Goal: Task Accomplishment & Management: Complete application form

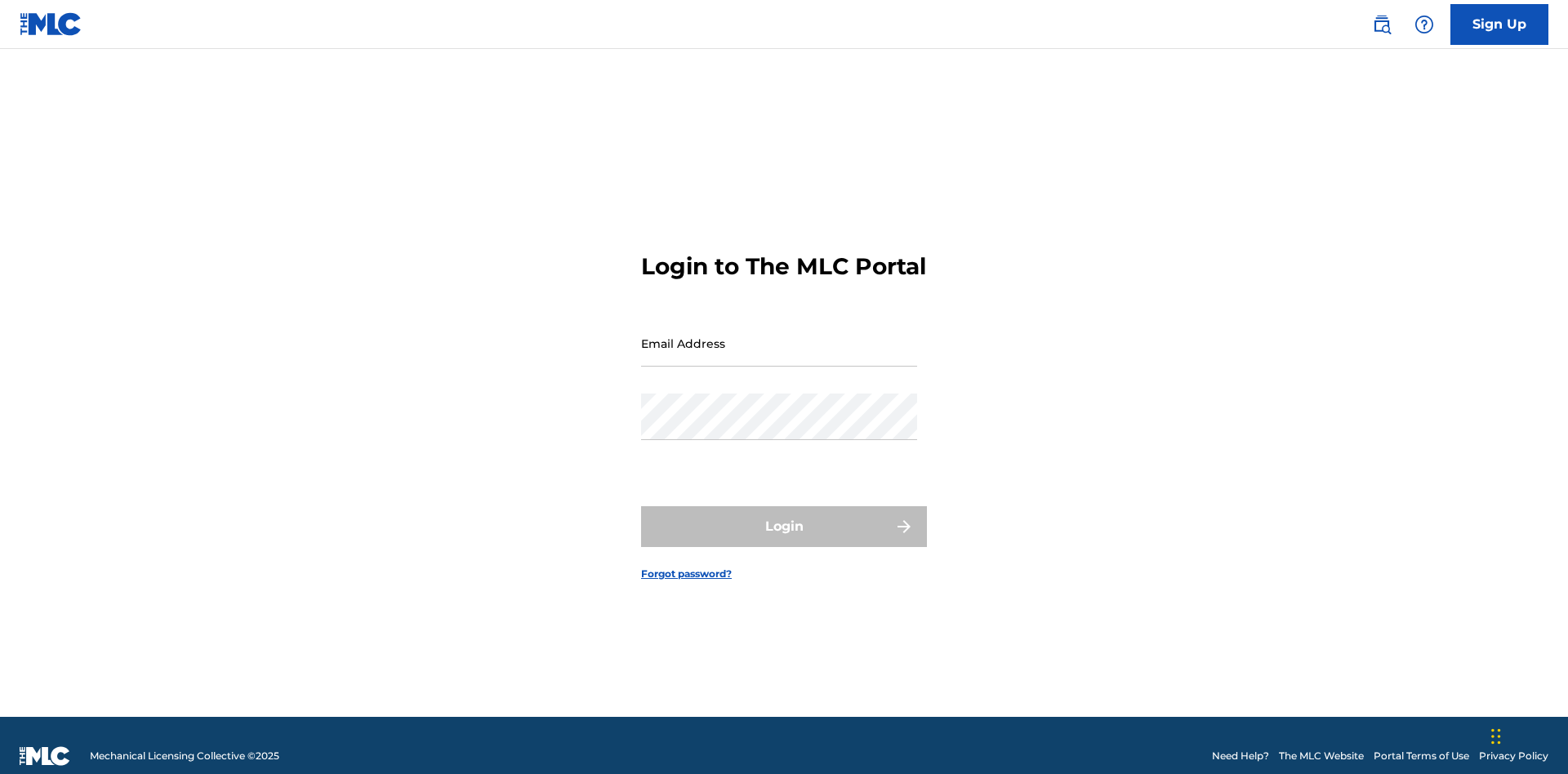
scroll to position [21, 0]
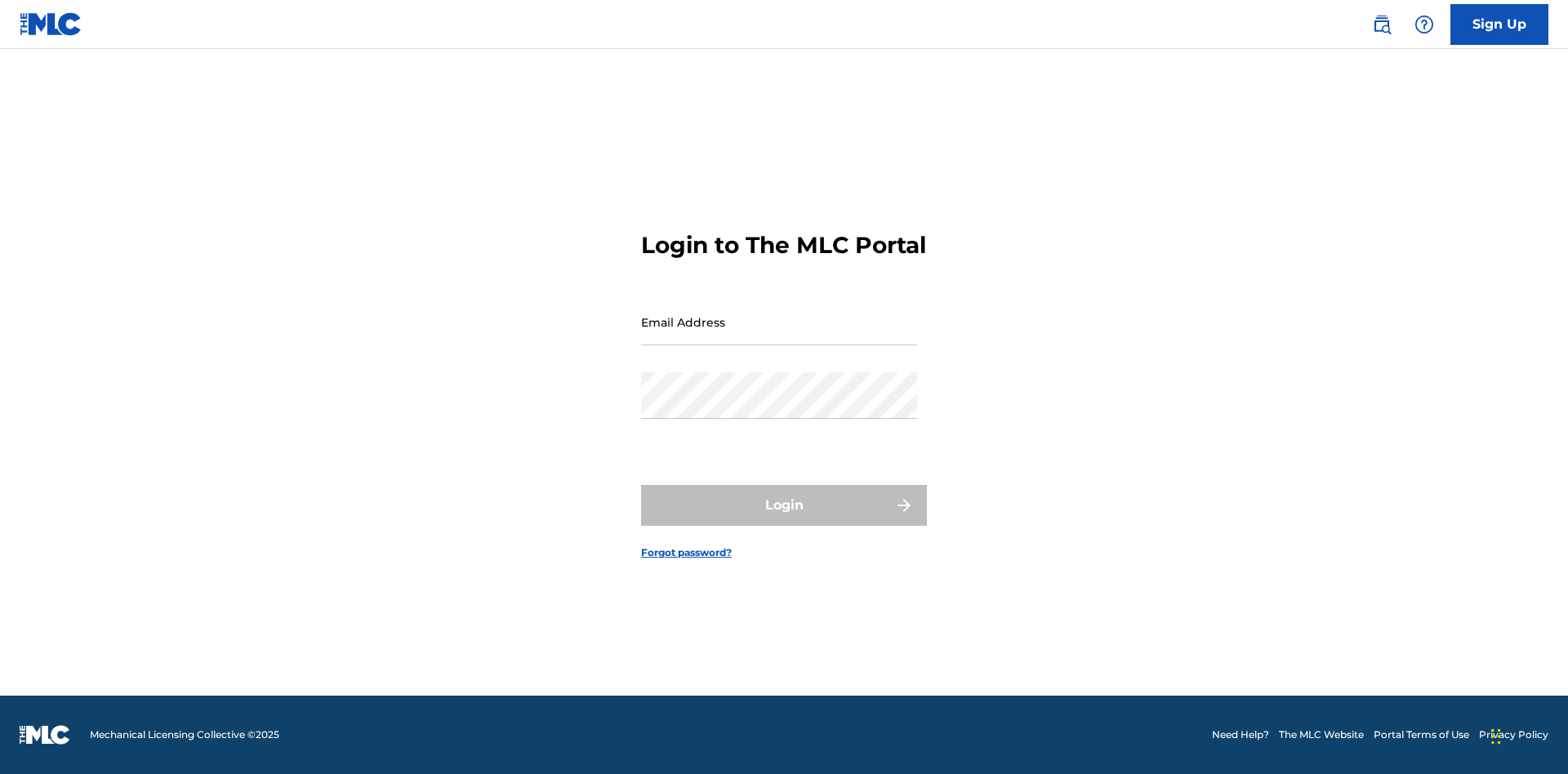
click at [779, 336] on input "Email Address" at bounding box center [779, 322] width 276 height 46
type input "[EMAIL_ADDRESS][DOMAIN_NAME]"
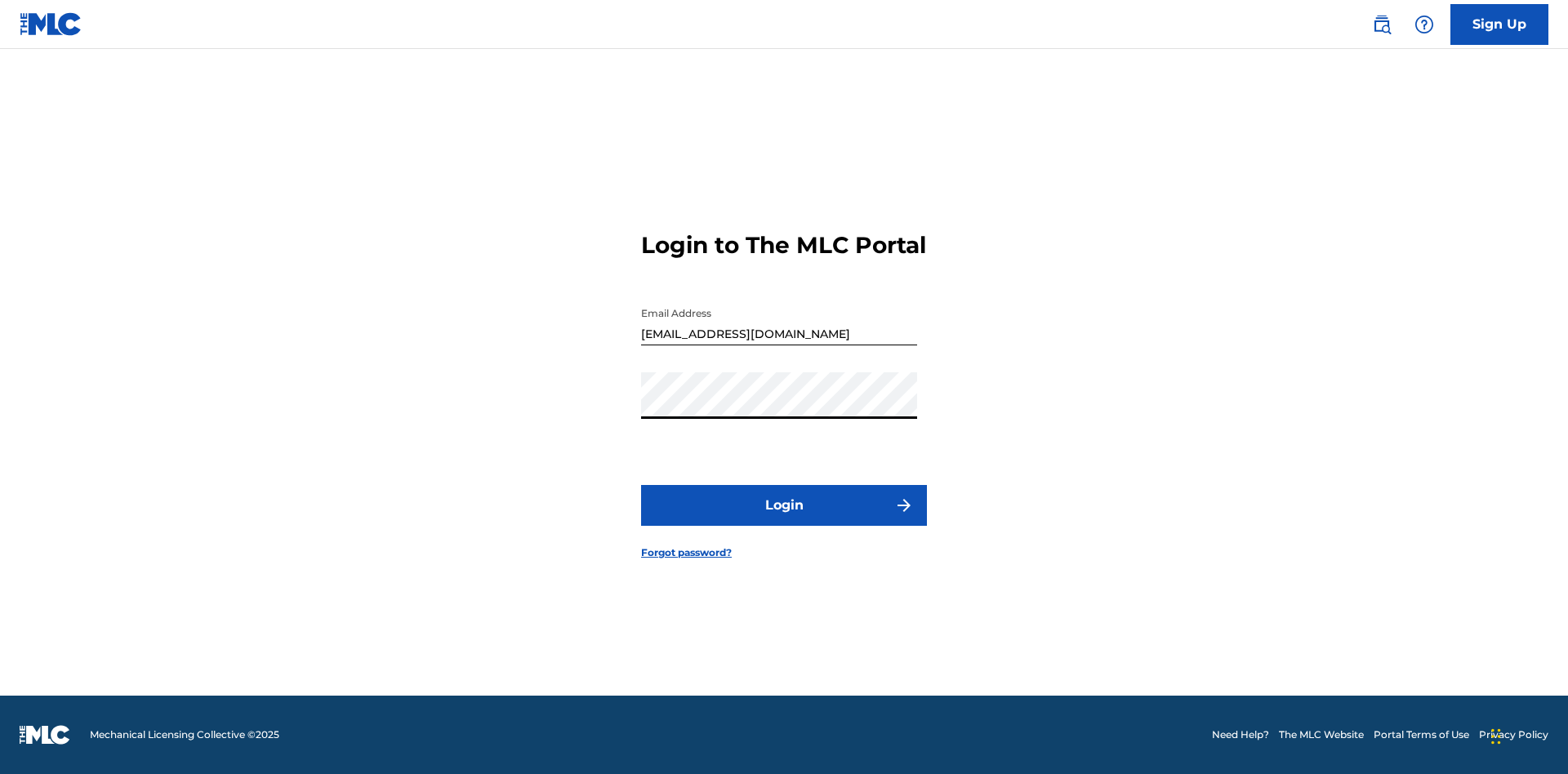
click at [784, 520] on button "Login" at bounding box center [784, 505] width 285 height 41
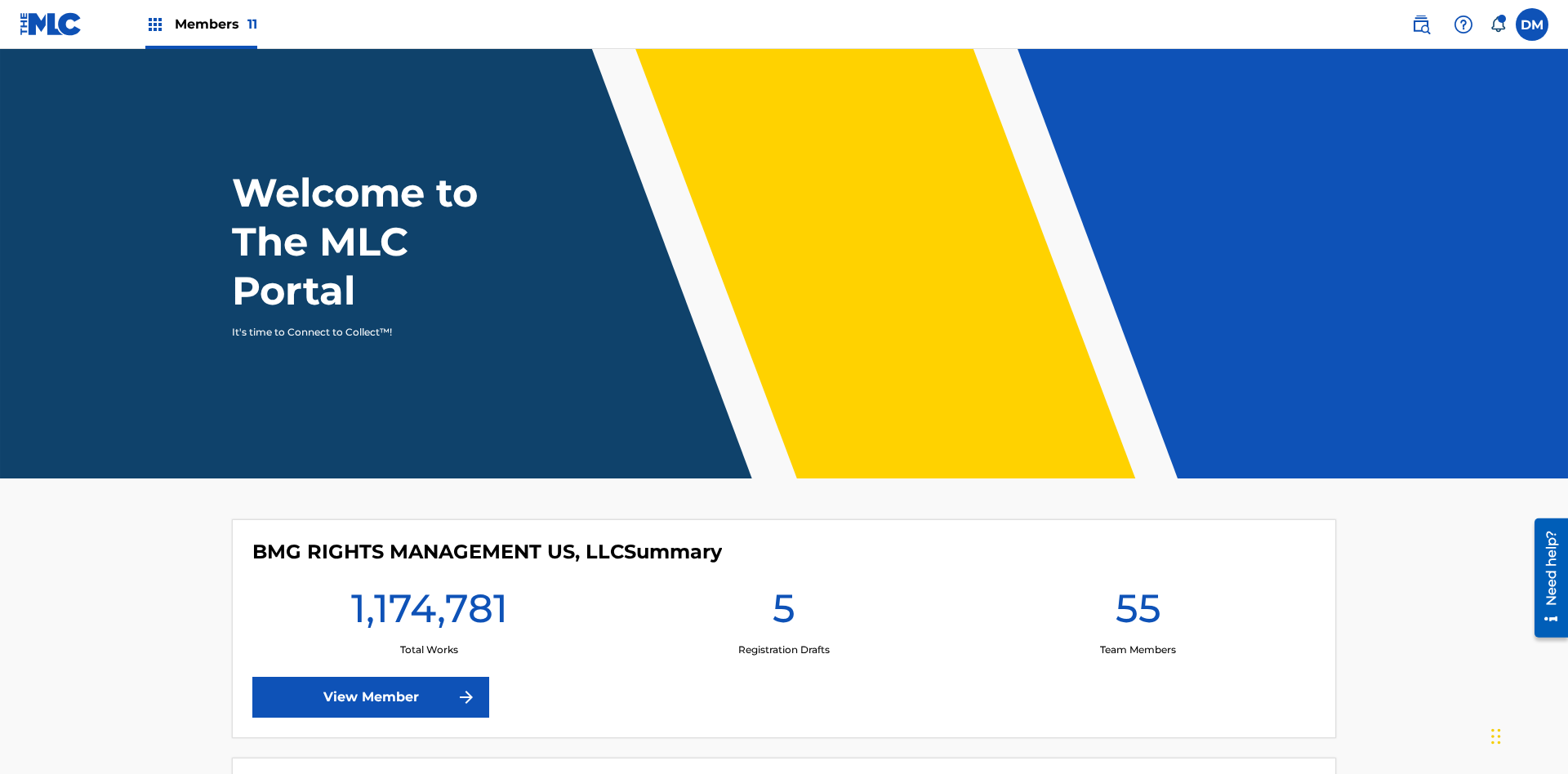
click at [201, 24] on span "Members 11" at bounding box center [216, 24] width 82 height 18
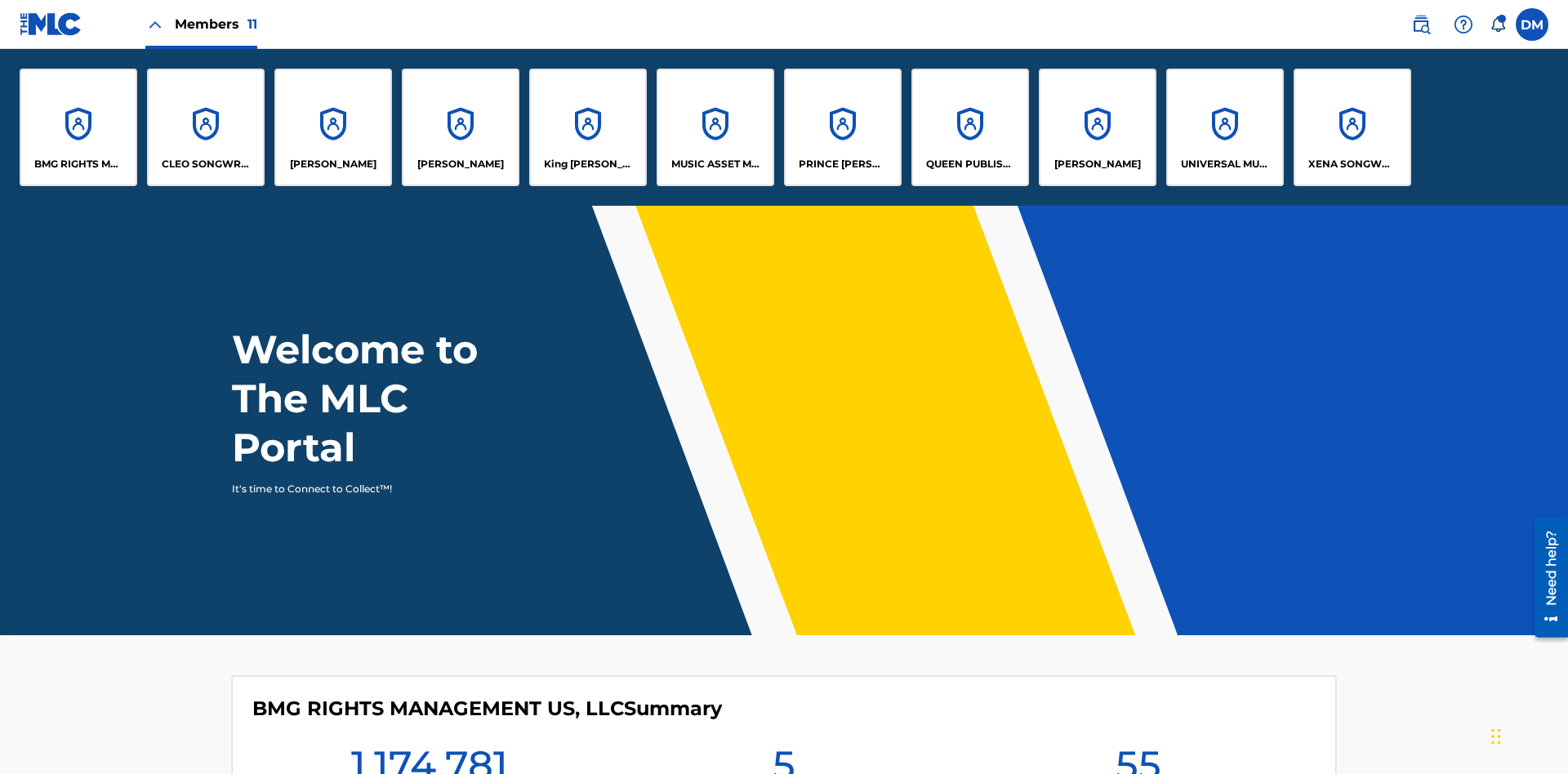
scroll to position [59, 0]
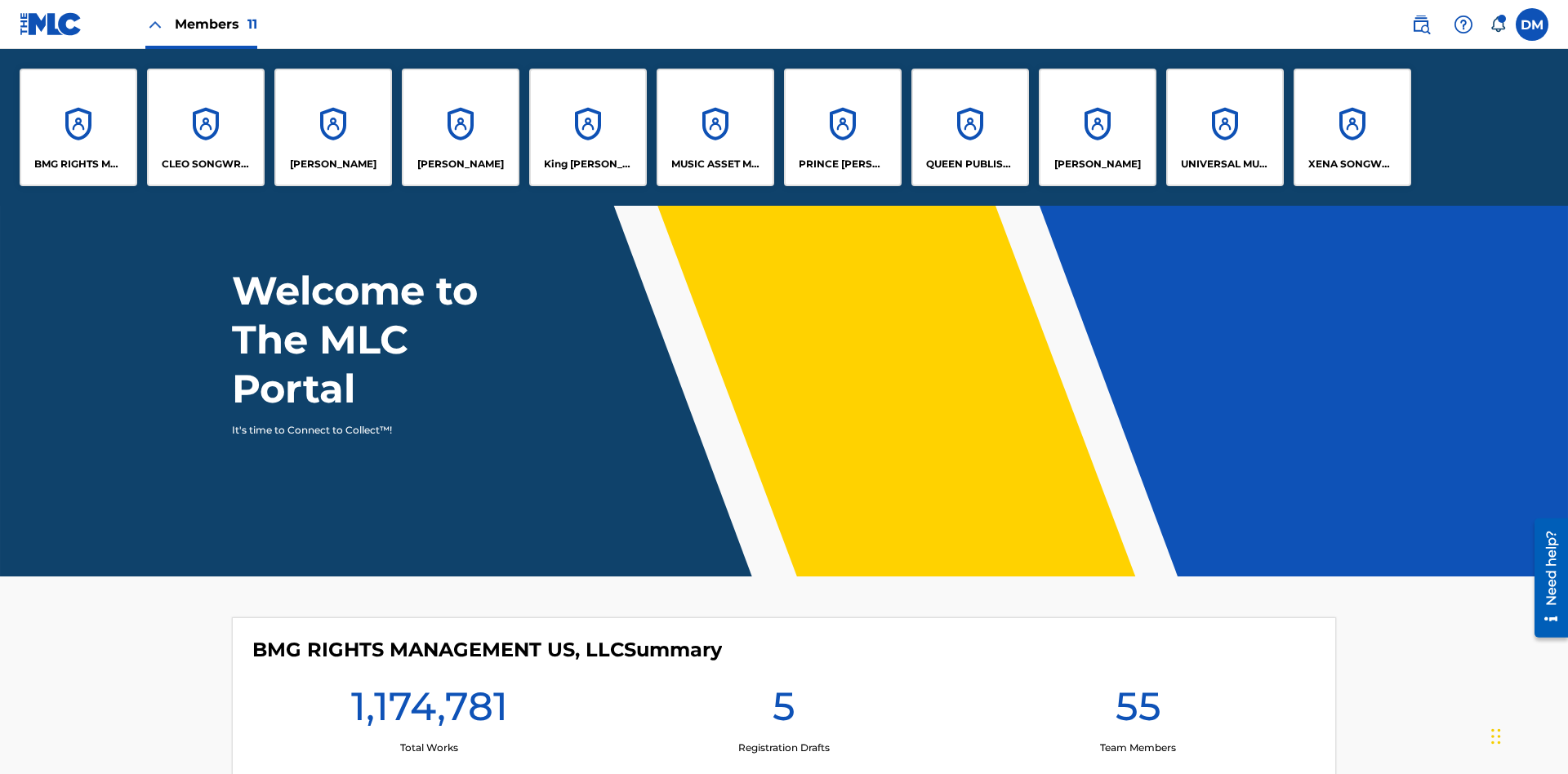
click at [1224, 165] on p "UNIVERSAL MUSIC PUB GROUP" at bounding box center [1226, 165] width 89 height 15
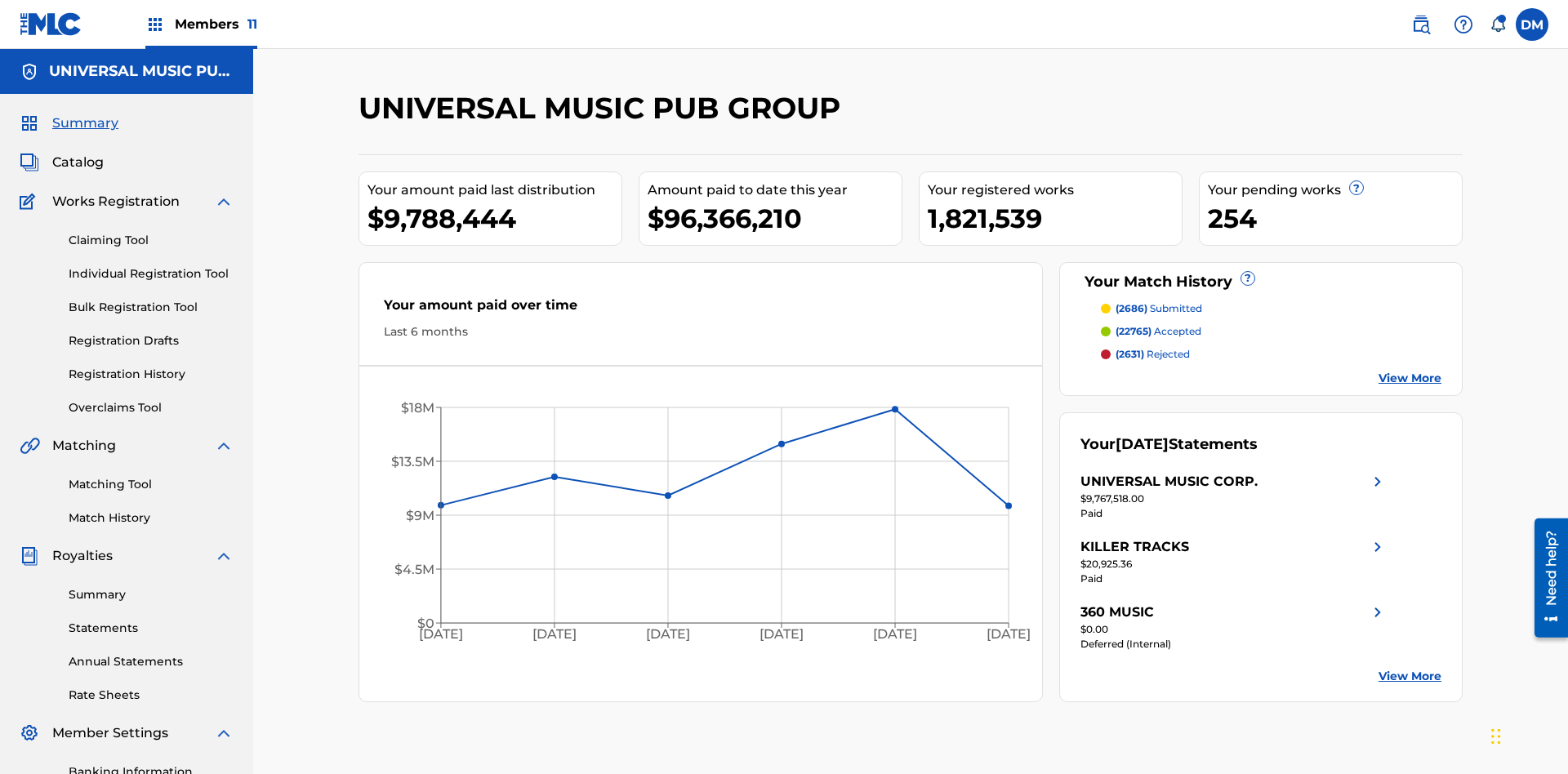
scroll to position [167, 0]
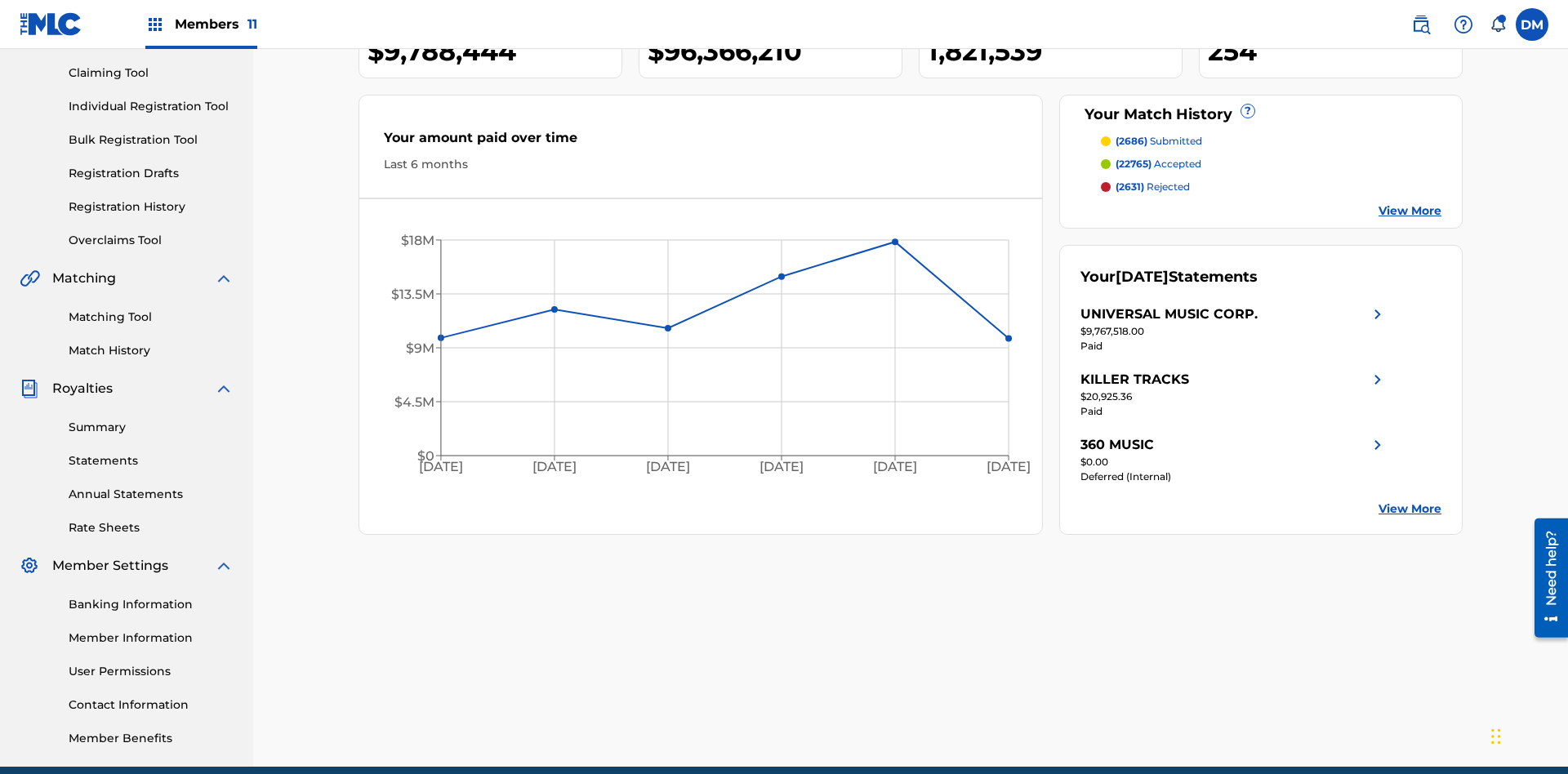
click at [151, 106] on link "Individual Registration Tool" at bounding box center [151, 107] width 165 height 17
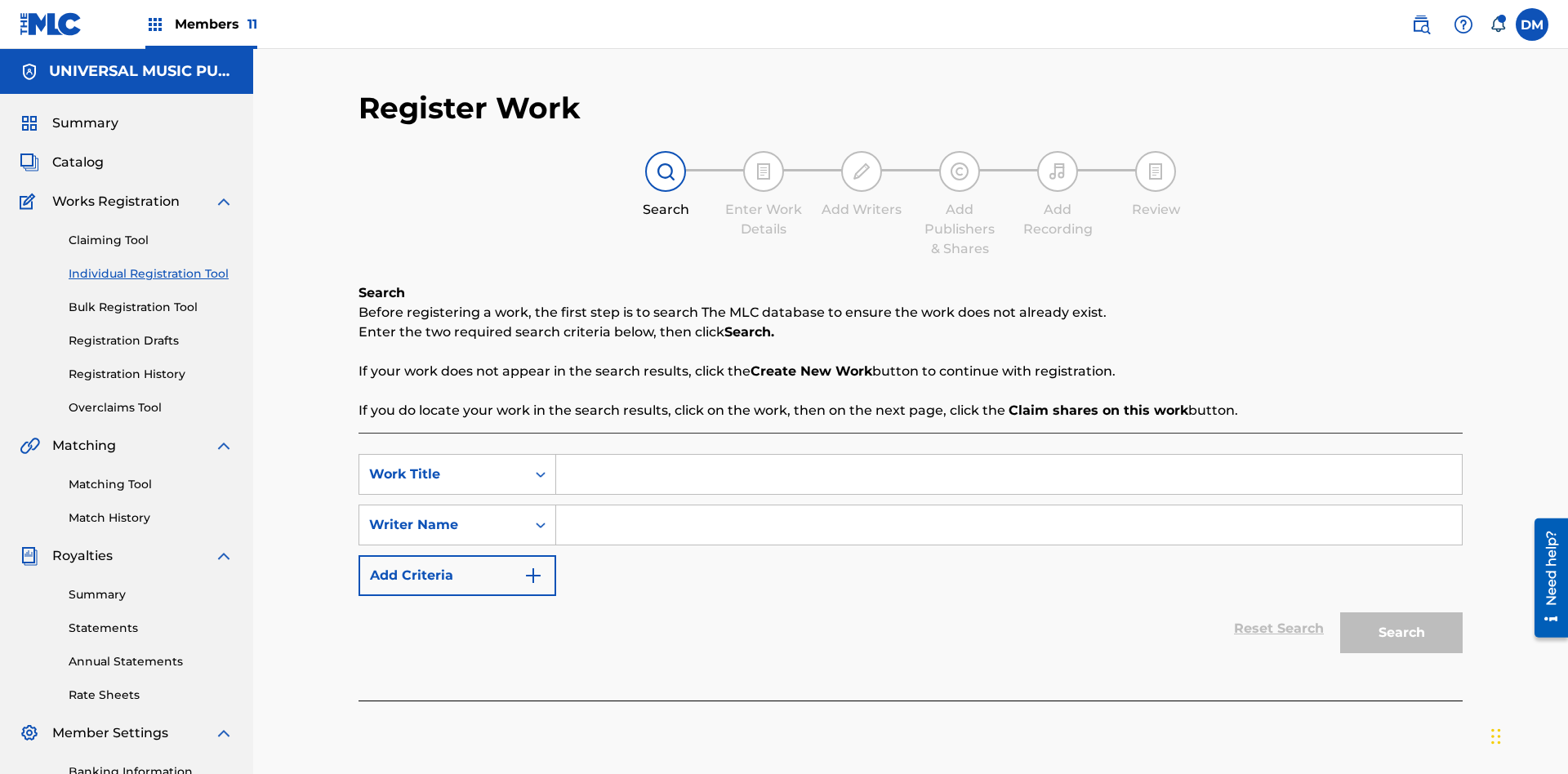
scroll to position [238, 0]
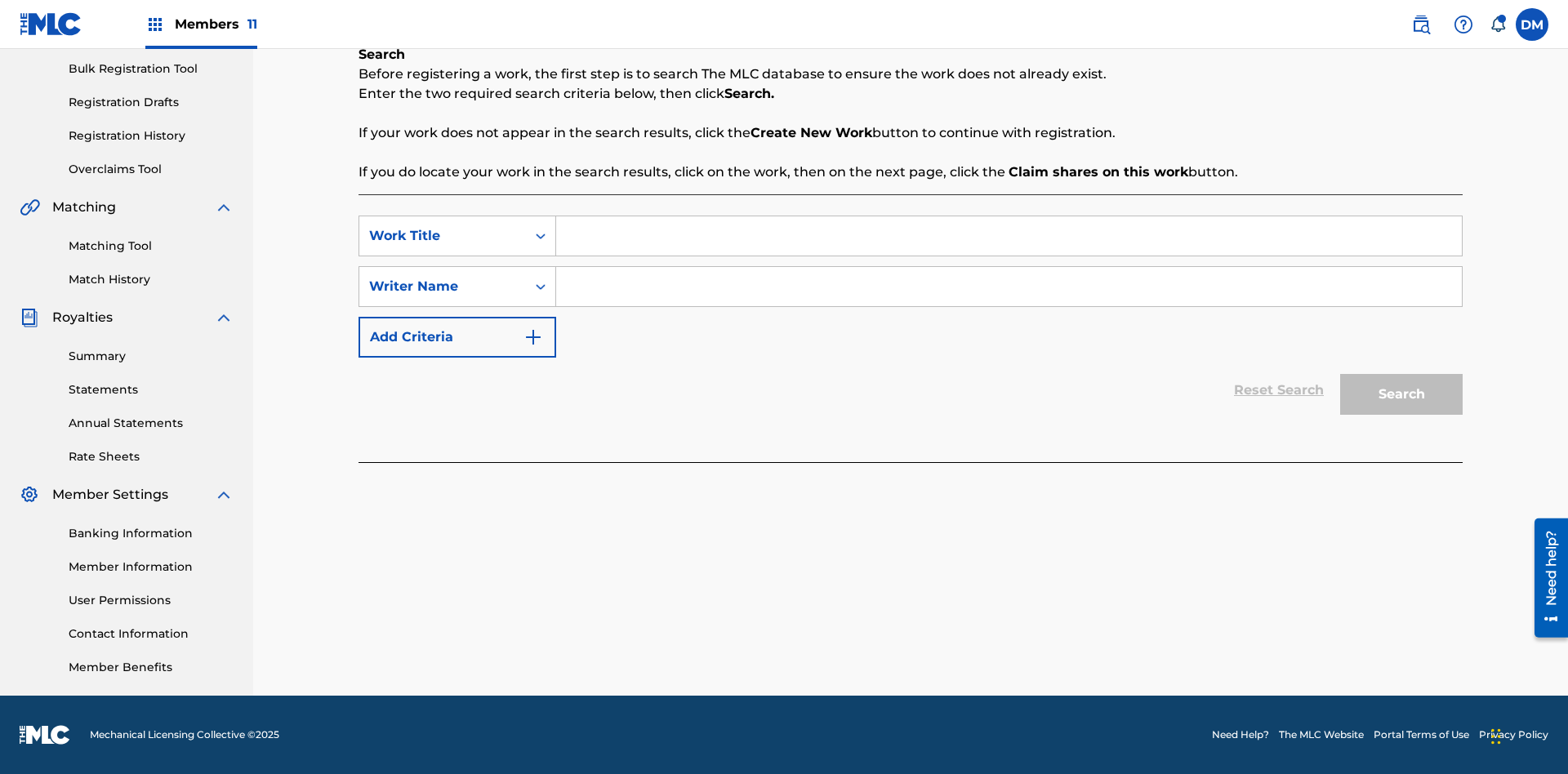
click at [1008, 236] on input "Search Form" at bounding box center [1008, 236] width 906 height 39
type input "Internal User Limitation Test Work"
click at [1008, 286] on input "Search Form" at bounding box center [1008, 286] width 906 height 39
type input "Test"
click at [1401, 395] on button "Search" at bounding box center [1401, 394] width 123 height 41
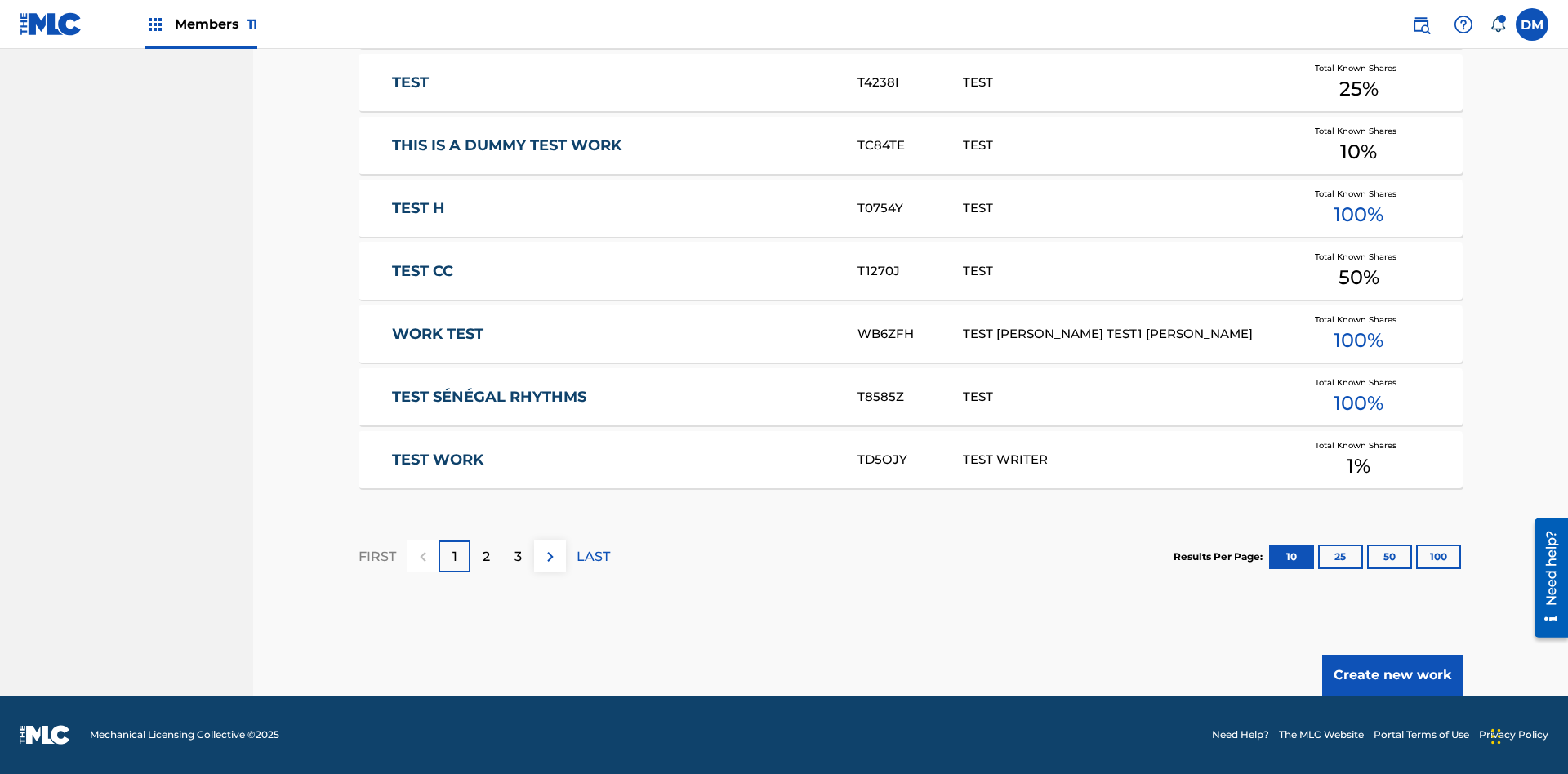
click at [1392, 675] on button "Create new work" at bounding box center [1392, 675] width 140 height 41
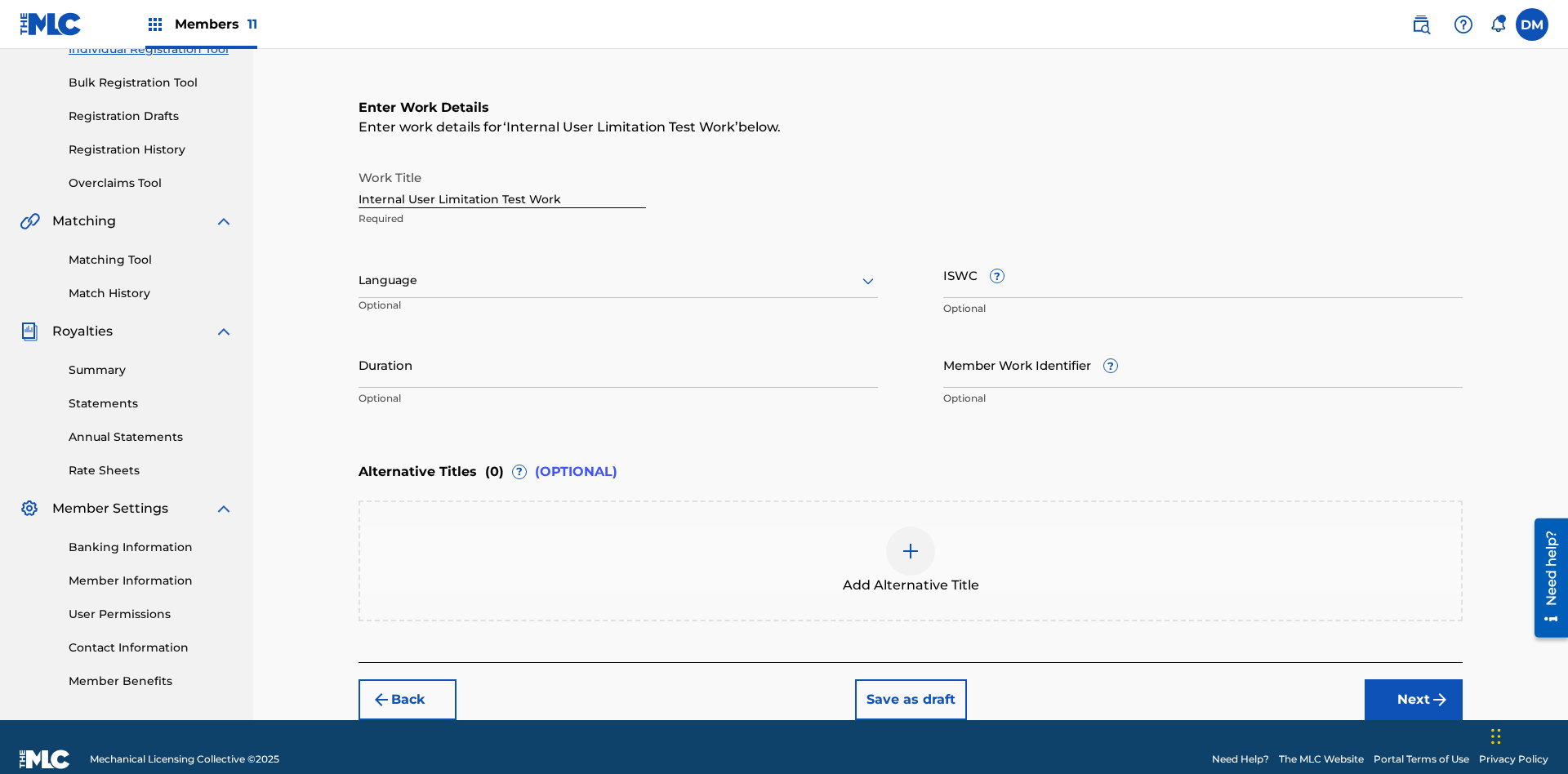
scroll to position [249, 0]
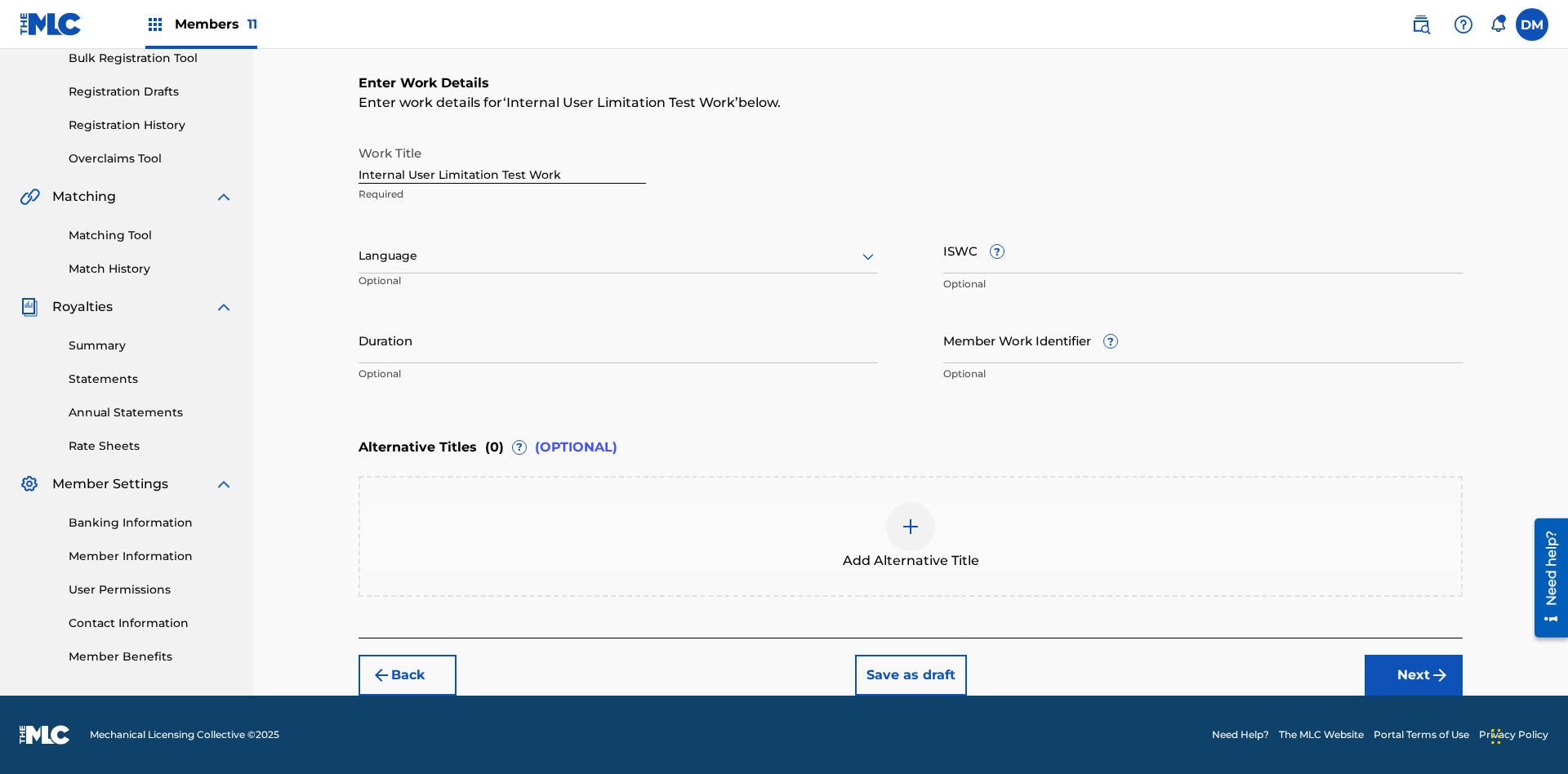
click at [502, 160] on input "Internal User Limitation Test Work" at bounding box center [502, 160] width 287 height 46
type input "Internal User Limitation Test Work"
click at [910, 674] on button "Save as draft" at bounding box center [910, 675] width 112 height 41
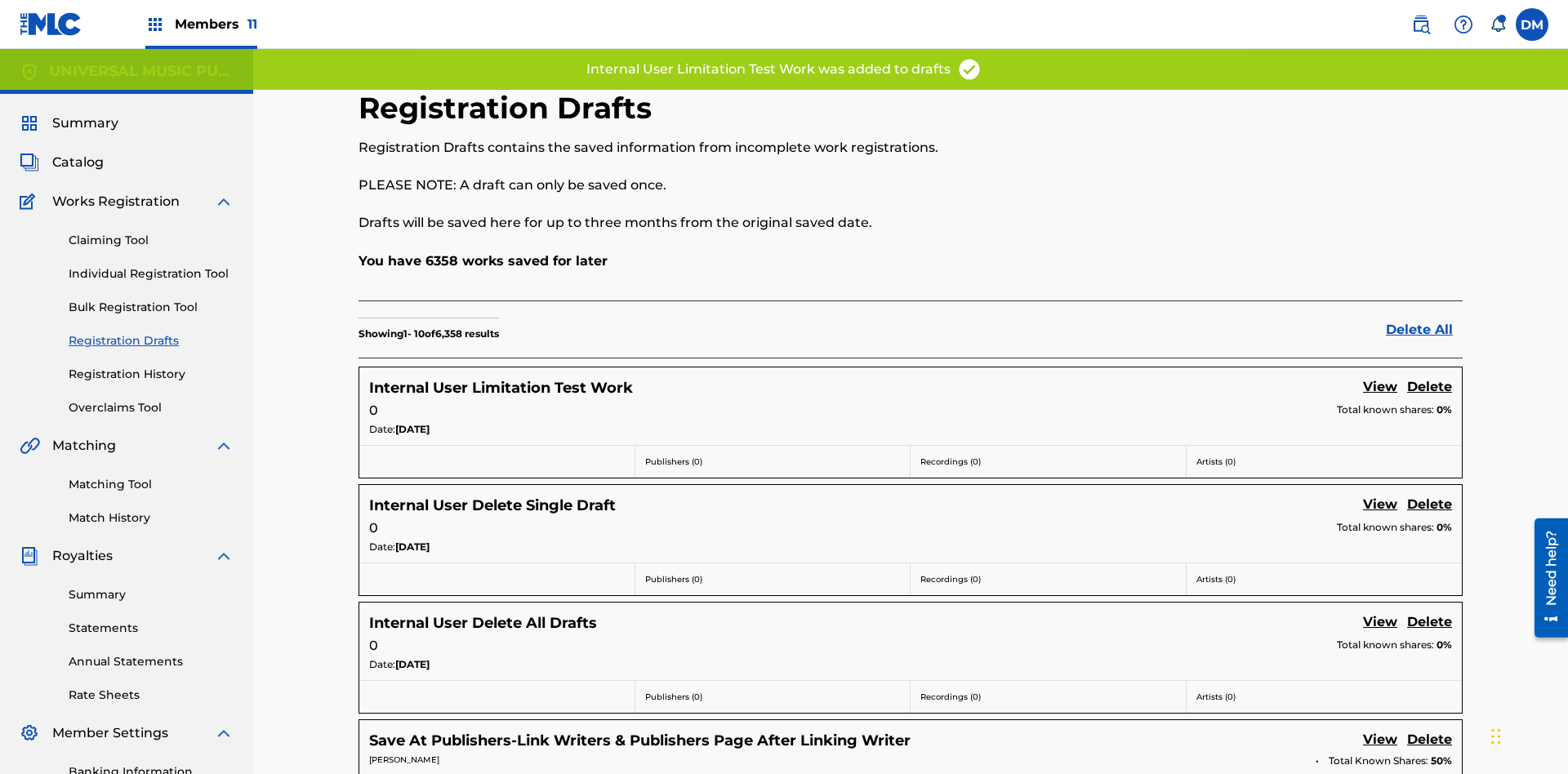
click at [1532, 24] on label at bounding box center [1531, 24] width 33 height 33
click at [1532, 24] on input "[PERSON_NAME] [PERSON_NAME] [PERSON_NAME][EMAIL_ADDRESS][DOMAIN_NAME] Notificat…" at bounding box center [1532, 24] width 0 height 0
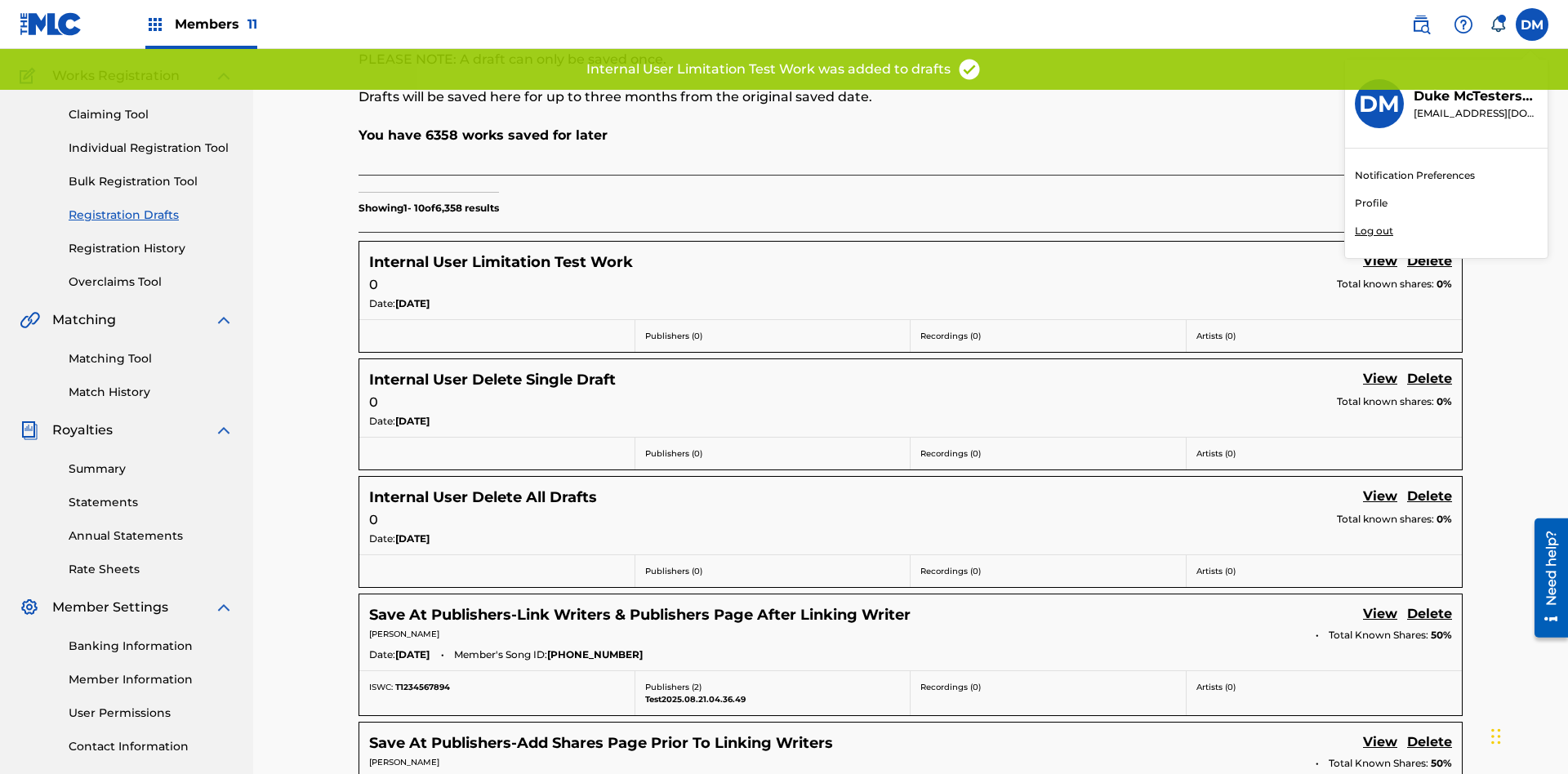
click at [1373, 231] on p "Log out" at bounding box center [1374, 232] width 39 height 15
click at [1532, 24] on input "[PERSON_NAME] [PERSON_NAME] [PERSON_NAME][EMAIL_ADDRESS][DOMAIN_NAME] Notificat…" at bounding box center [1532, 24] width 0 height 0
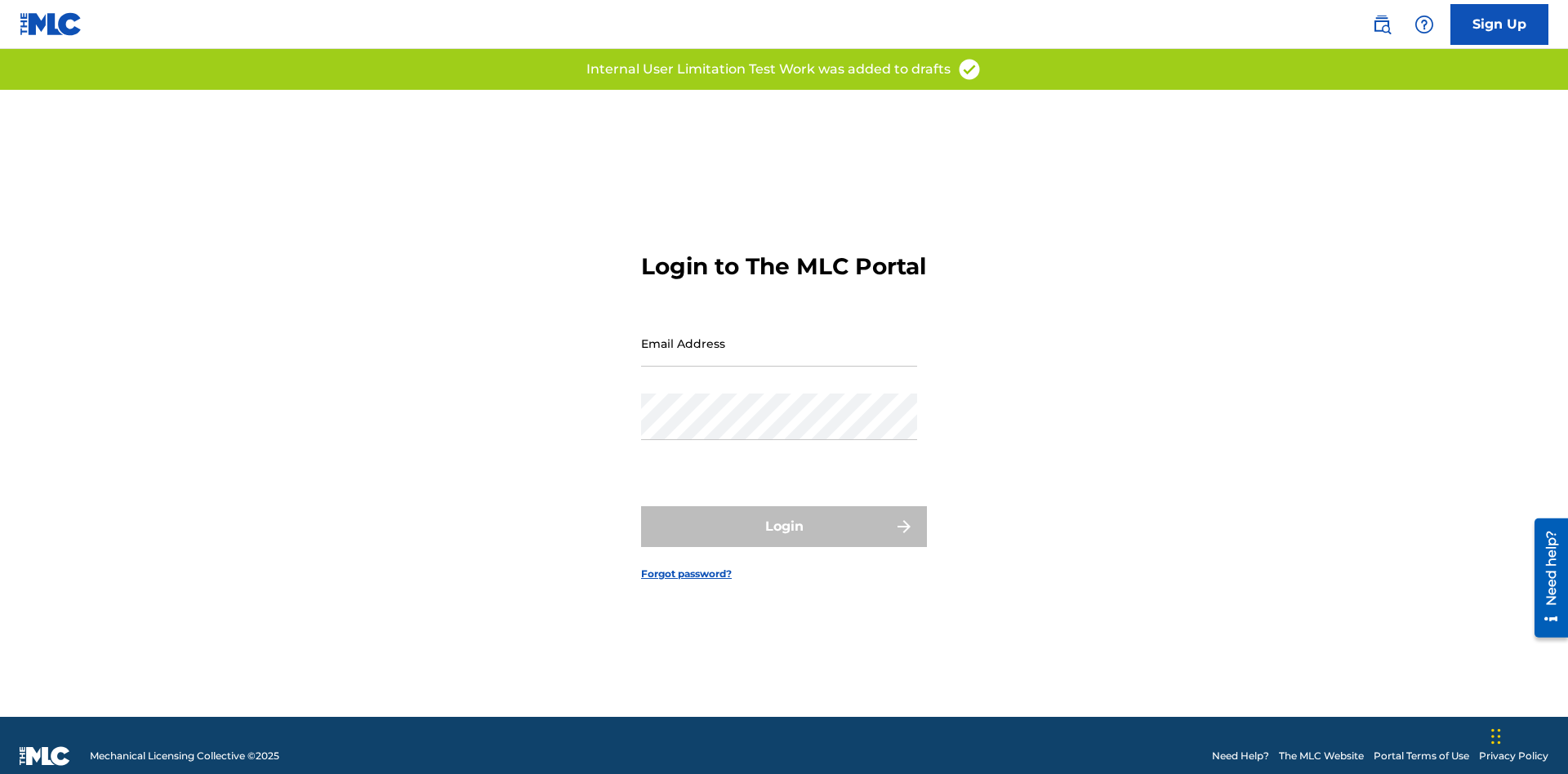
scroll to position [21, 0]
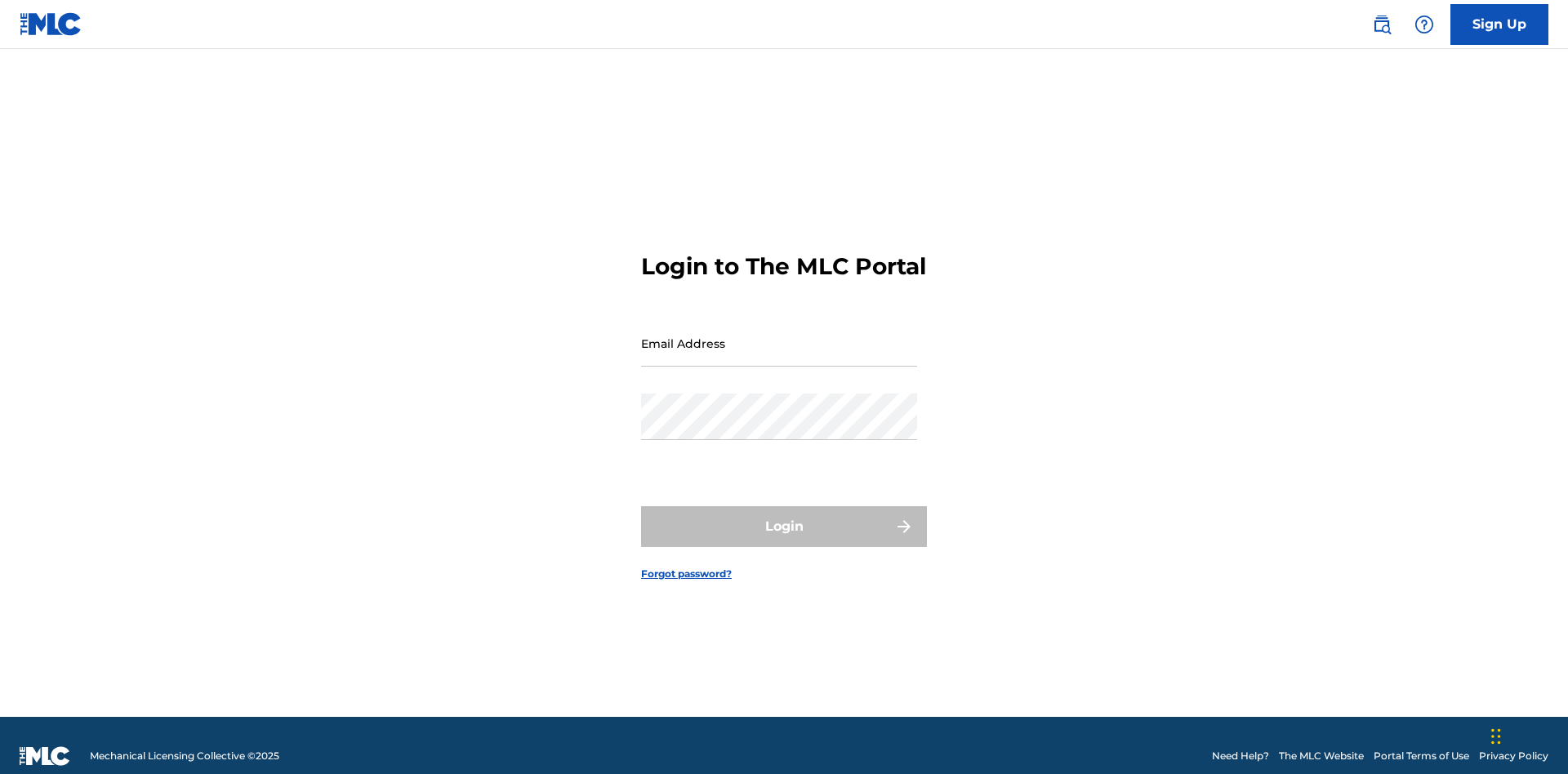
scroll to position [21, 0]
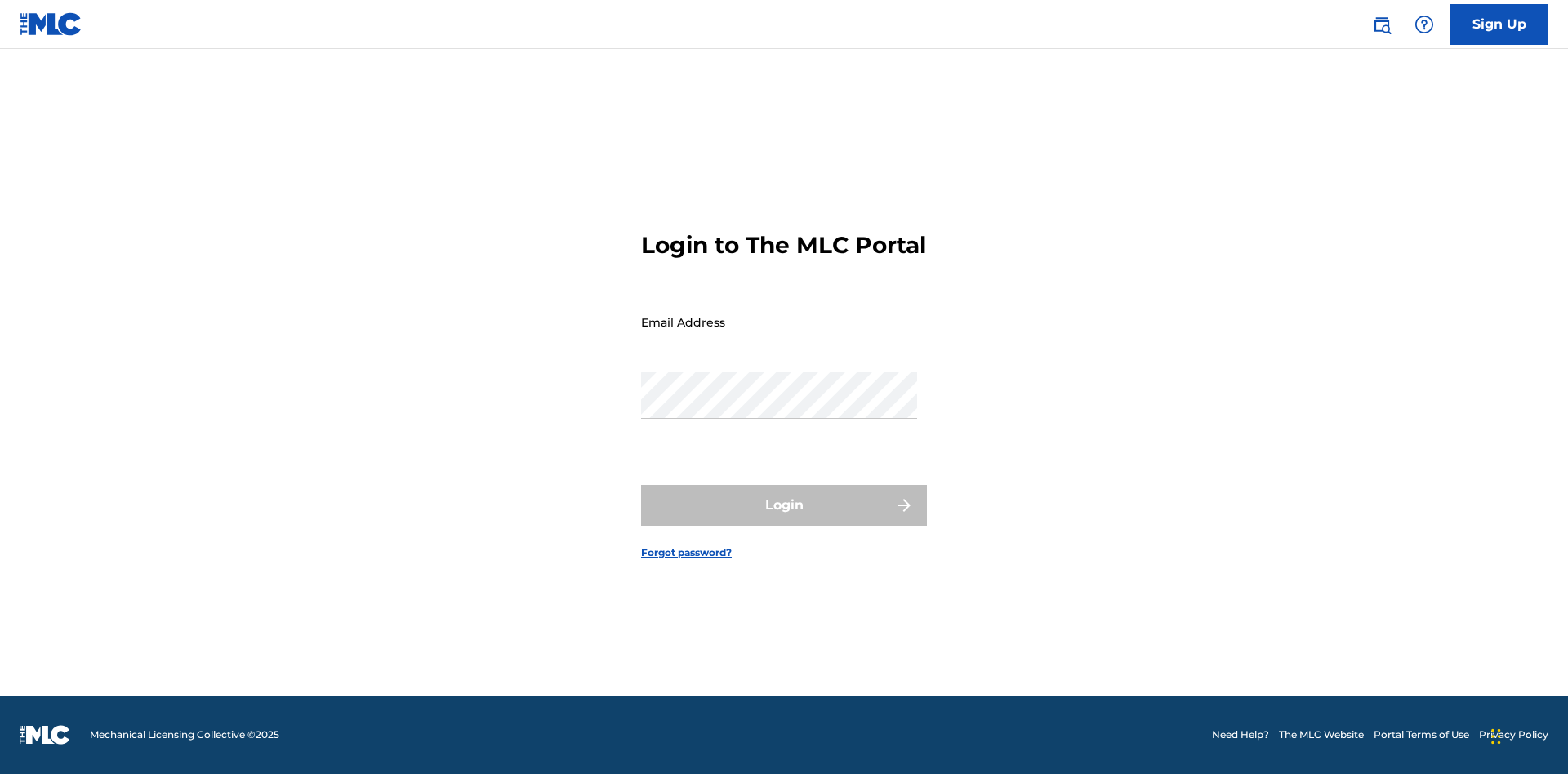
click at [779, 336] on input "Email Address" at bounding box center [779, 322] width 276 height 46
type input "[PERSON_NAME][EMAIL_ADDRESS][PERSON_NAME][DOMAIN_NAME]"
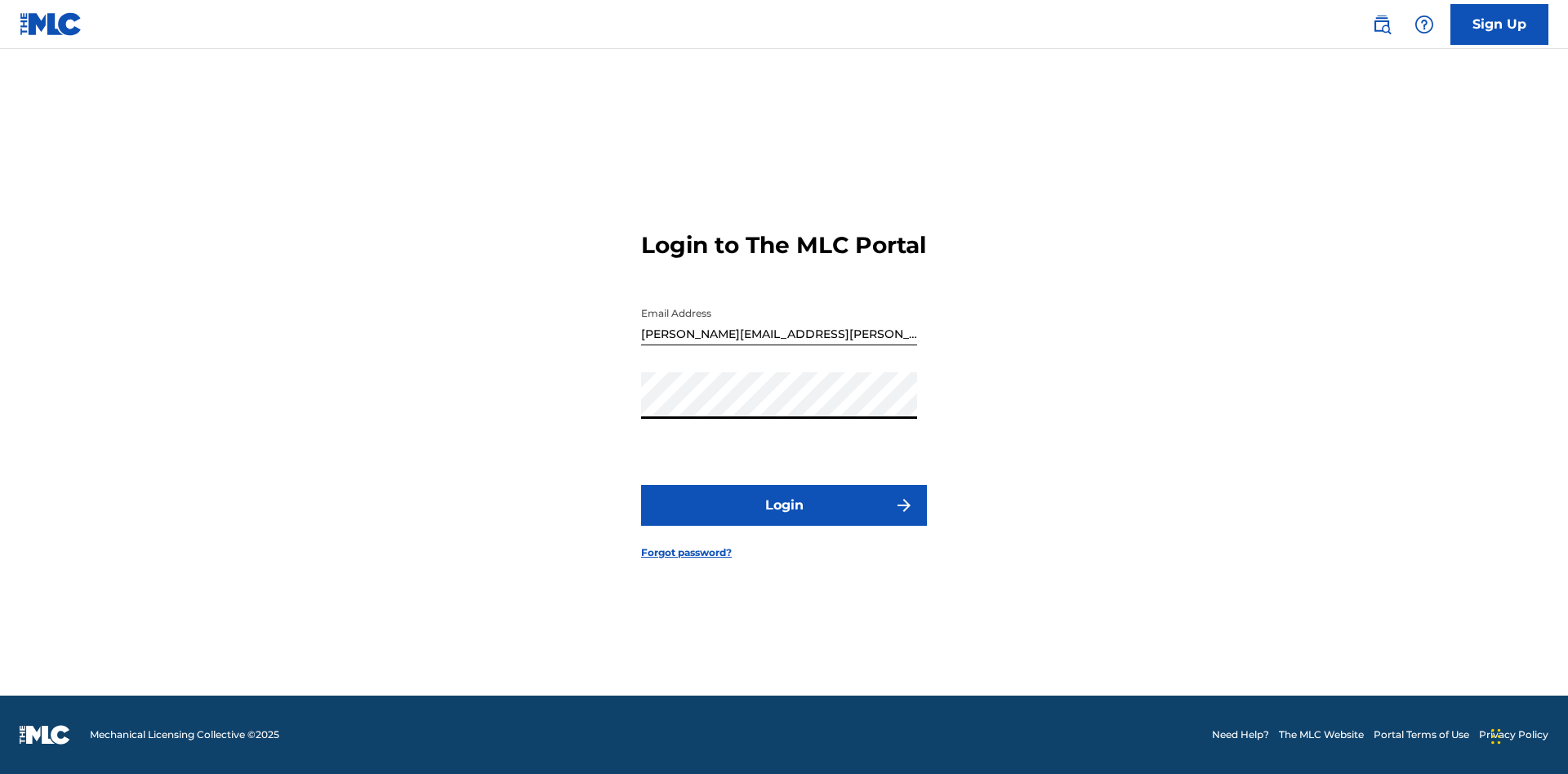
click at [784, 520] on button "Login" at bounding box center [784, 505] width 285 height 41
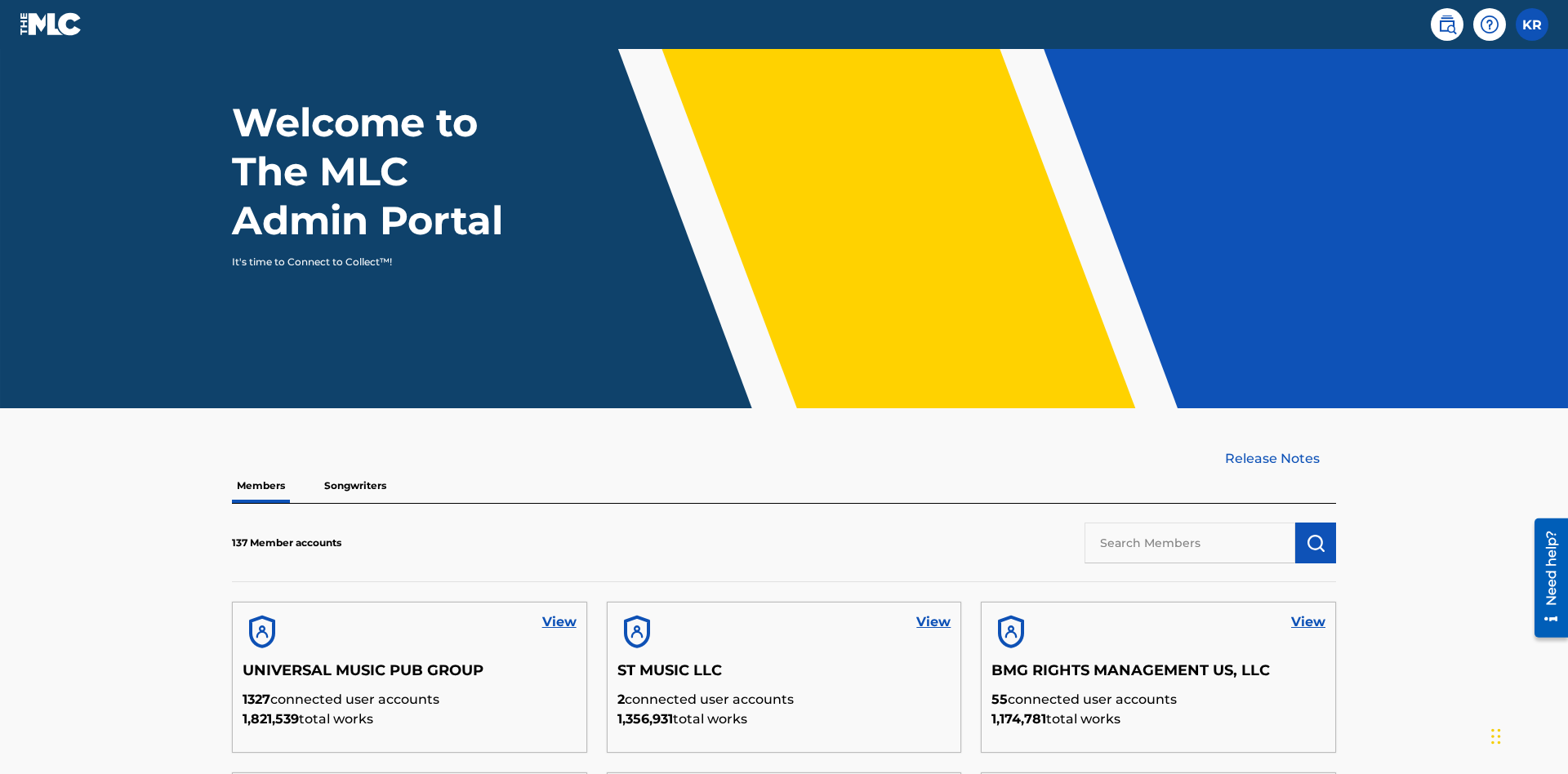
scroll to position [494, 0]
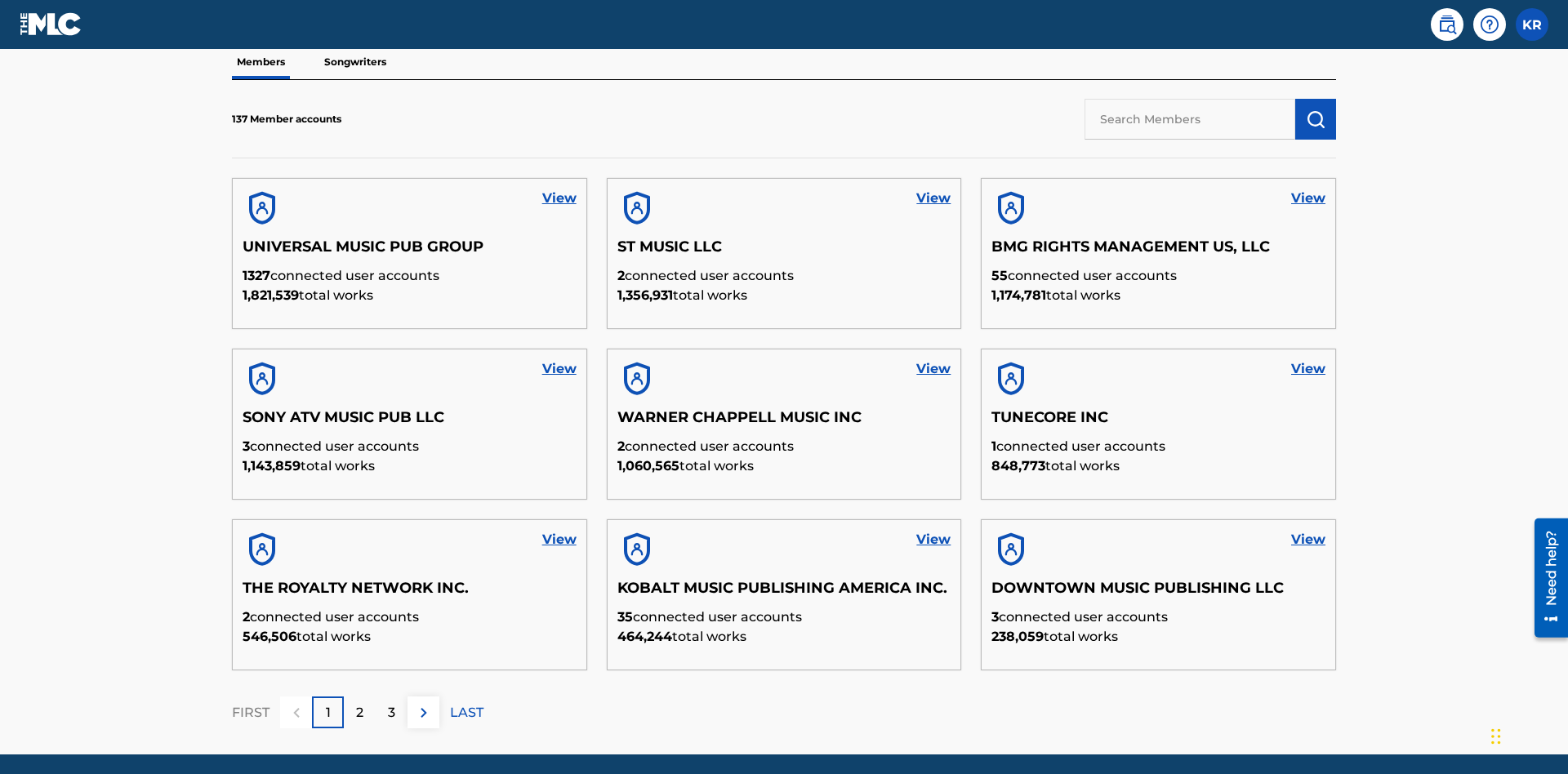
click at [1189, 118] on input "text" at bounding box center [1189, 119] width 211 height 41
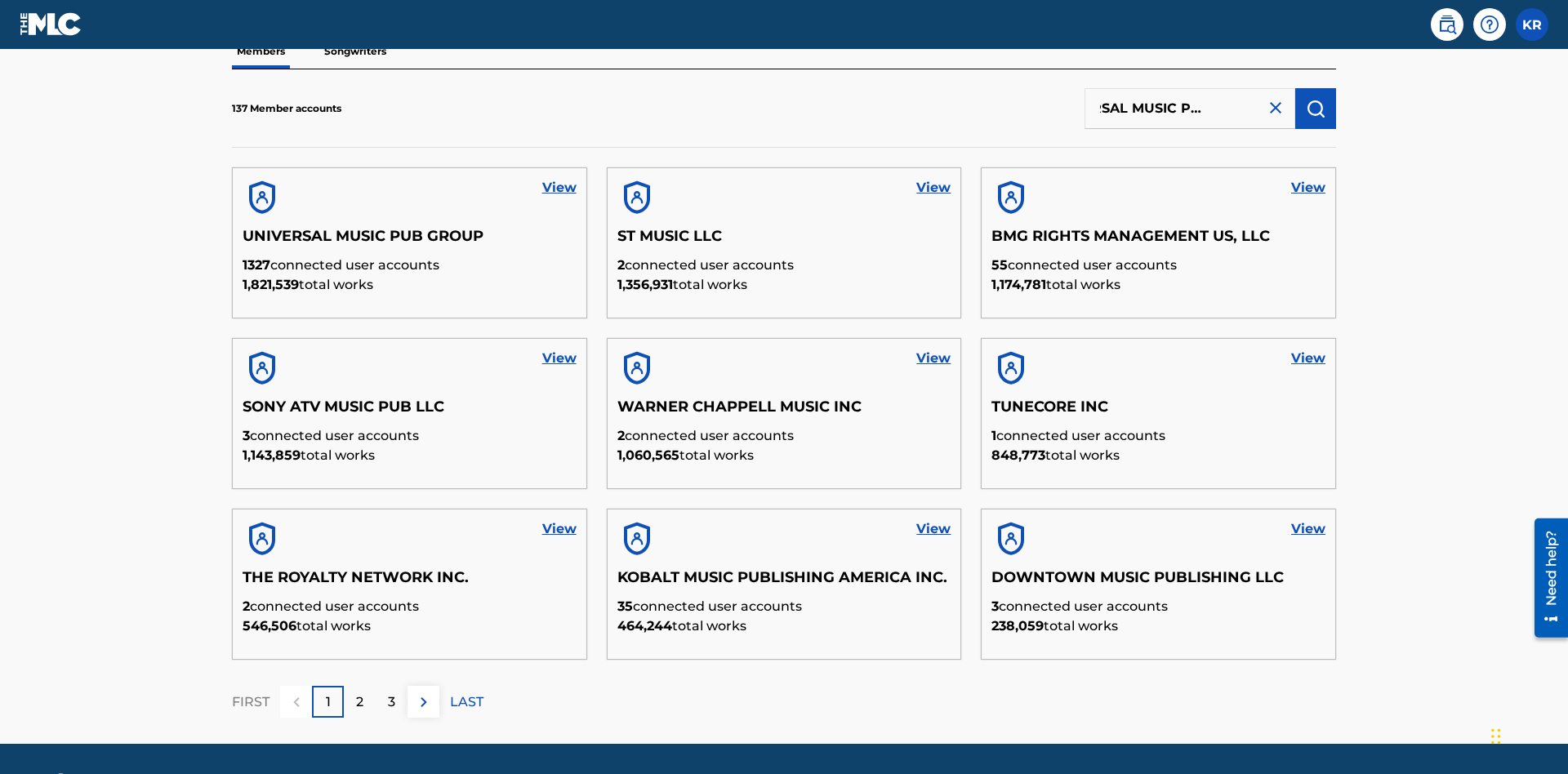
type input "UNIVERSAL MUSIC PUB GROUP"
click at [1315, 107] on img "submit" at bounding box center [1315, 108] width 19 height 19
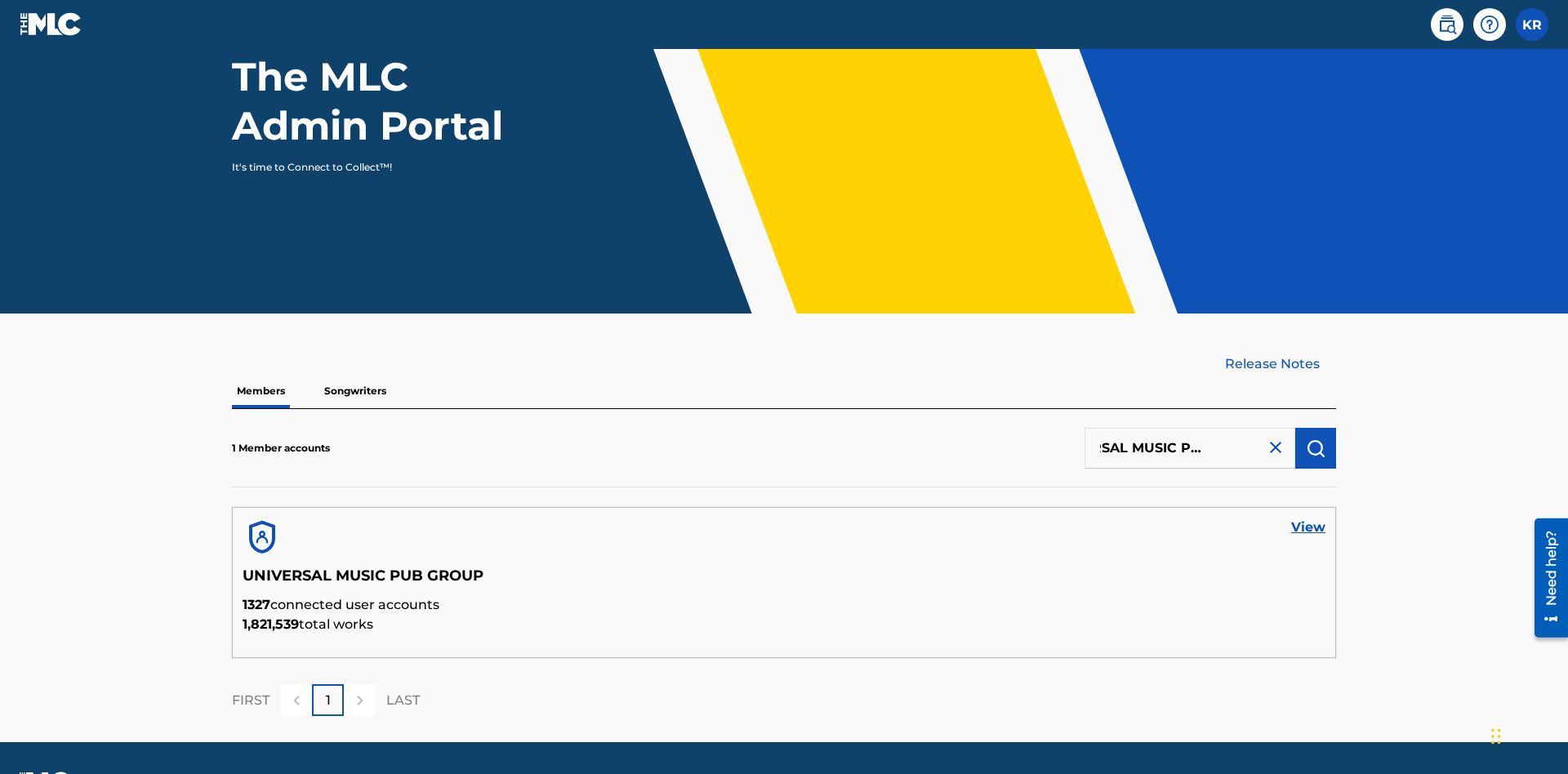
scroll to position [212, 0]
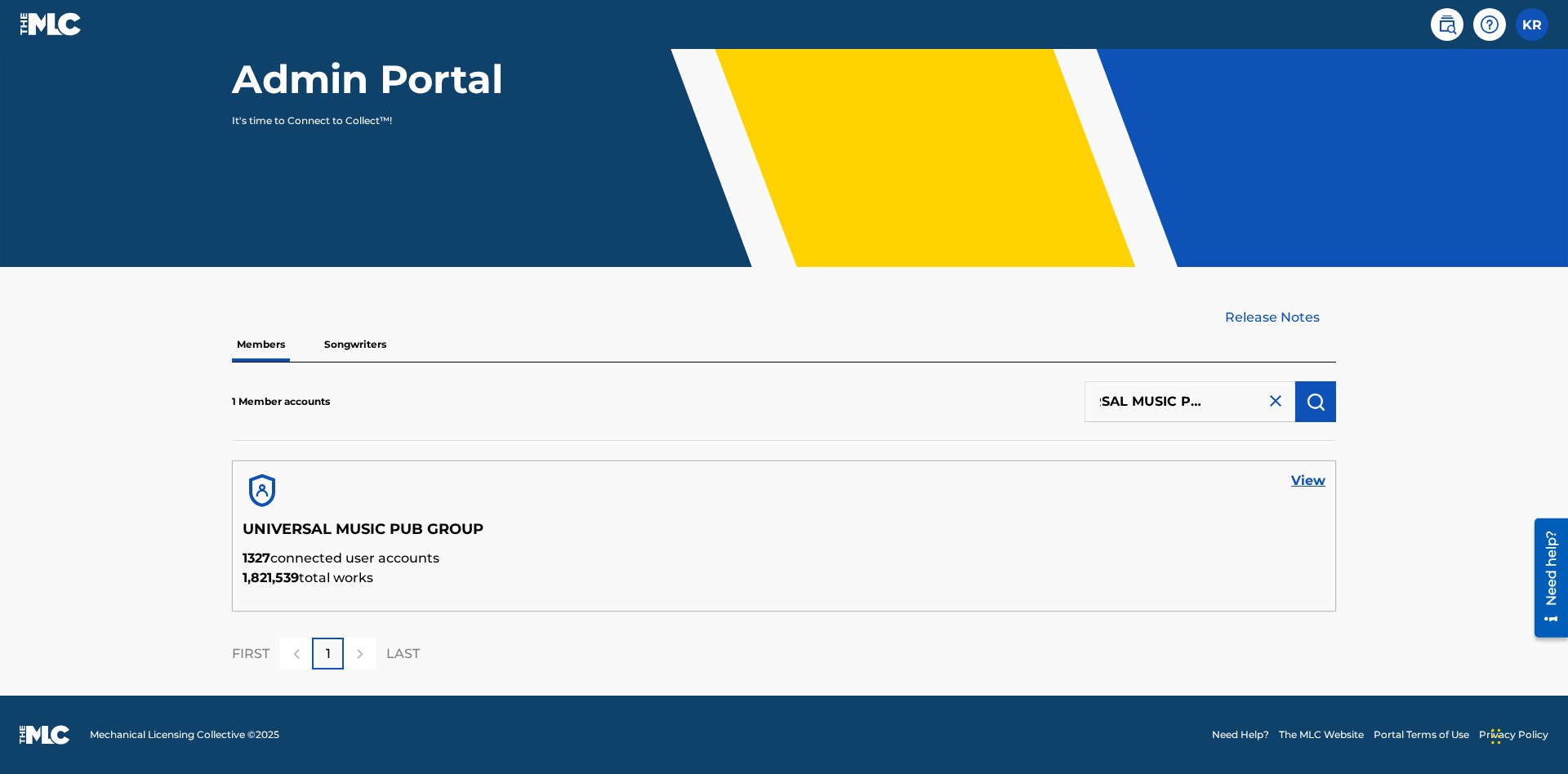
click at [1308, 481] on link "View" at bounding box center [1308, 480] width 34 height 19
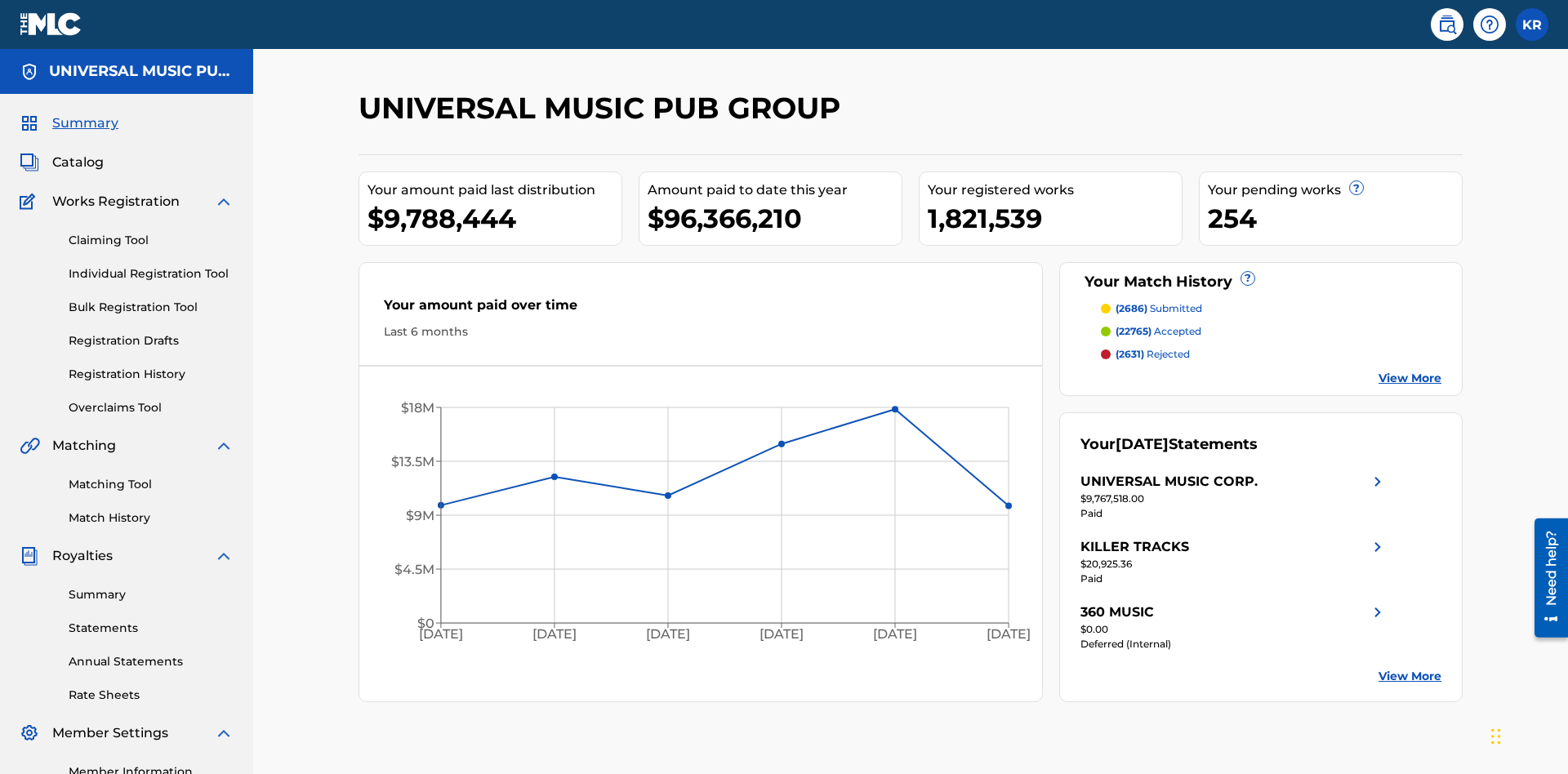
click at [151, 332] on link "Registration Drafts" at bounding box center [151, 341] width 165 height 17
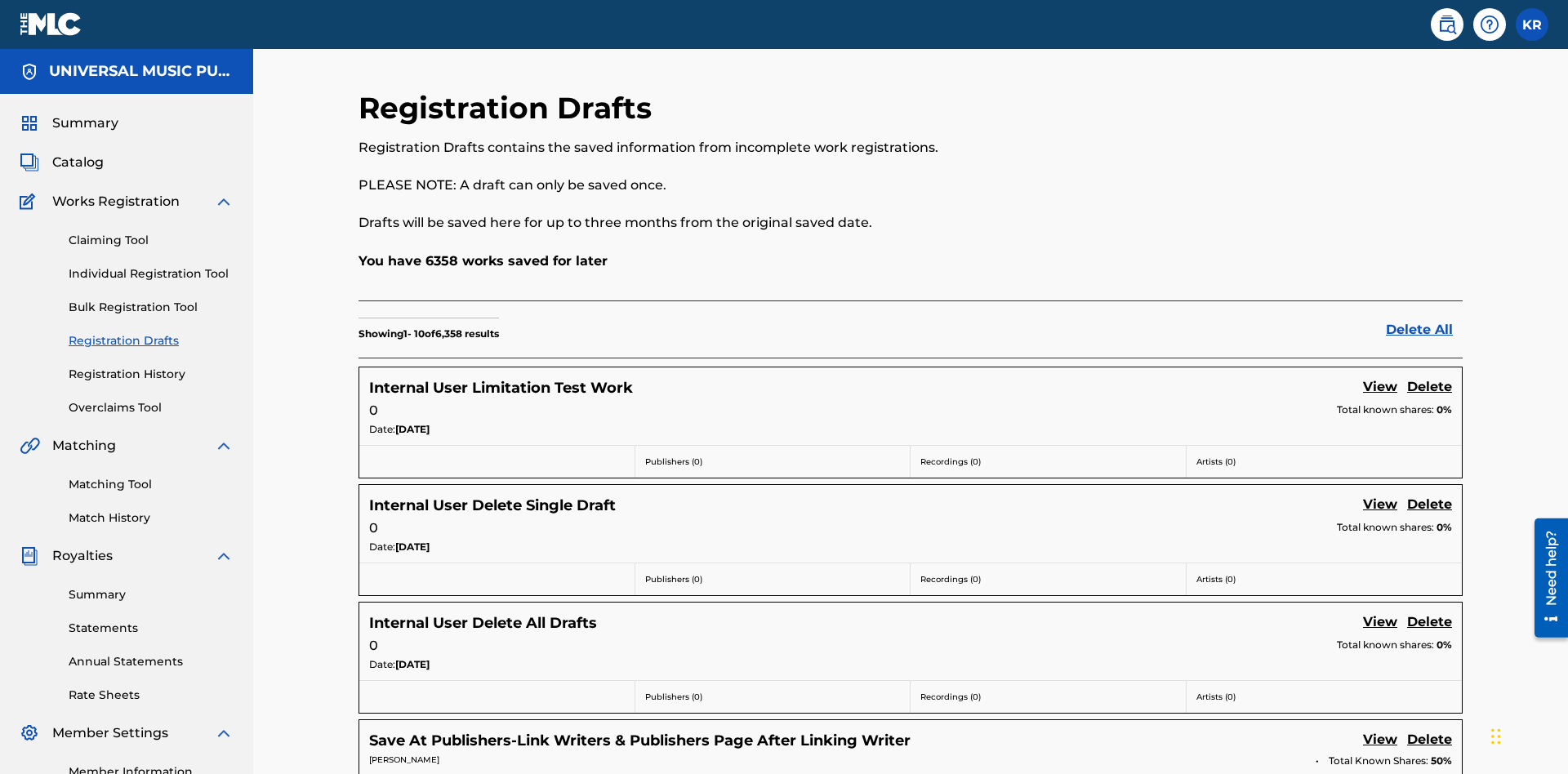
click at [1380, 377] on link "View" at bounding box center [1379, 388] width 34 height 22
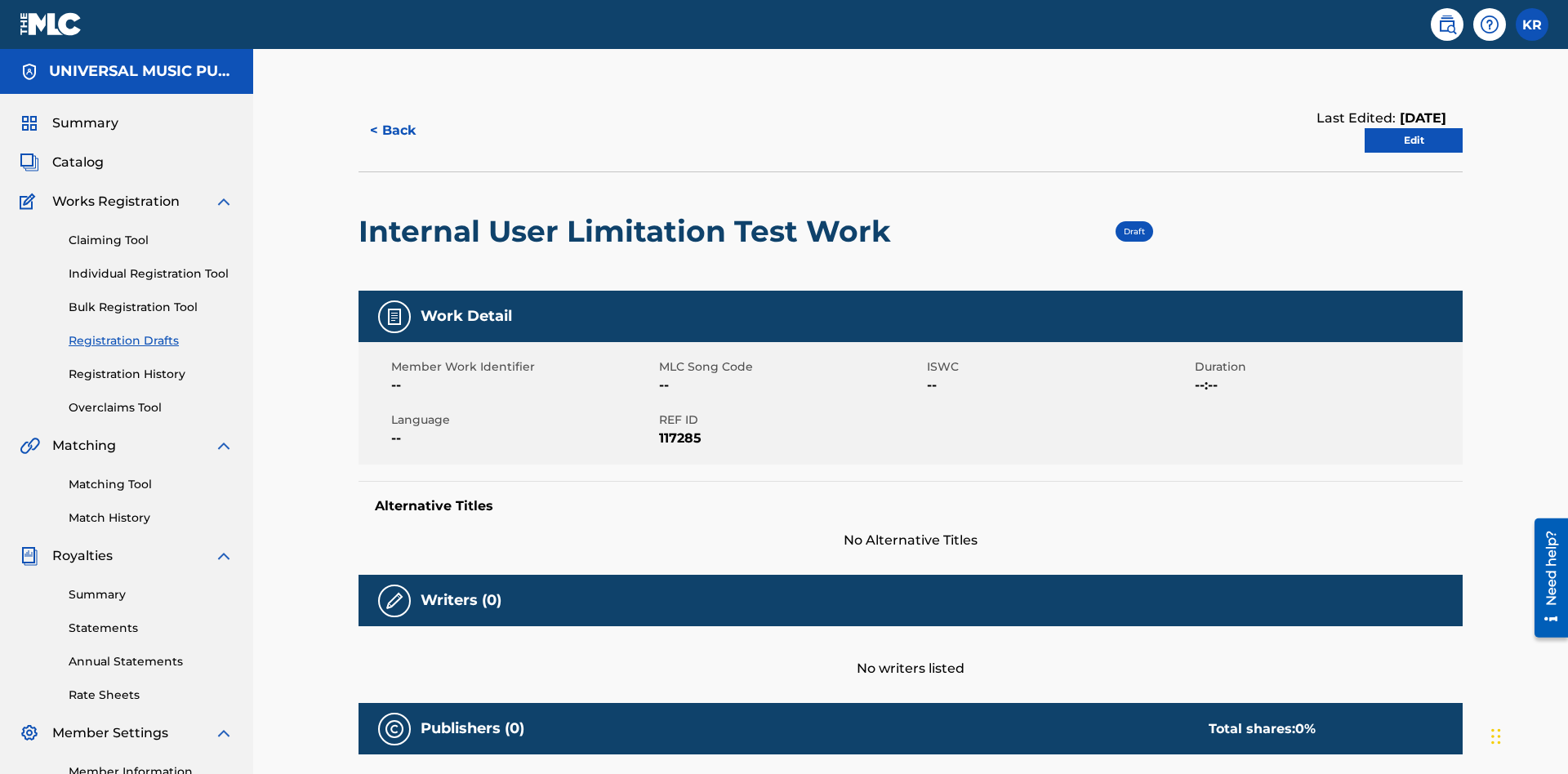
click at [1414, 128] on link "Edit" at bounding box center [1413, 140] width 98 height 24
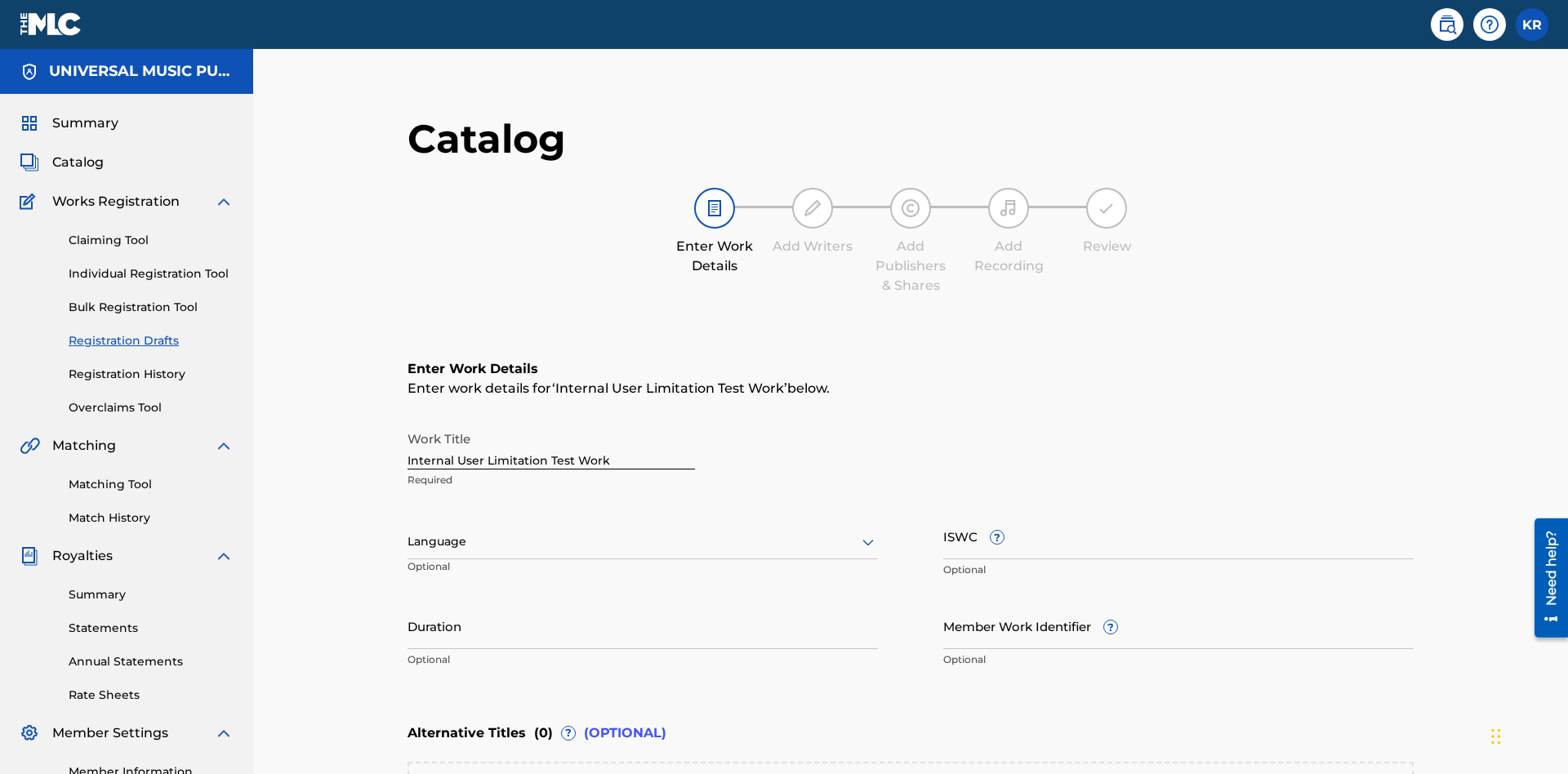
click at [407, 603] on input "Duration" at bounding box center [642, 625] width 470 height 46
click at [407, 603] on input "0" at bounding box center [642, 625] width 470 height 46
type input "00:00"
click at [858, 532] on icon at bounding box center [867, 541] width 19 height 19
click at [943, 603] on input "Member Work Identifier ?" at bounding box center [1178, 625] width 470 height 46
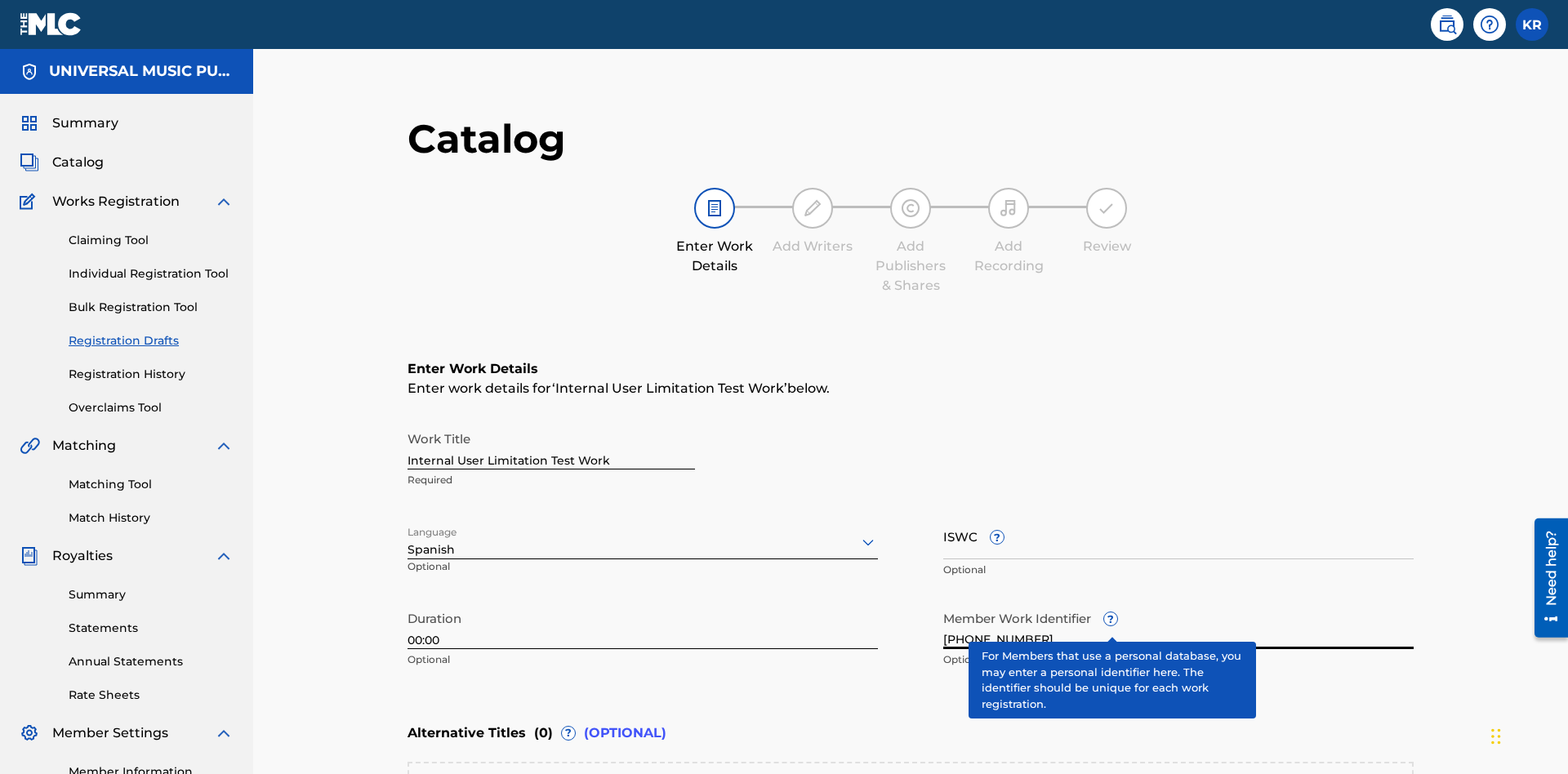
type input "2025.08.22.04"
click at [943, 513] on input "ISWC ?" at bounding box center [1178, 536] width 470 height 46
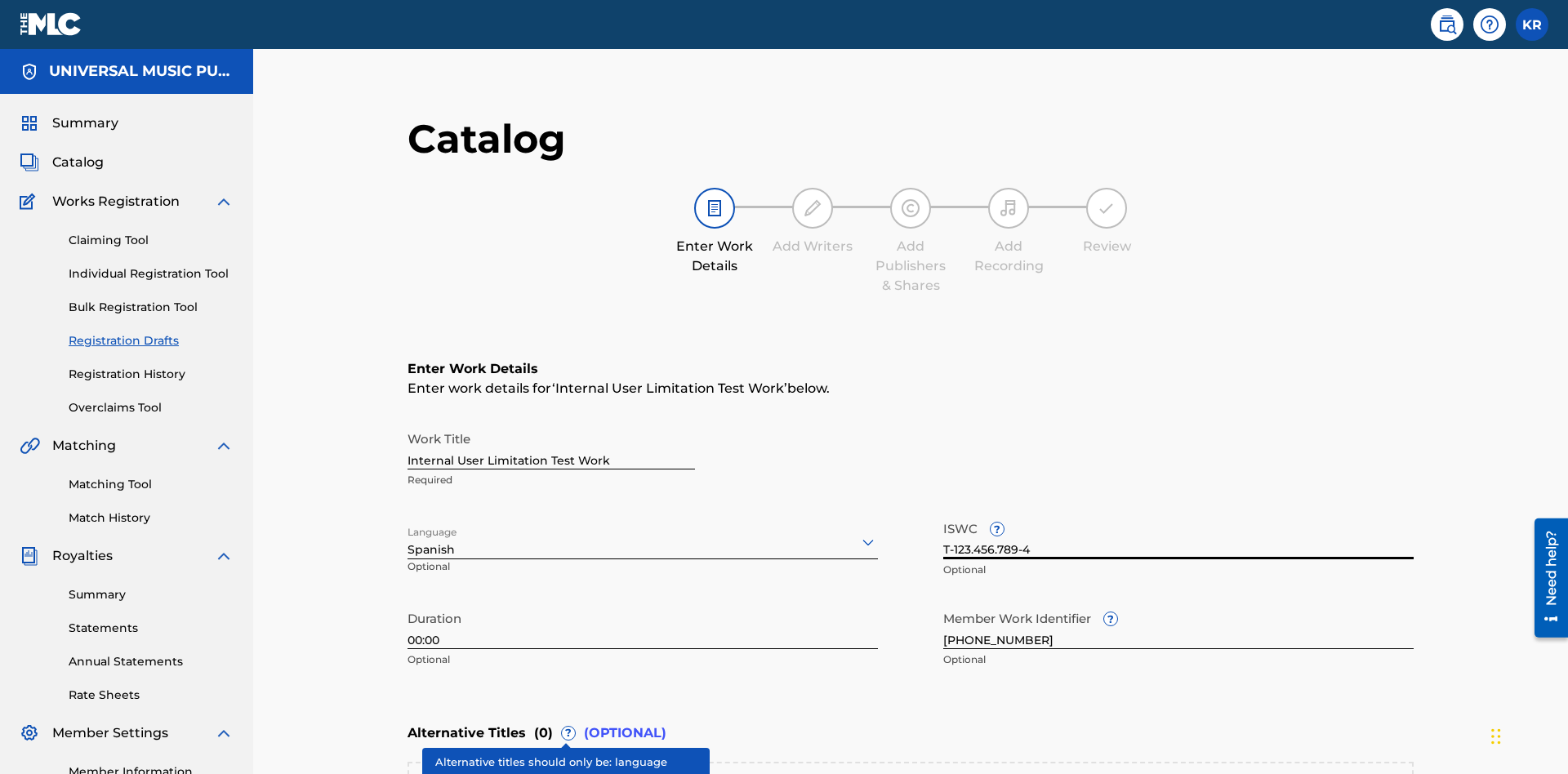
type input "T-123.456.789-4"
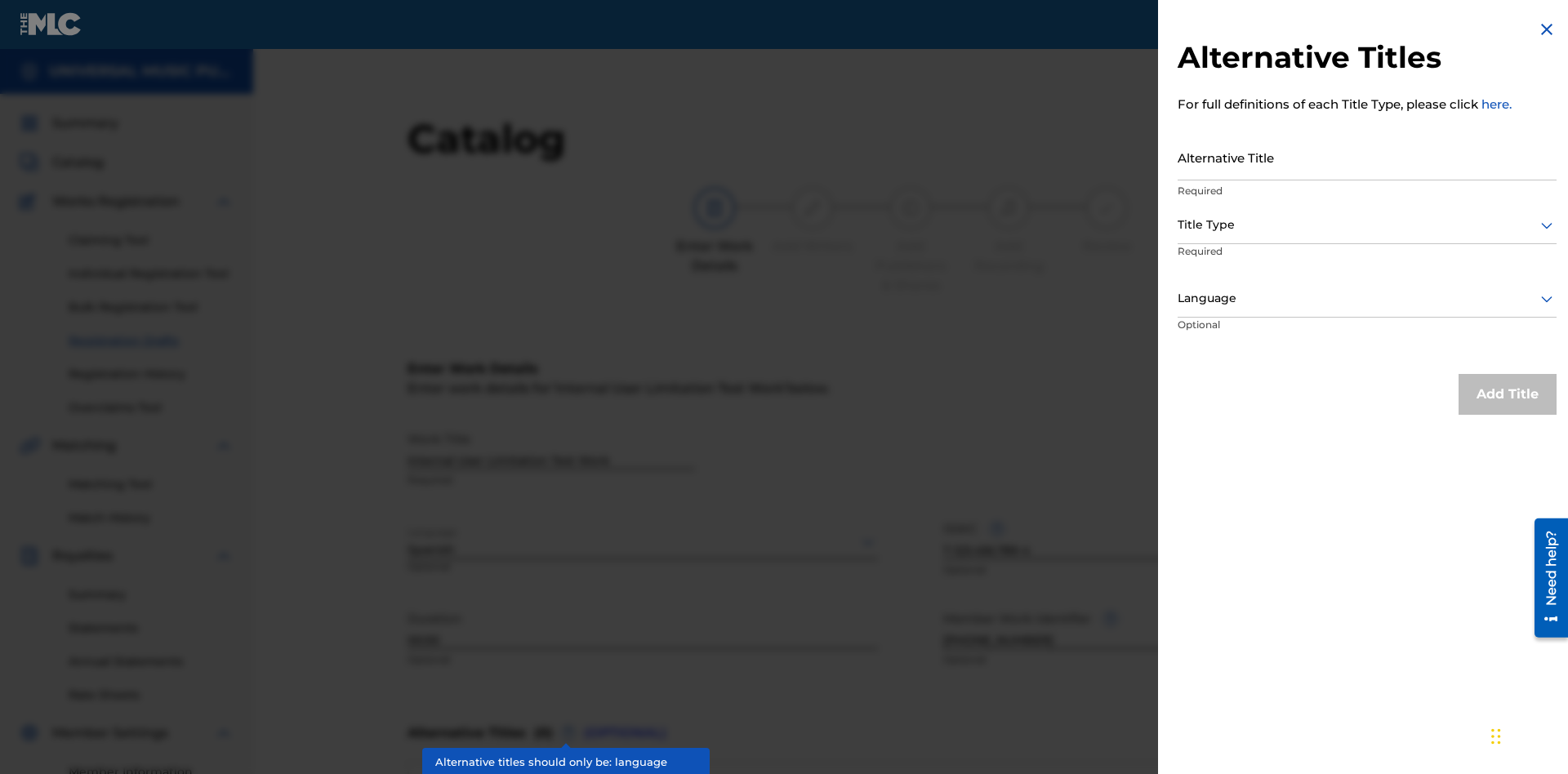
click at [1367, 157] on input "Alternative Title" at bounding box center [1367, 157] width 379 height 46
type input "Alt Title"
click at [1367, 224] on div at bounding box center [1367, 225] width 379 height 20
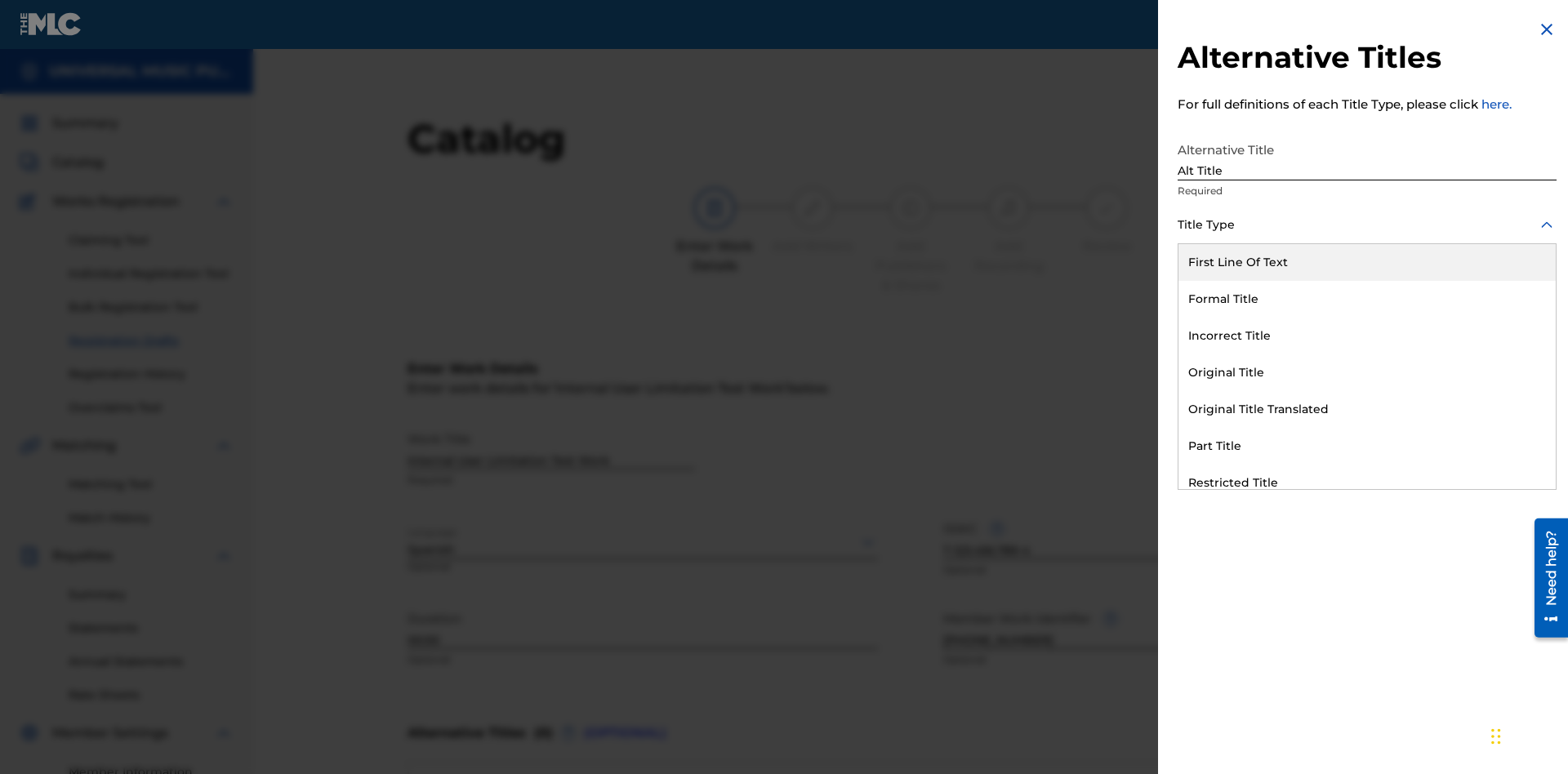
click at [1367, 373] on div "Original Title" at bounding box center [1367, 373] width 377 height 37
click at [1367, 298] on div at bounding box center [1367, 298] width 379 height 20
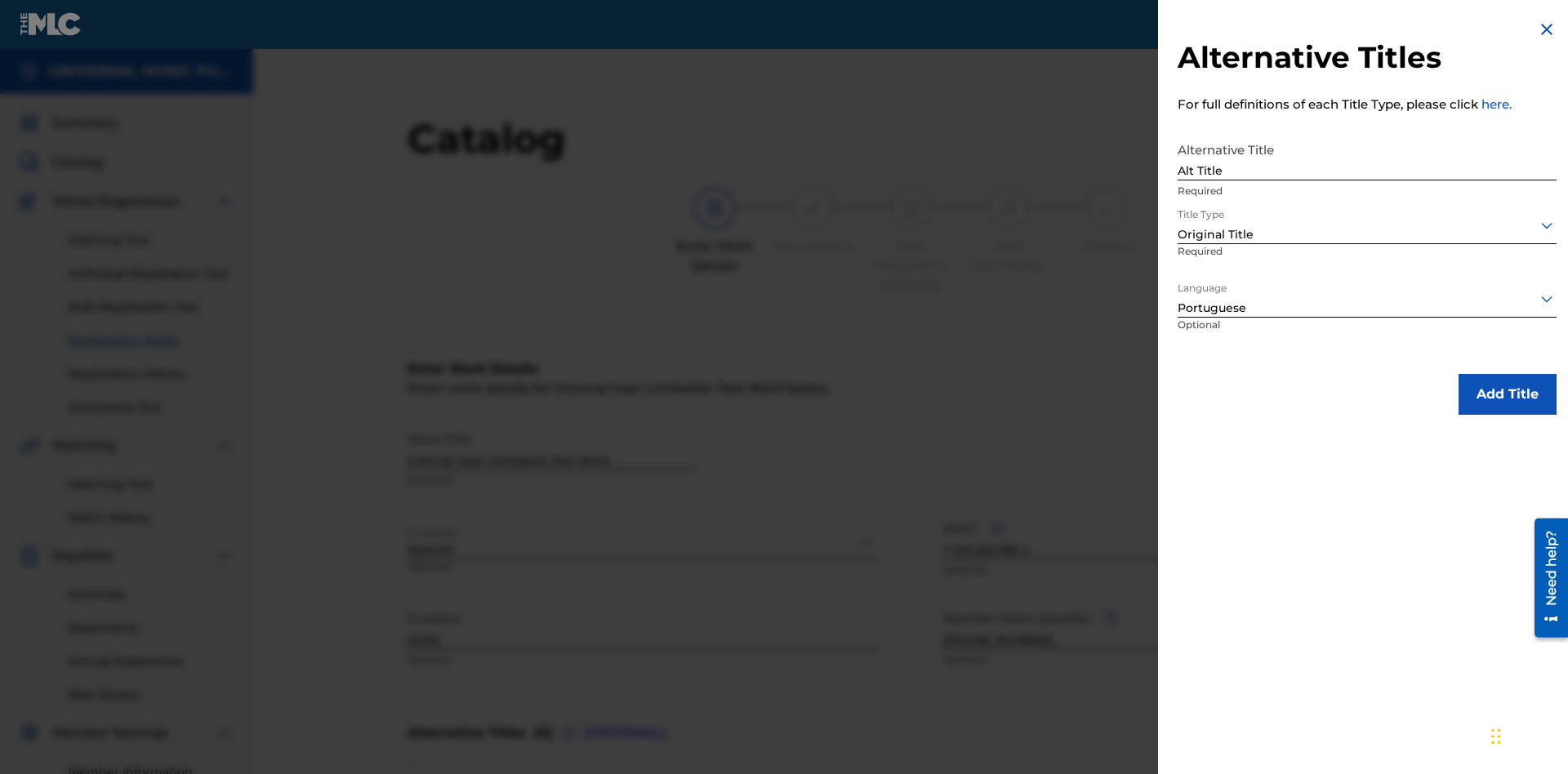
click at [1508, 394] on button "Add Title" at bounding box center [1507, 394] width 98 height 41
click at [1367, 157] on input "Alternative Title" at bounding box center [1367, 157] width 379 height 46
click at [1367, 224] on div at bounding box center [1367, 225] width 379 height 20
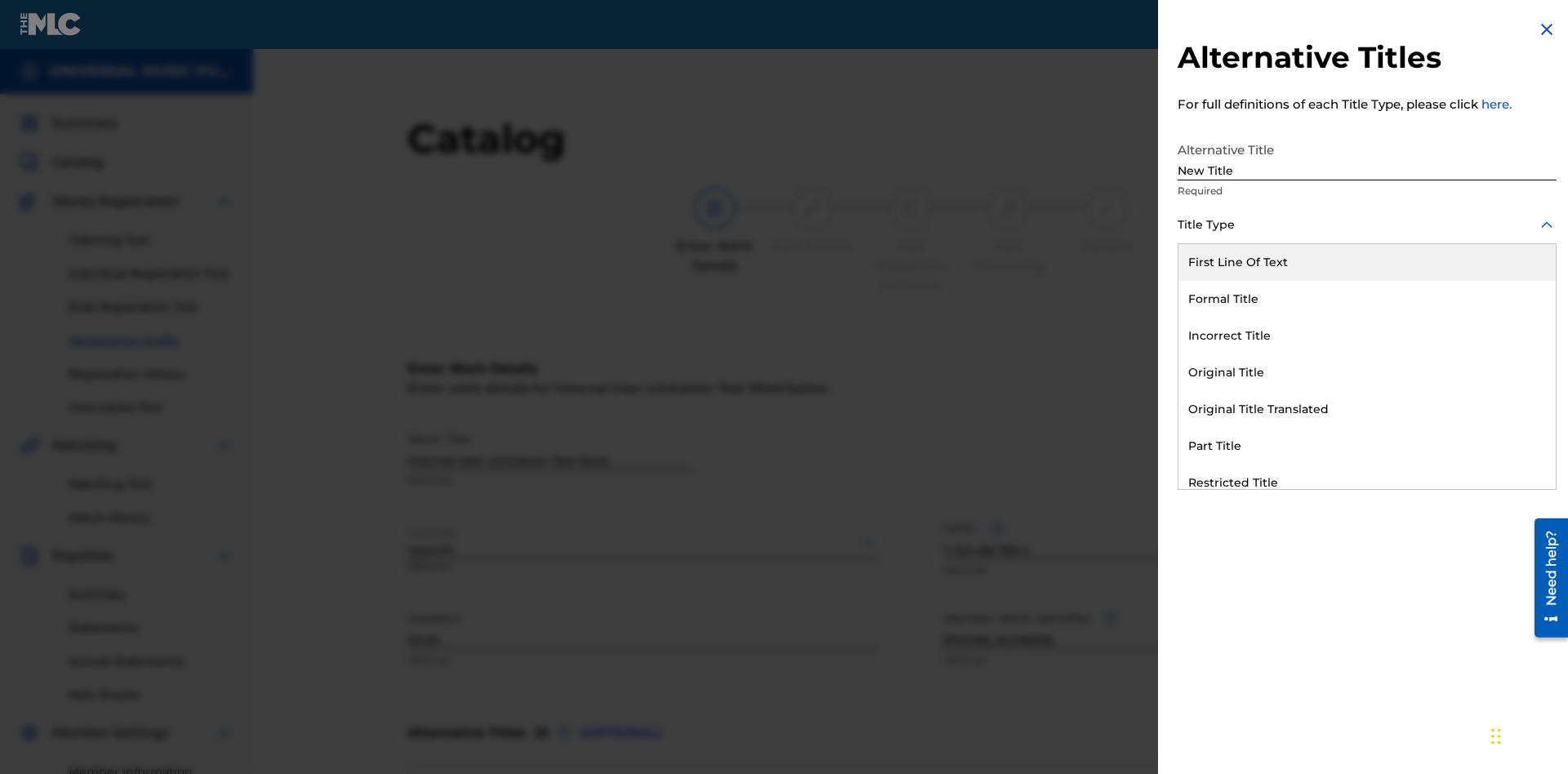
click at [1367, 336] on div "Incorrect Title" at bounding box center [1367, 336] width 377 height 37
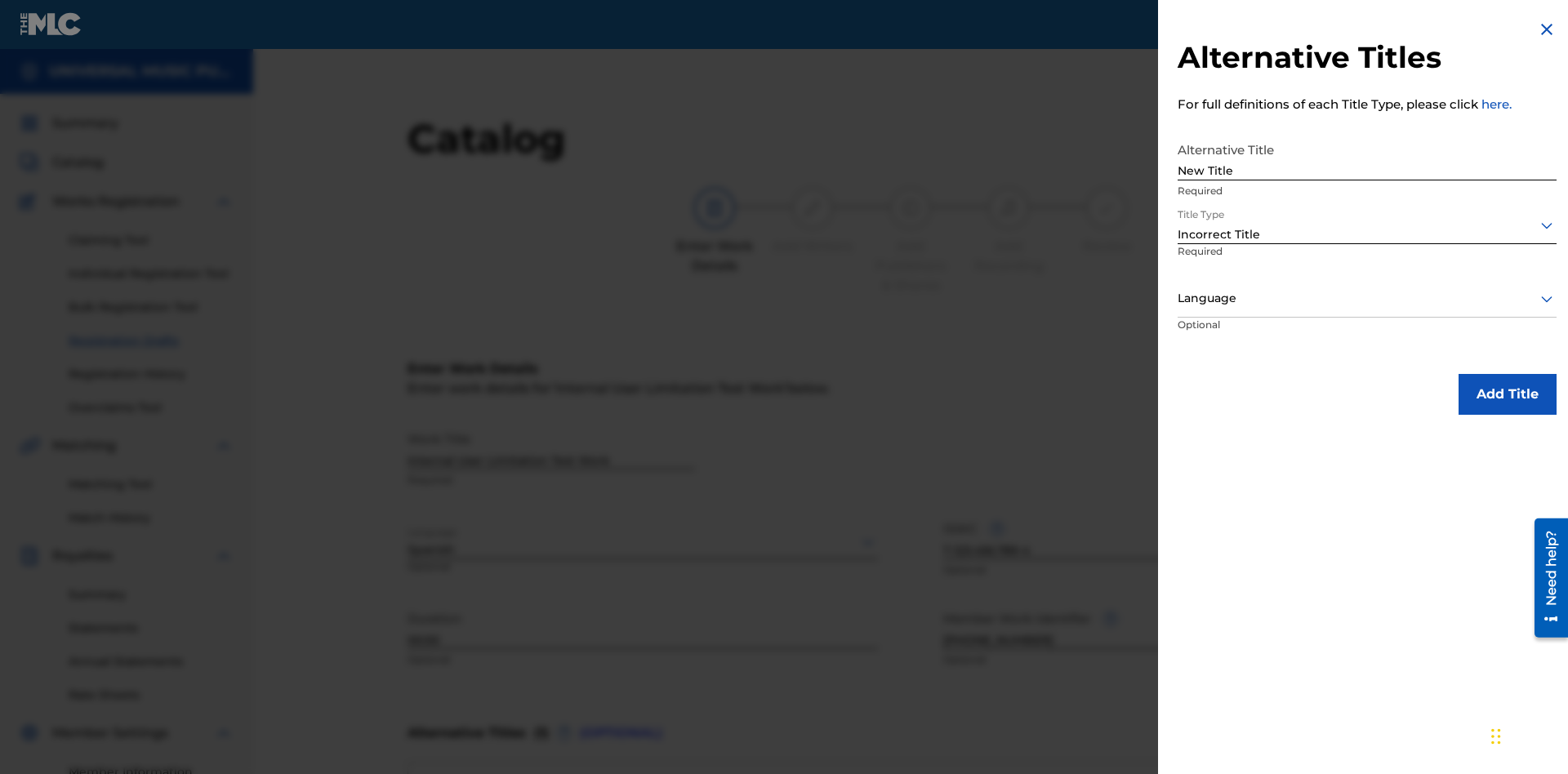
click at [1367, 298] on div at bounding box center [1367, 298] width 379 height 20
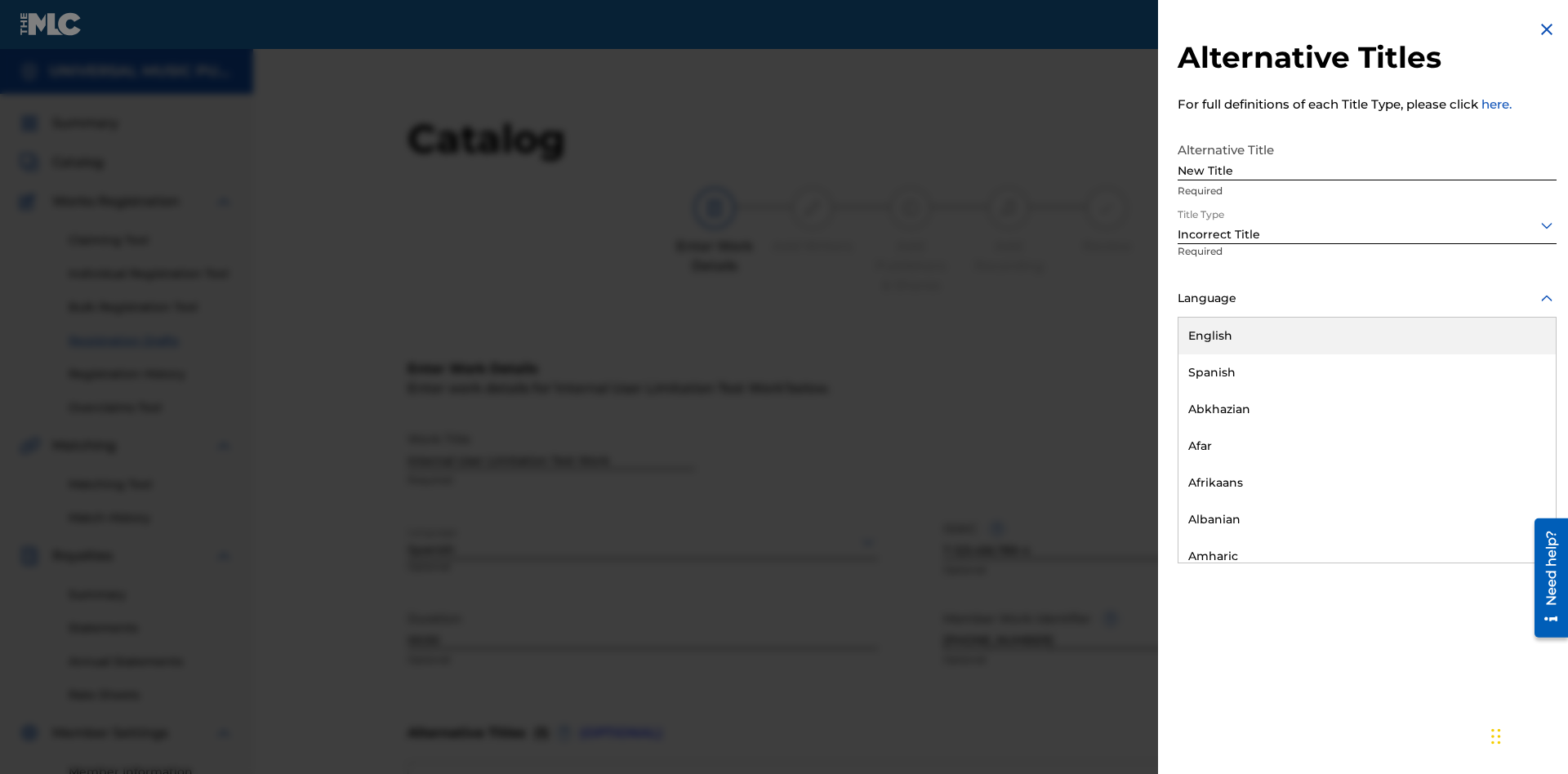
click at [1367, 336] on div "English" at bounding box center [1367, 336] width 377 height 37
click at [1508, 394] on button "Add Title" at bounding box center [1507, 394] width 98 height 41
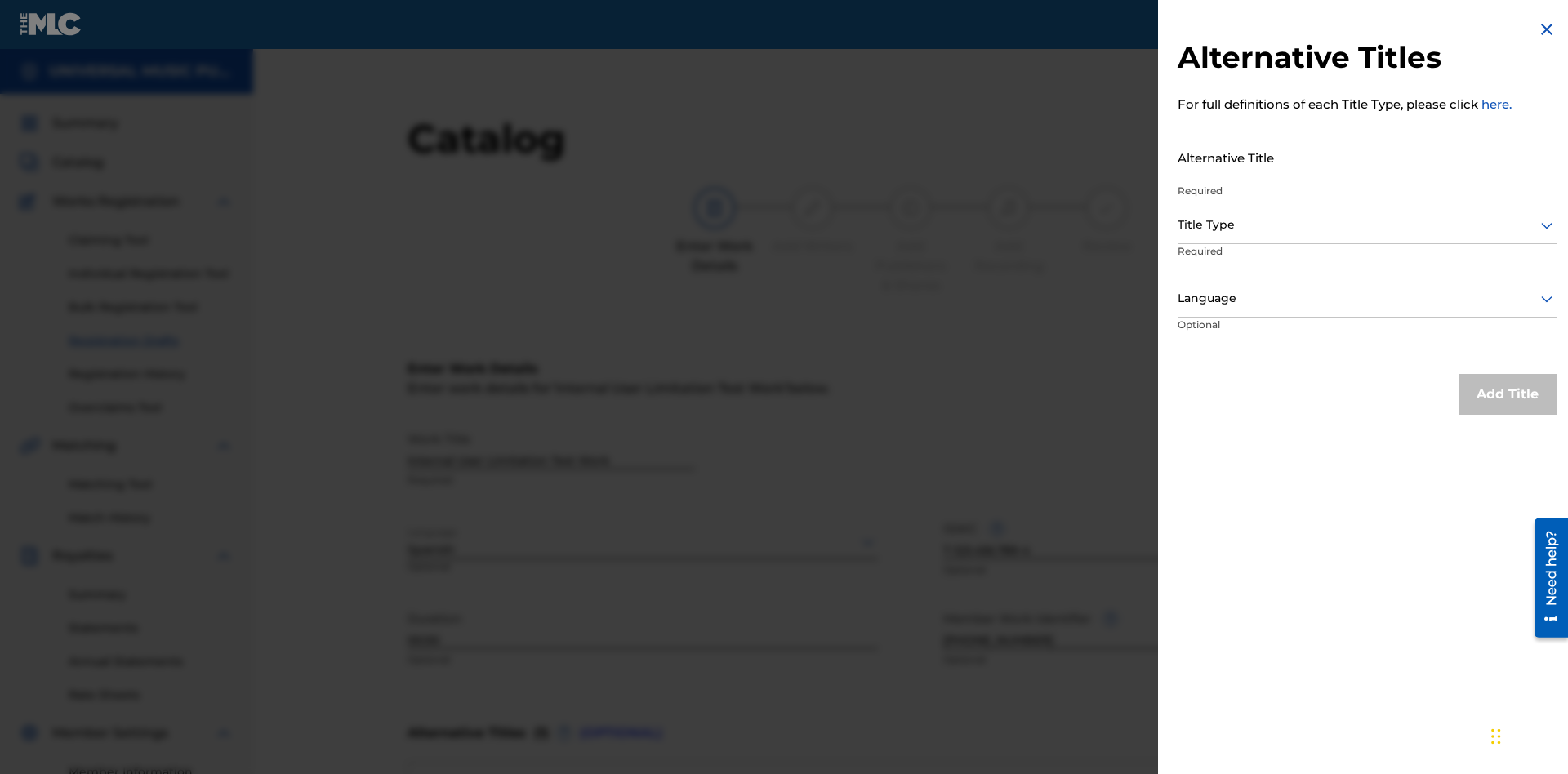
click at [1367, 157] on input "Alternative Title" at bounding box center [1367, 157] width 379 height 46
type input "Final Title"
click at [1367, 224] on div at bounding box center [1367, 225] width 379 height 20
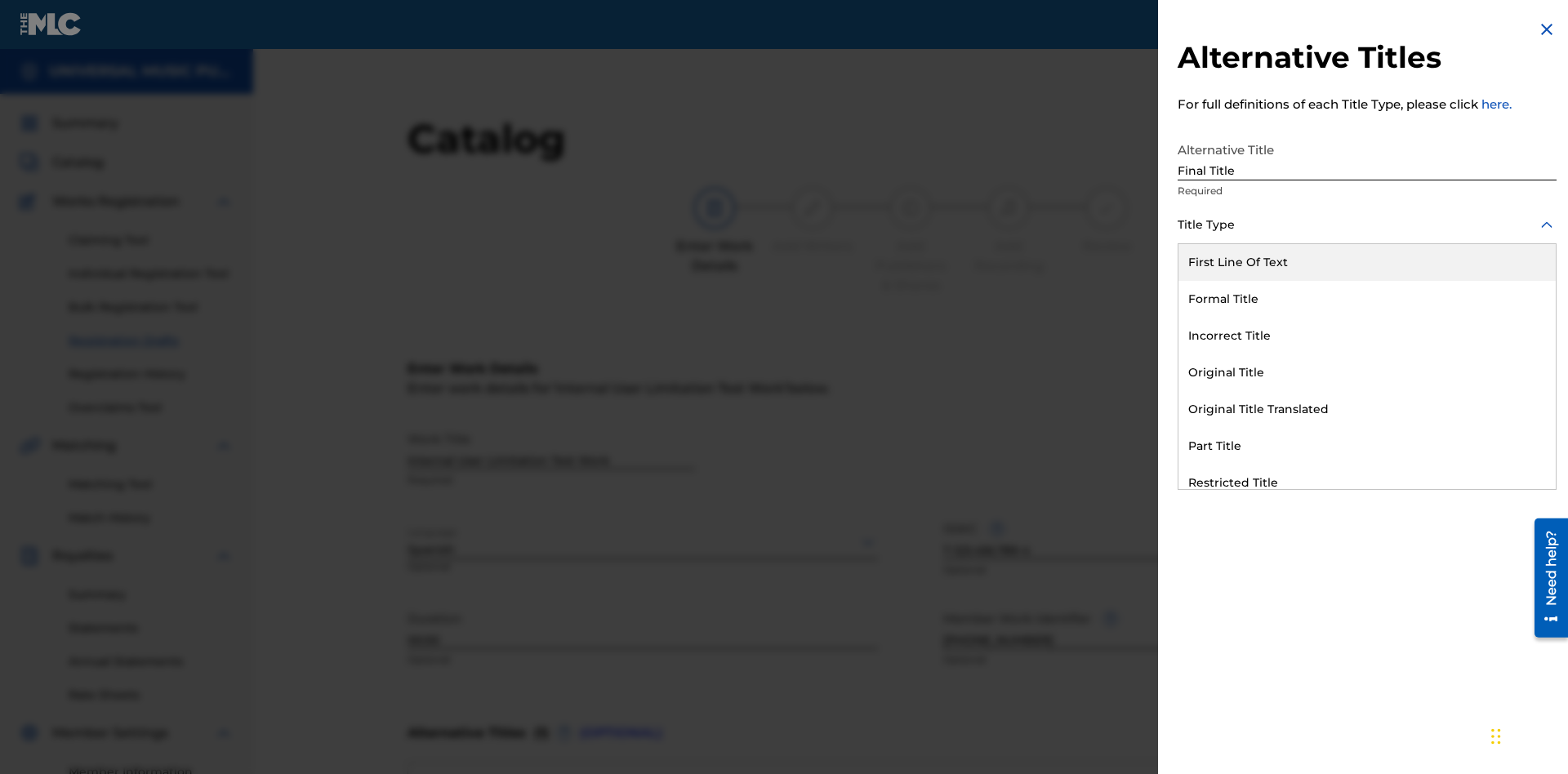
click at [1367, 446] on div "Part Title" at bounding box center [1367, 447] width 377 height 37
click at [1367, 298] on div at bounding box center [1367, 298] width 379 height 20
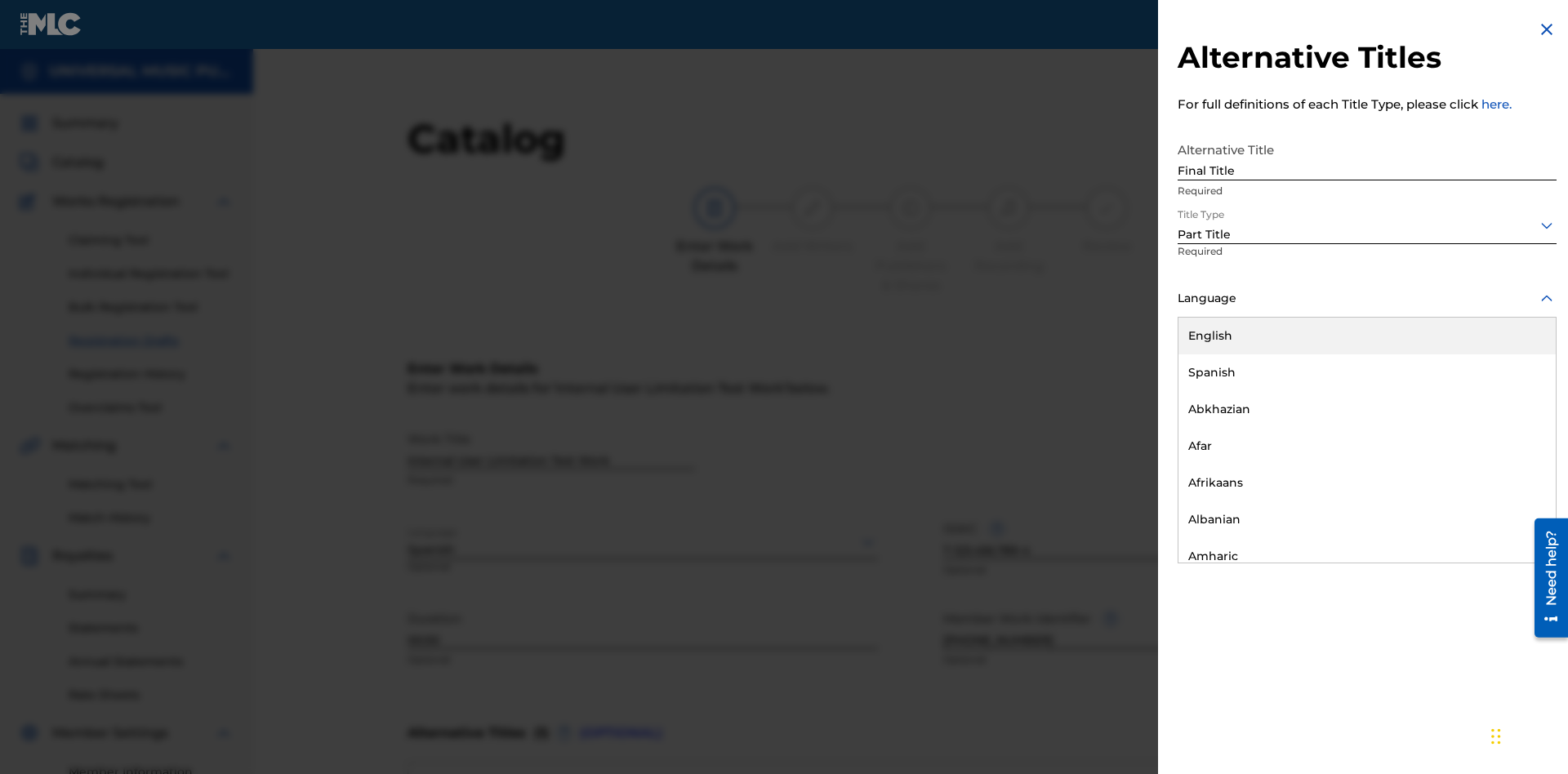
click at [1508, 394] on button "Add Title" at bounding box center [1507, 394] width 98 height 41
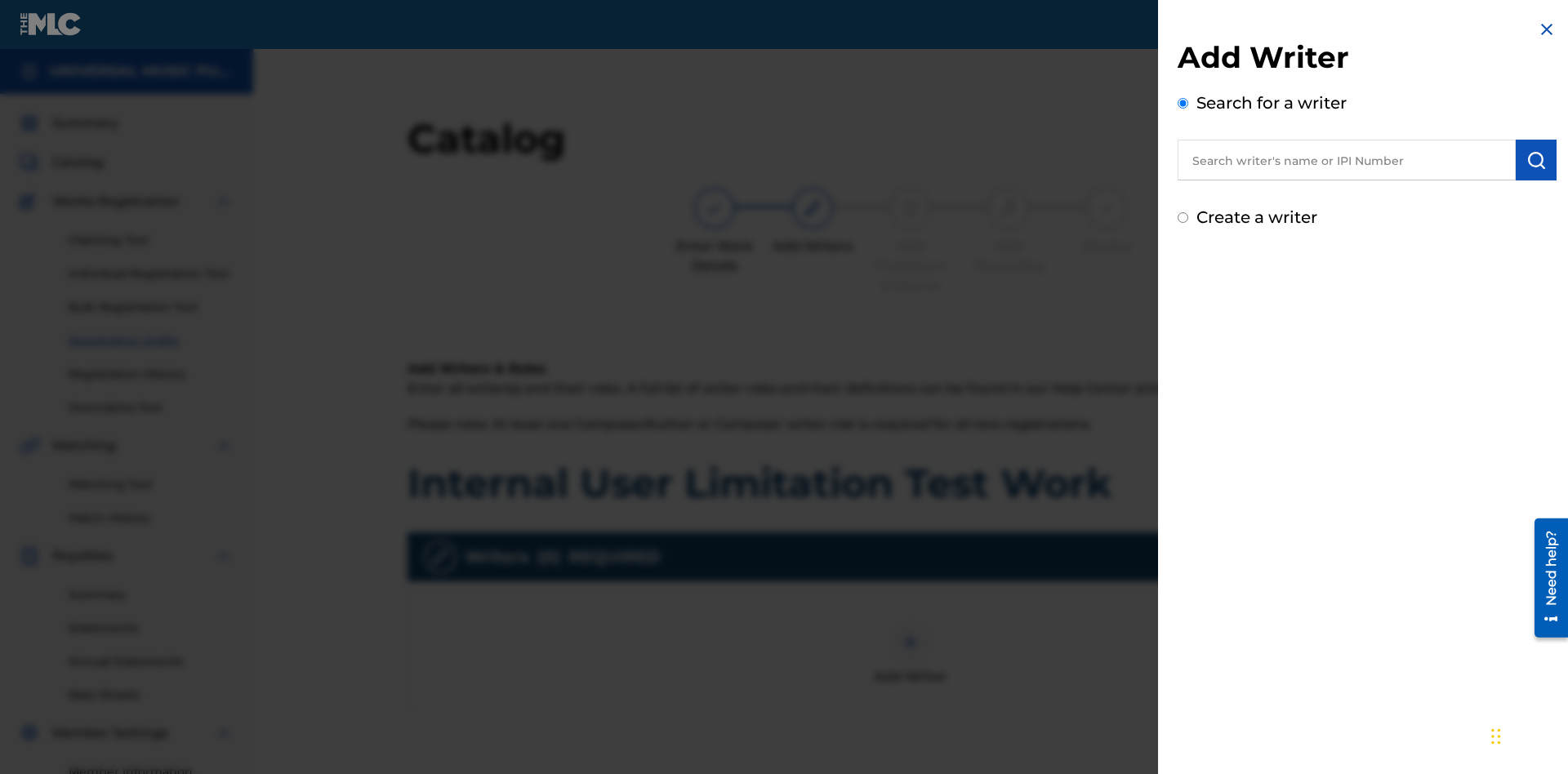
scroll to position [205, 407]
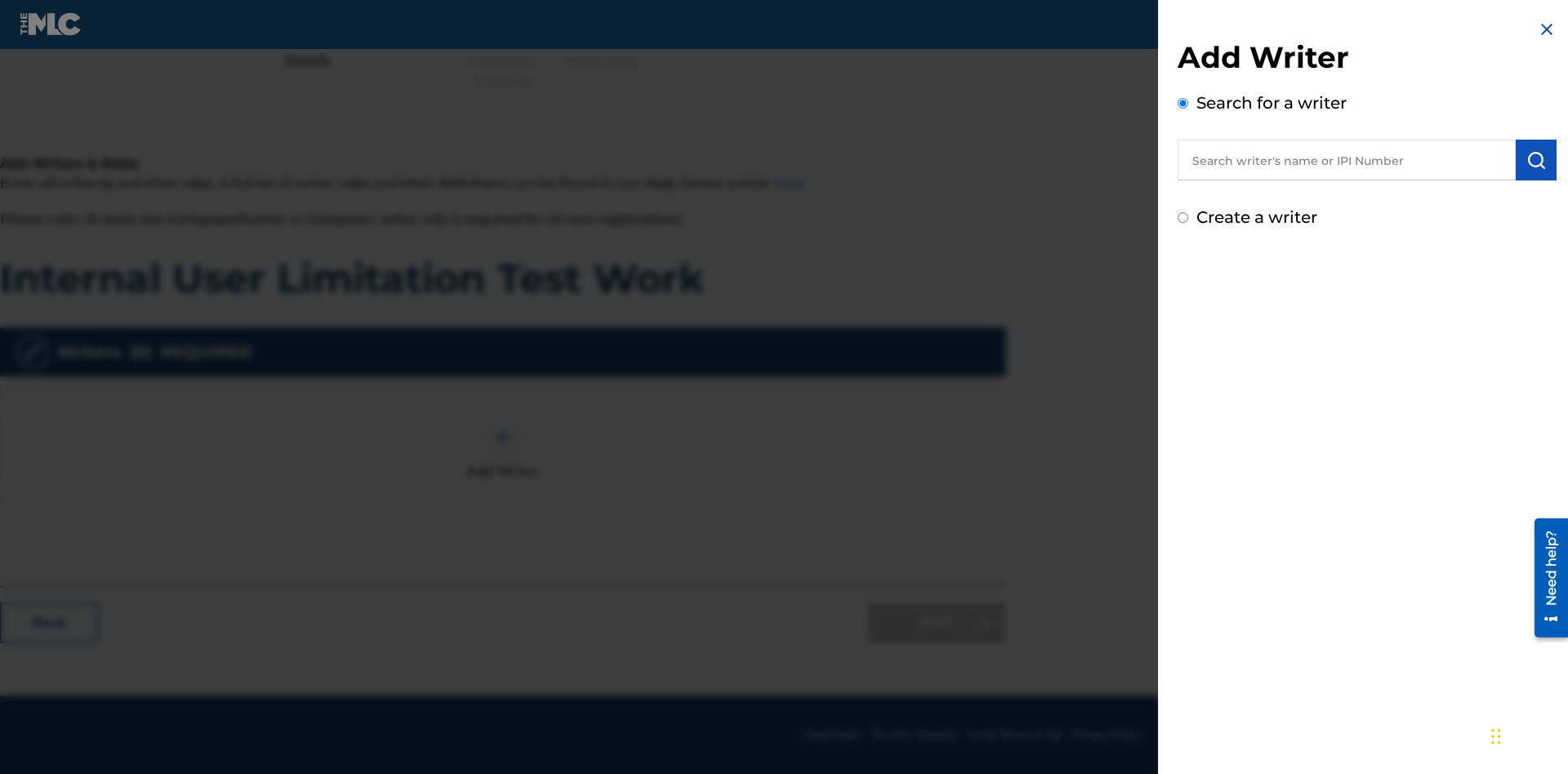
click at [1346, 160] on input "text" at bounding box center [1346, 160] width 338 height 41
type input "[PERSON_NAME]"
click at [1536, 160] on img "submit" at bounding box center [1535, 160] width 19 height 19
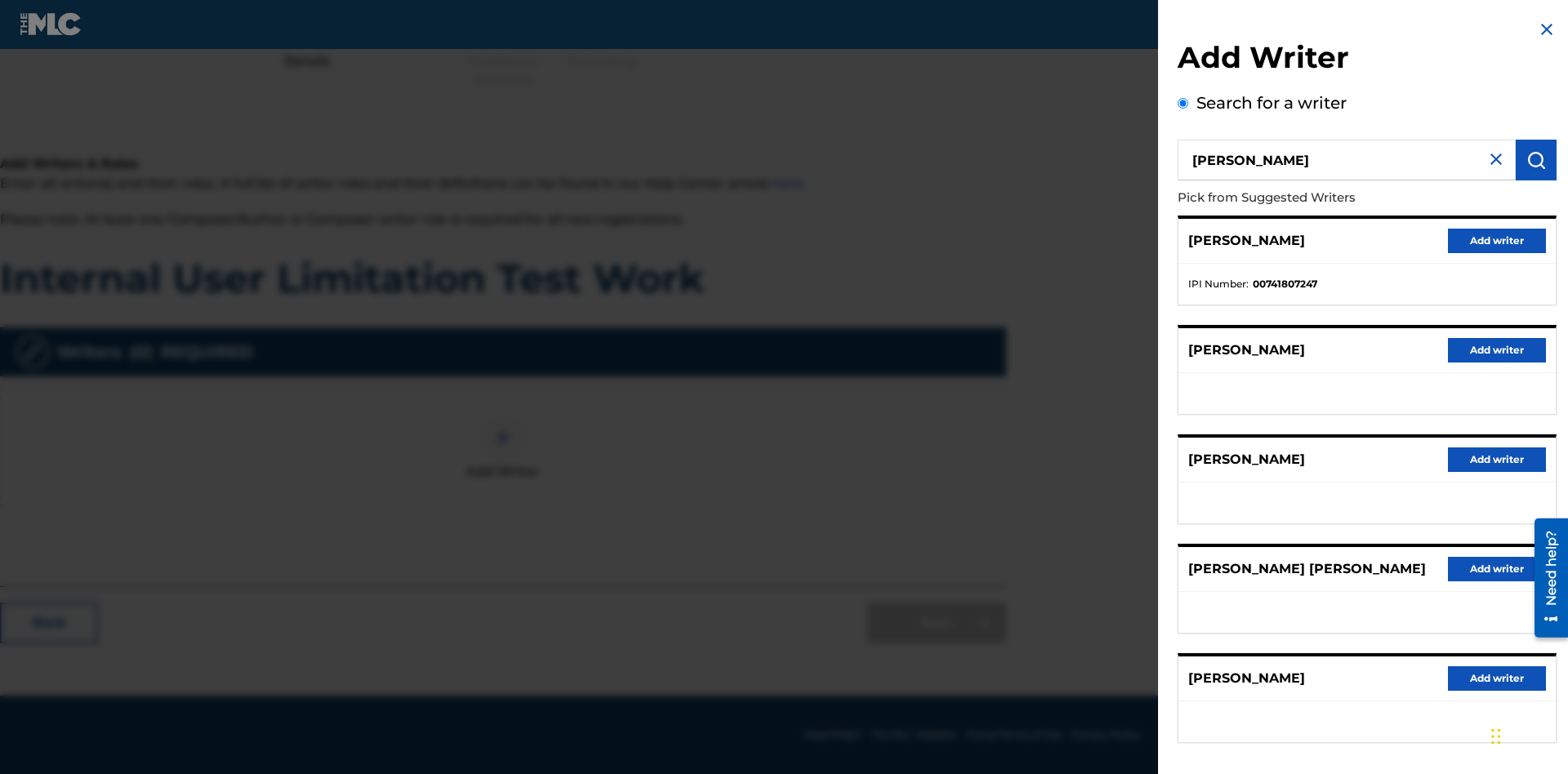
click at [1497, 240] on button "Add writer" at bounding box center [1497, 240] width 98 height 24
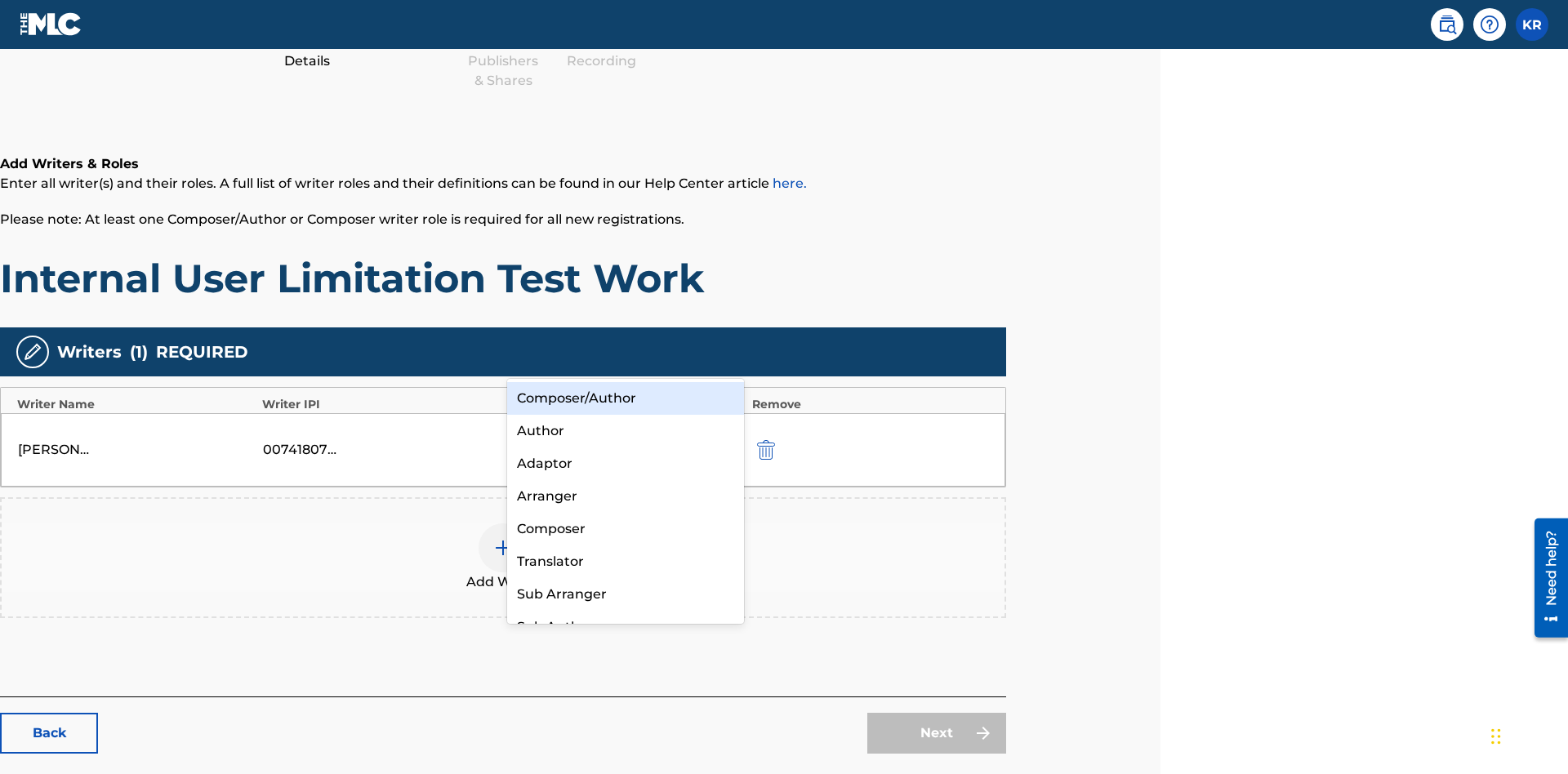
click at [625, 528] on div "Composer" at bounding box center [625, 529] width 237 height 33
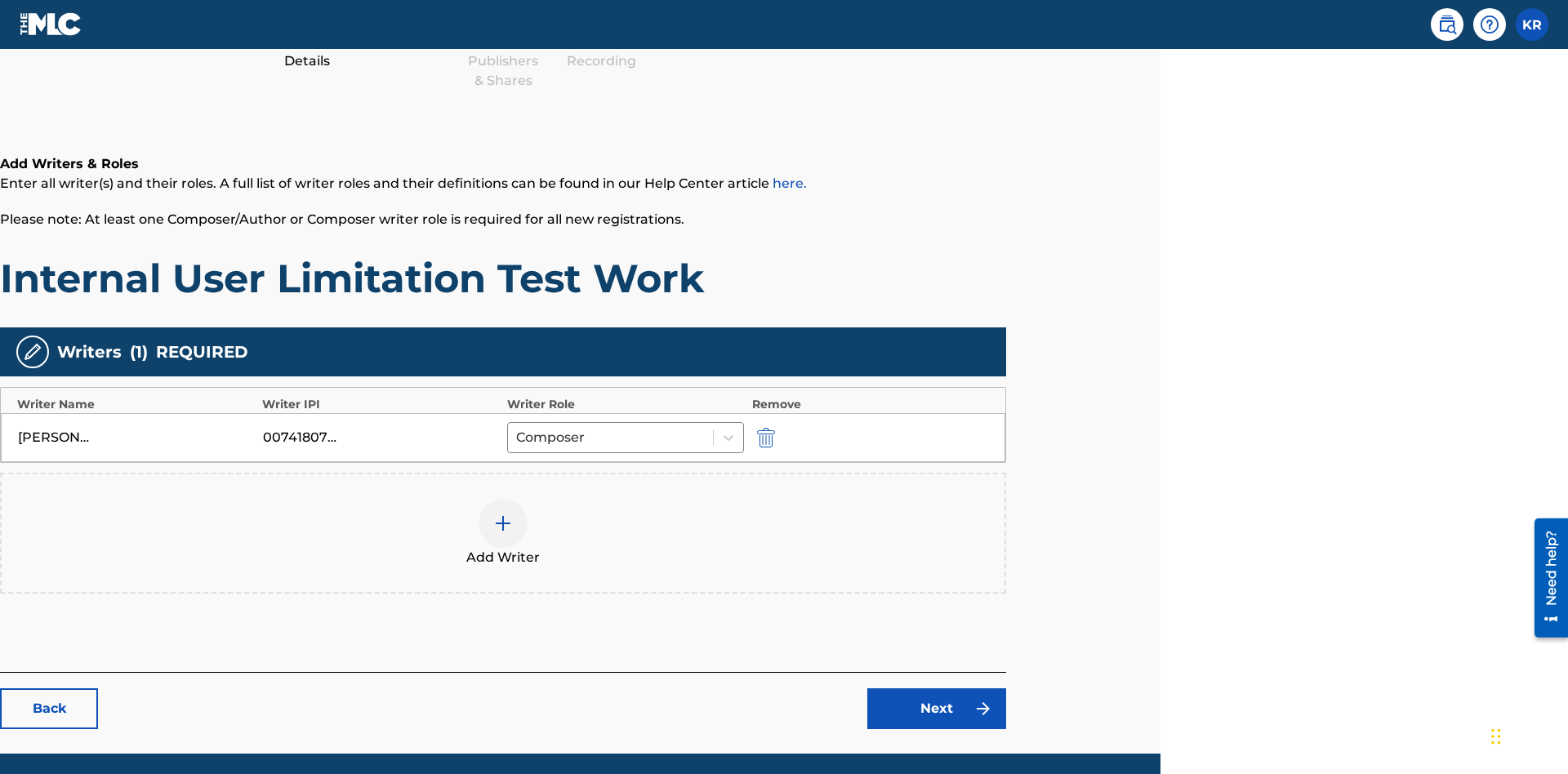
scroll to position [263, 407]
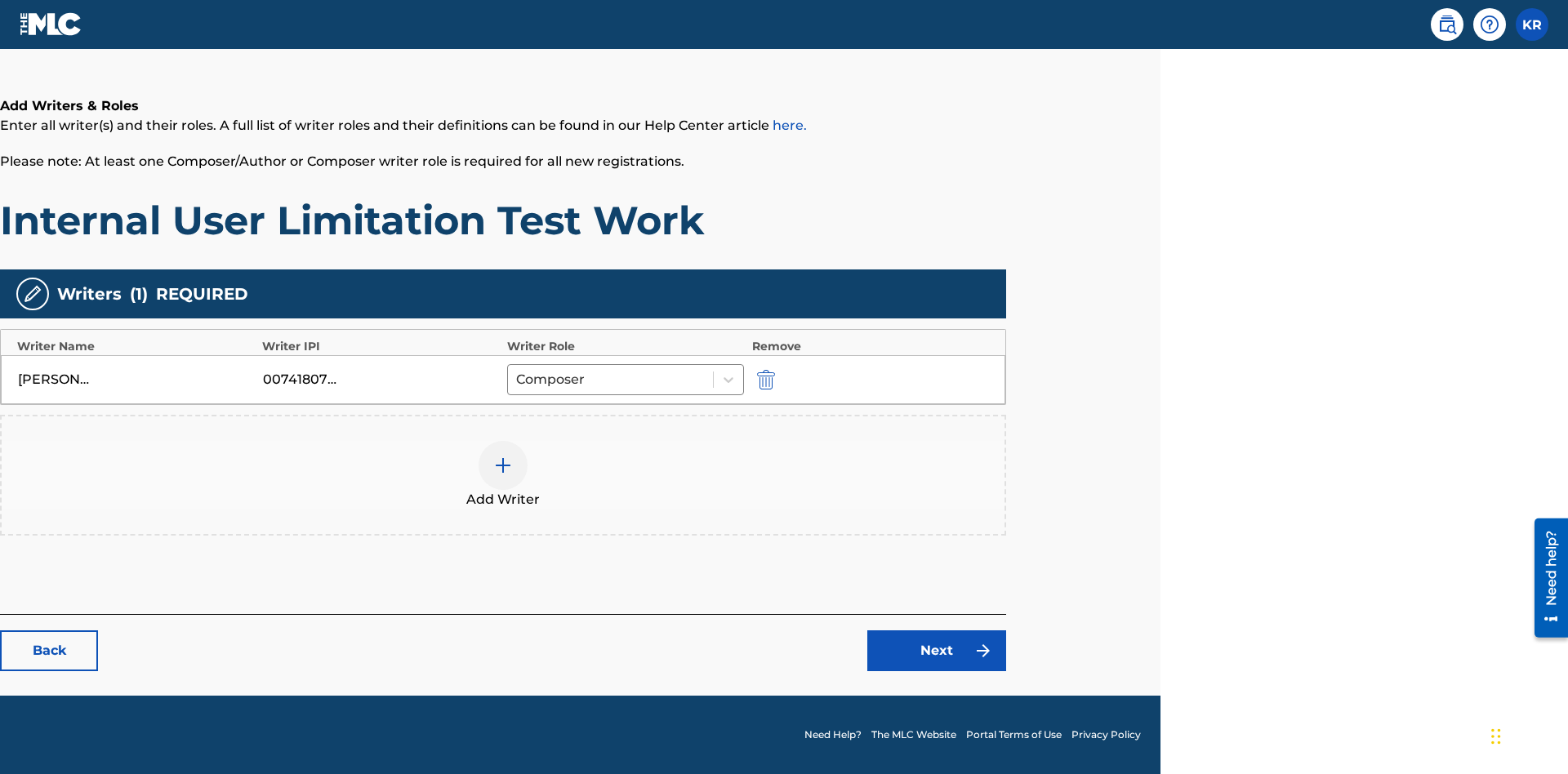
click at [937, 651] on link "Next" at bounding box center [936, 651] width 139 height 41
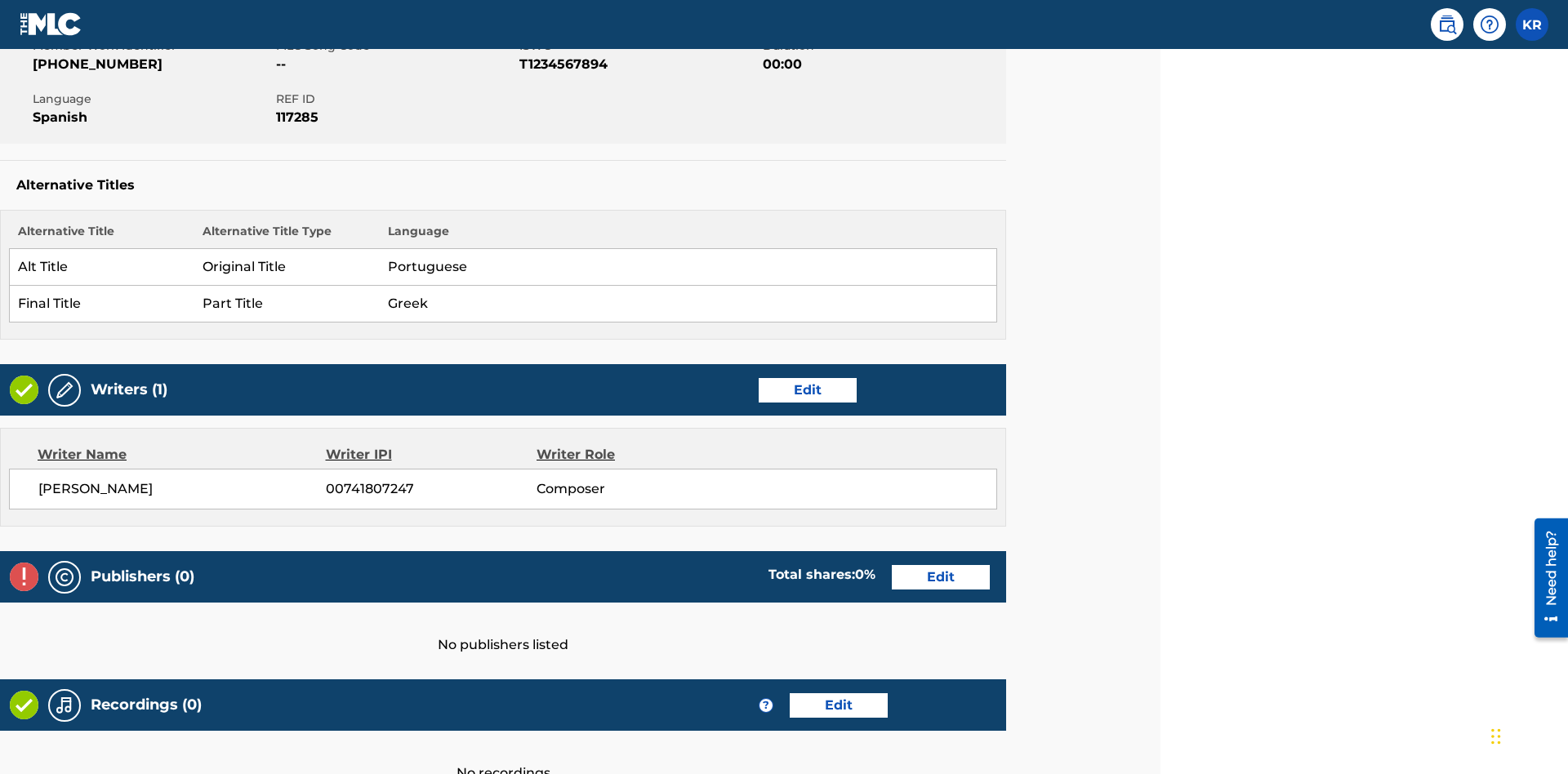
click at [941, 565] on link "Edit" at bounding box center [940, 577] width 98 height 24
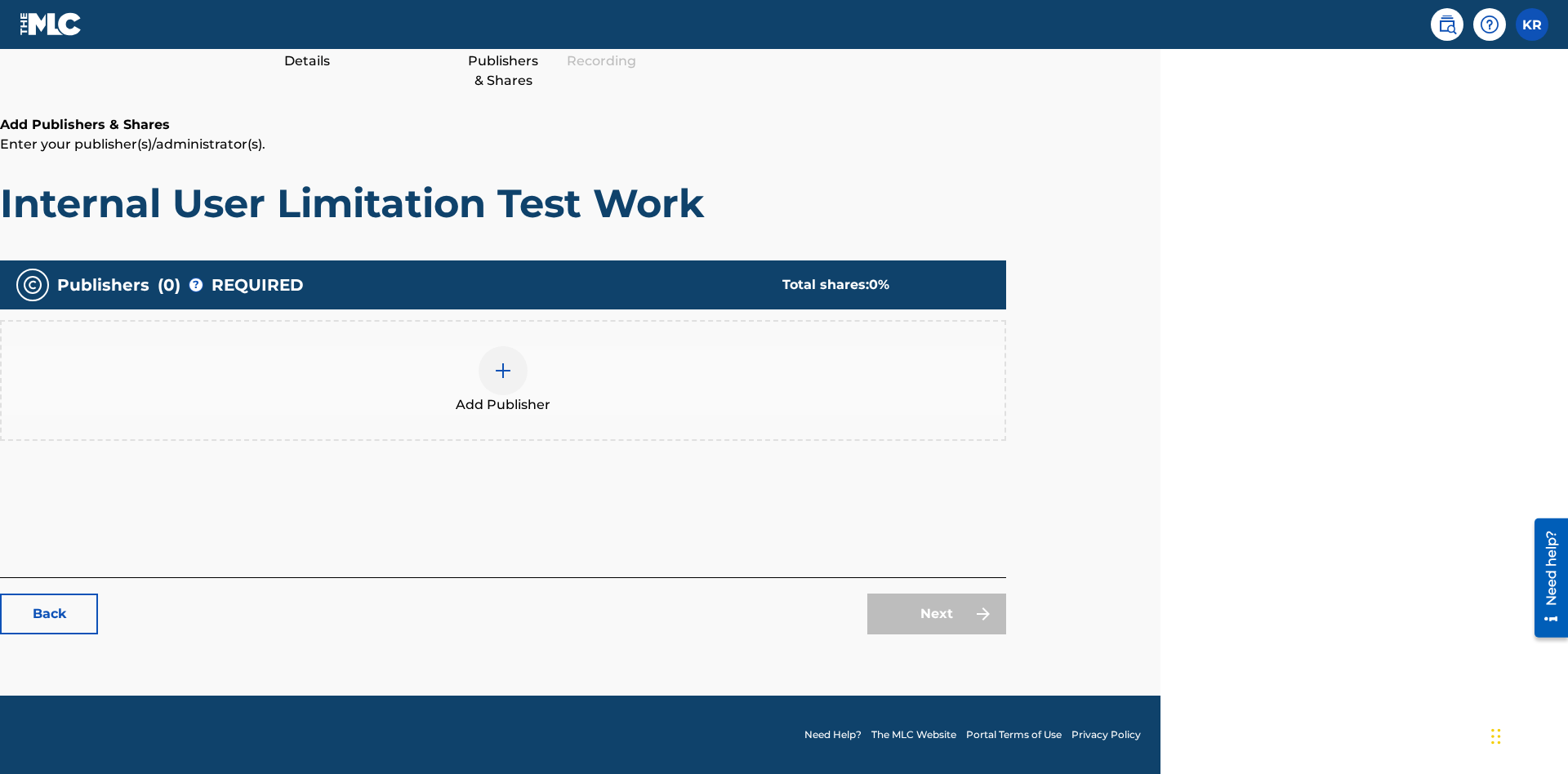
click at [503, 370] on img at bounding box center [503, 370] width 19 height 19
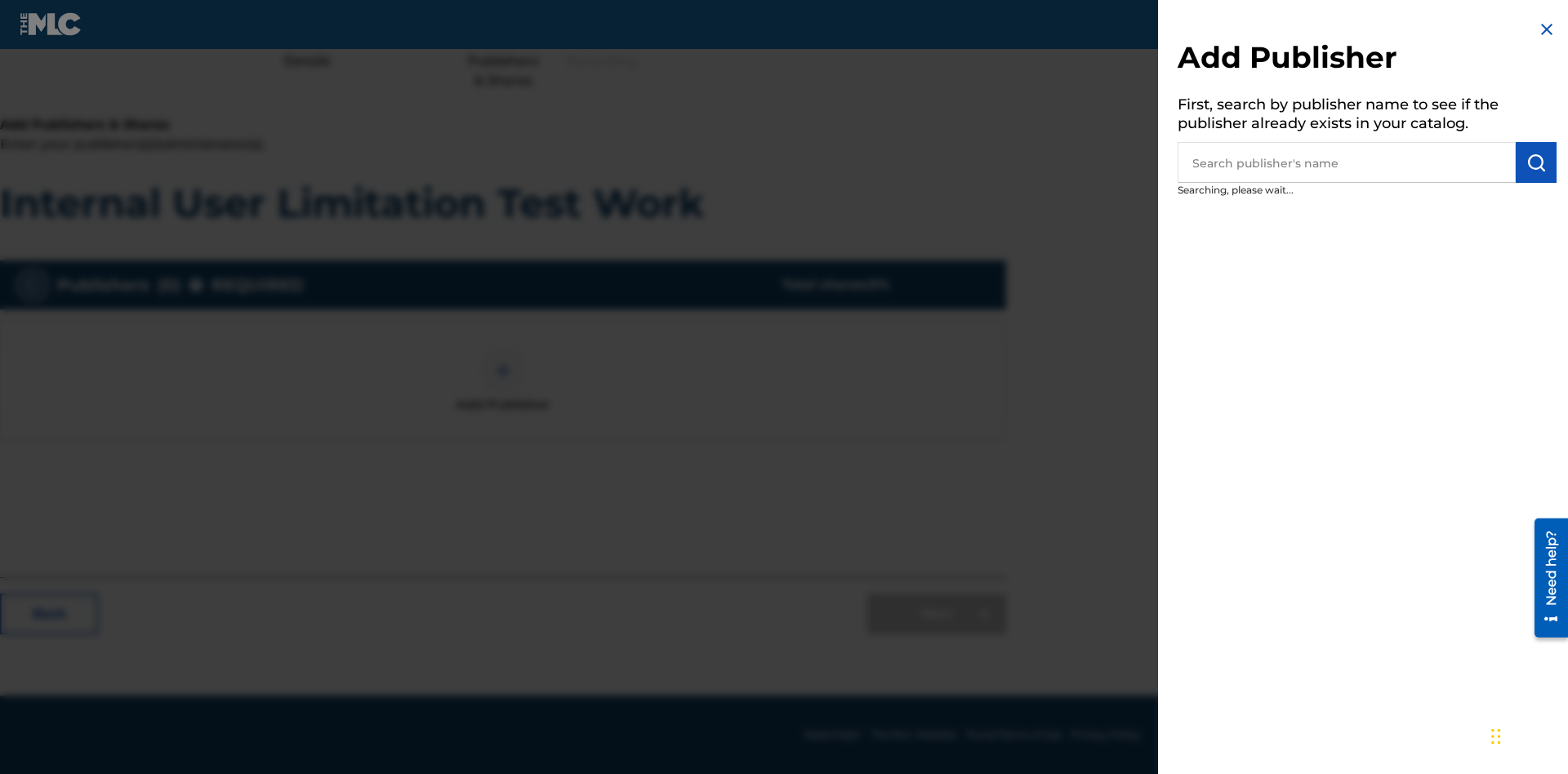
click at [1346, 163] on input "text" at bounding box center [1346, 162] width 338 height 41
type input "Test2025.08.22.04.36.26"
click at [1536, 163] on img "submit" at bounding box center [1535, 162] width 19 height 19
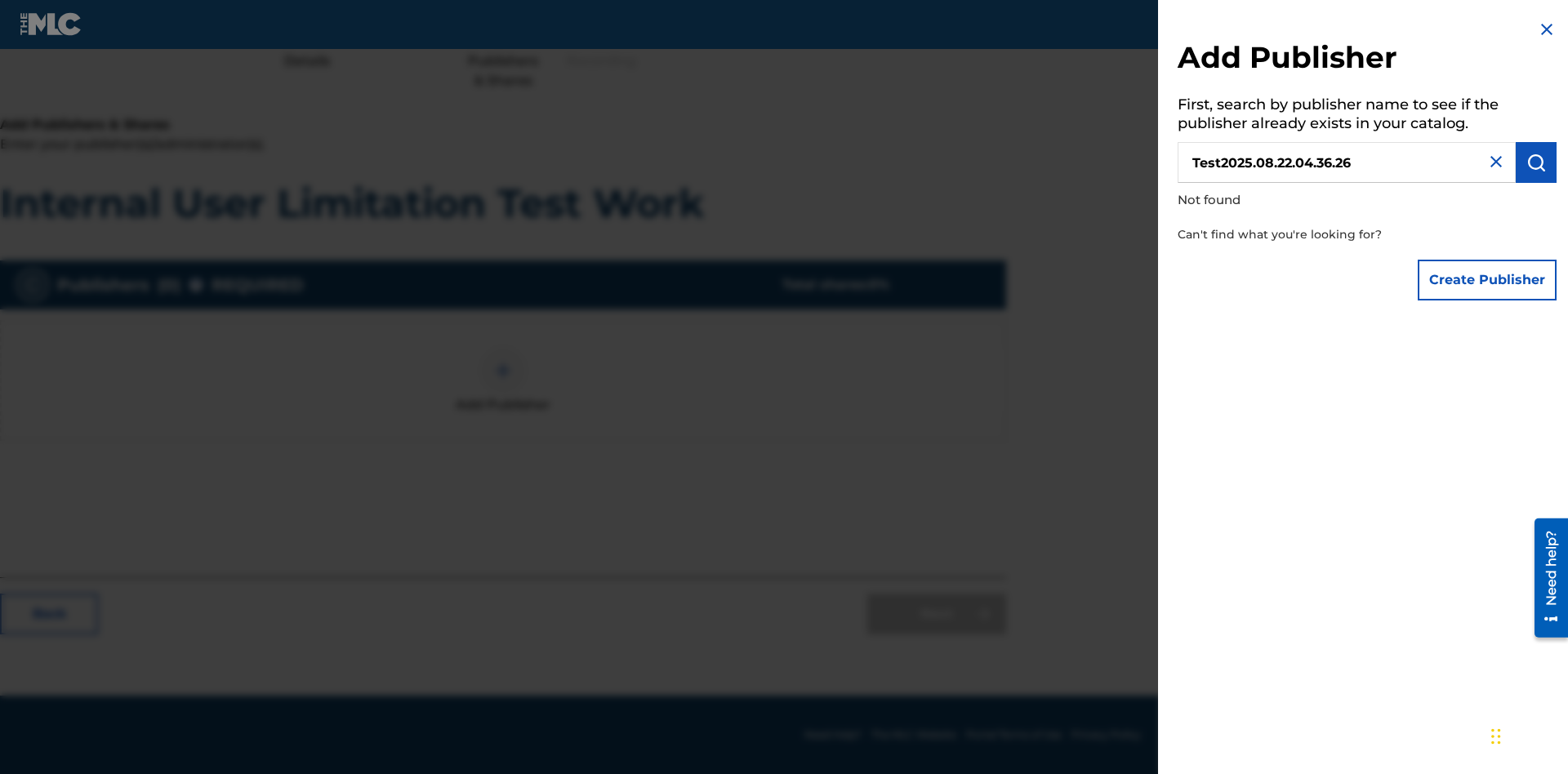
click at [1487, 280] on button "Create Publisher" at bounding box center [1487, 280] width 139 height 41
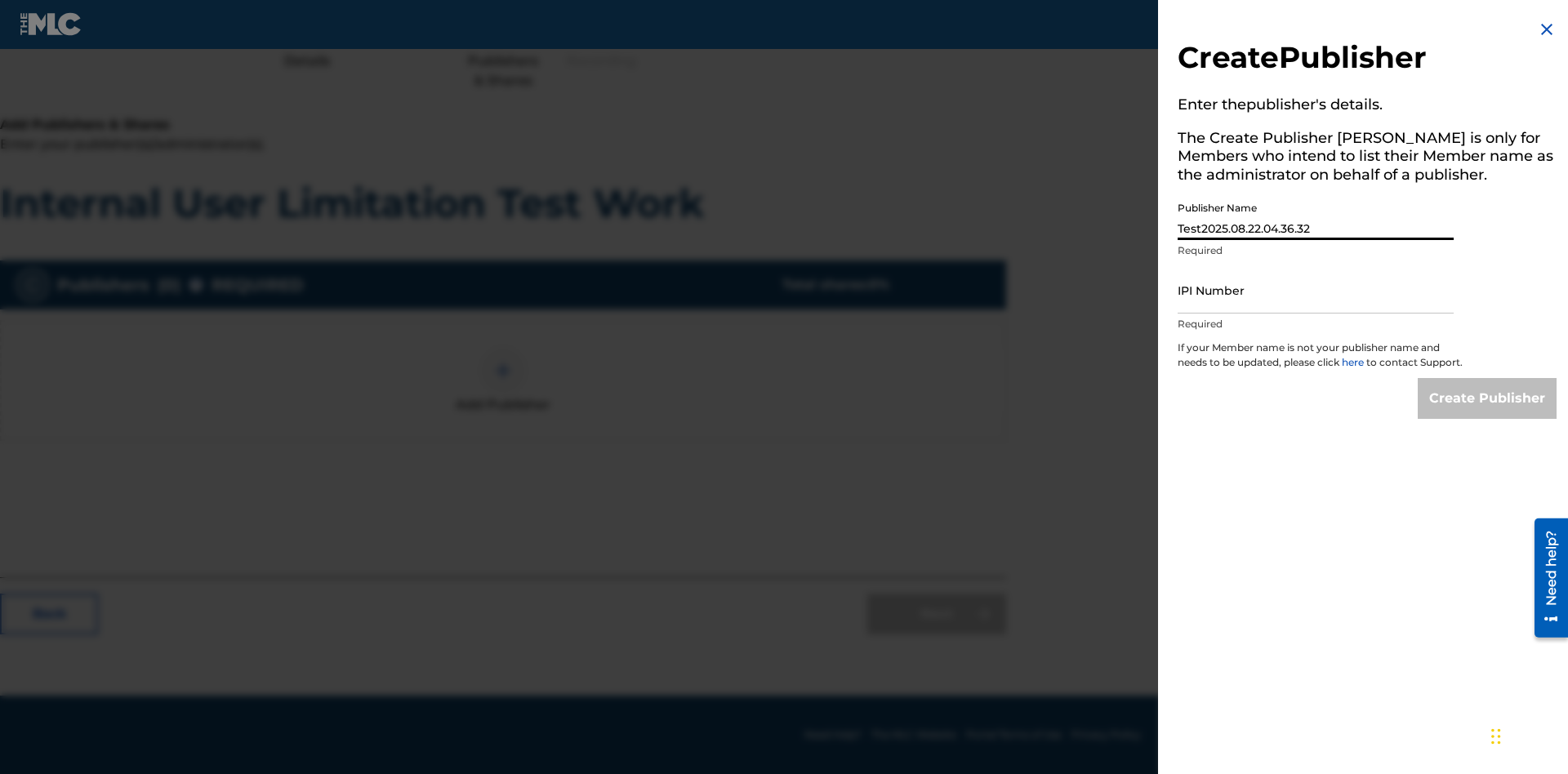
click at [1315, 290] on input "IPI Number" at bounding box center [1315, 290] width 276 height 46
click at [1487, 413] on input "Create Publisher" at bounding box center [1487, 398] width 139 height 41
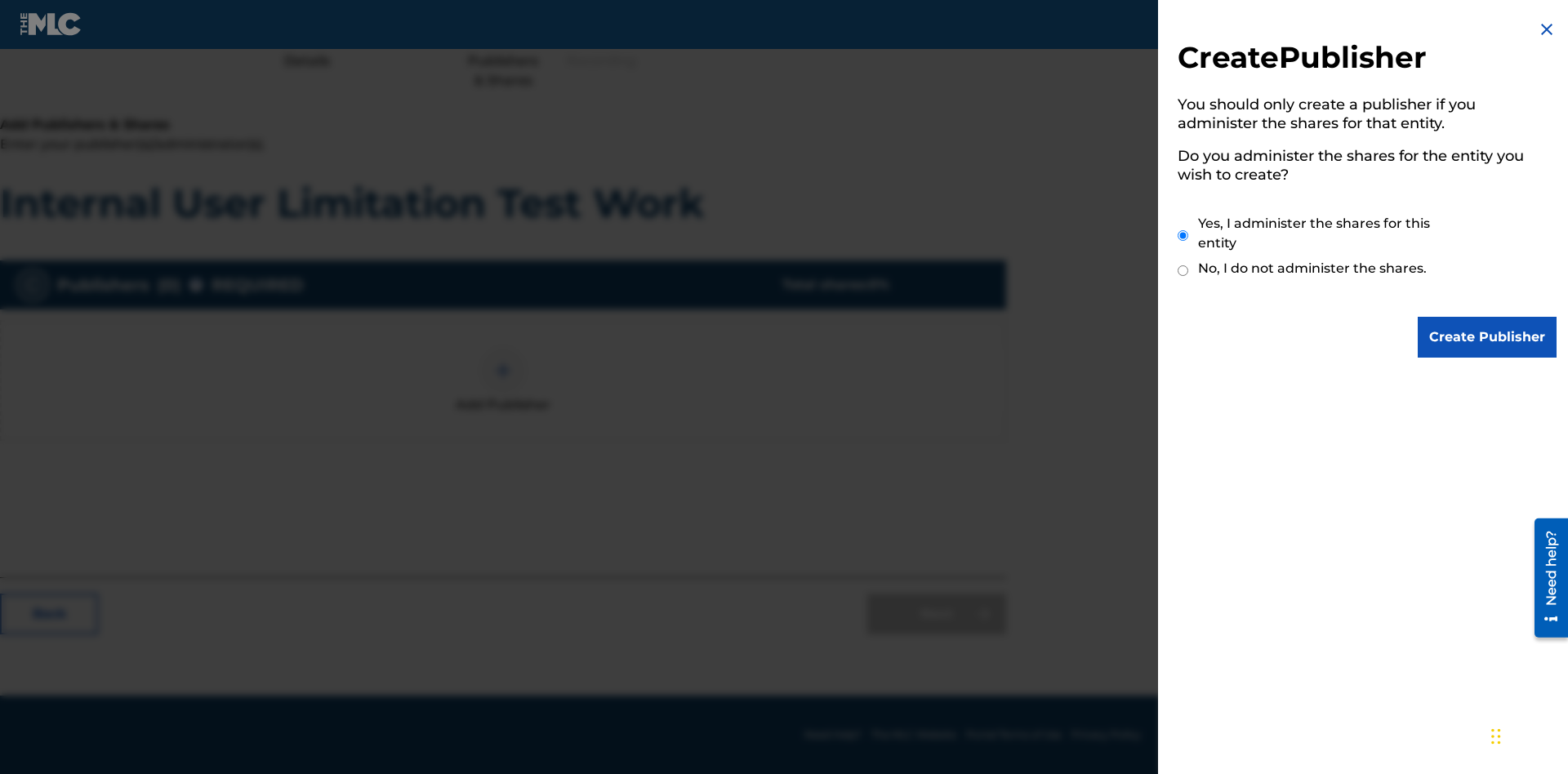
click at [1183, 235] on input "Yes, I administer the shares for this entity" at bounding box center [1183, 236] width 11 height 35
click at [1487, 337] on input "Create Publisher" at bounding box center [1487, 337] width 139 height 41
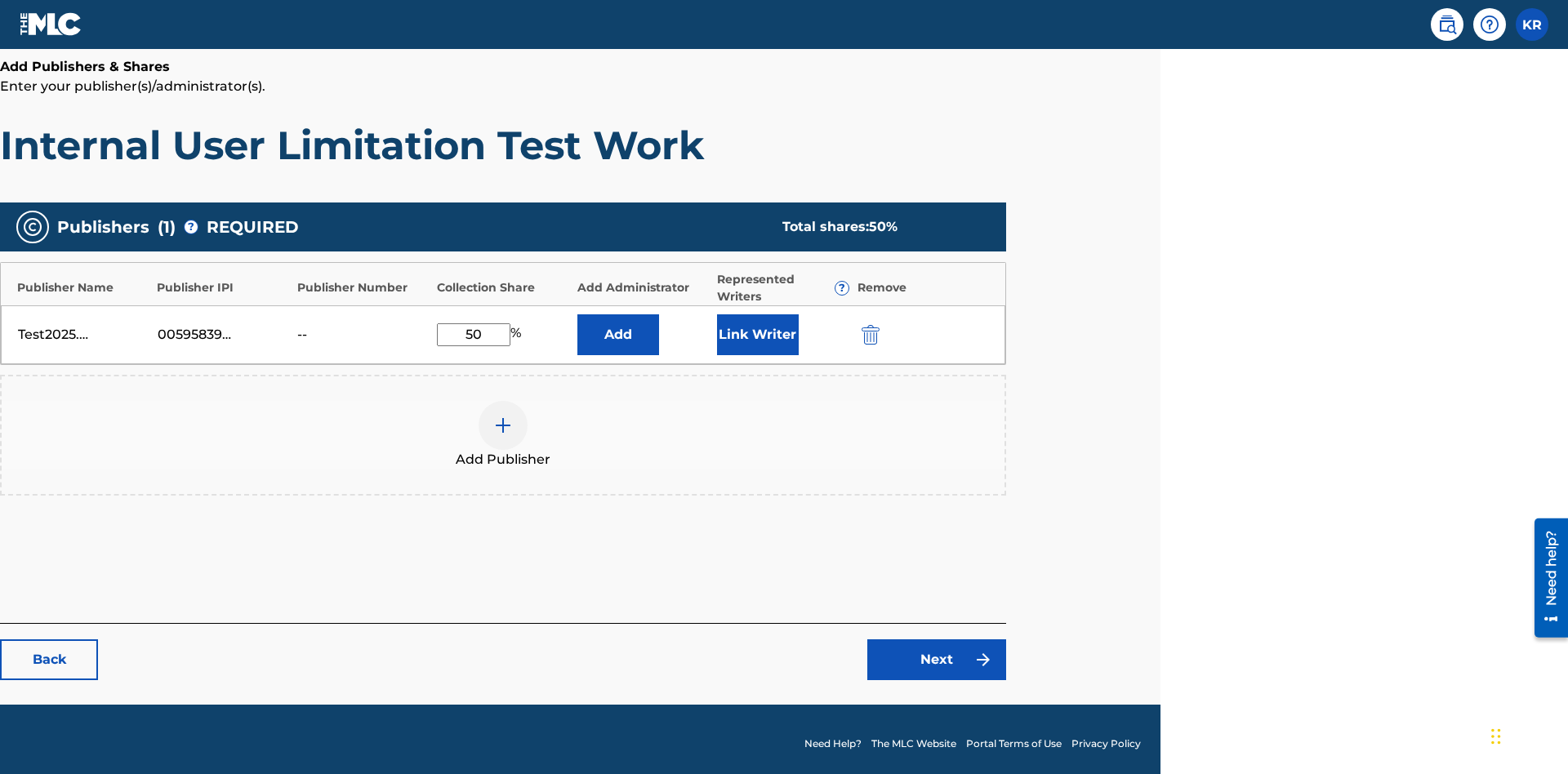
type input "50"
click at [757, 325] on button "Link Writer" at bounding box center [757, 334] width 81 height 41
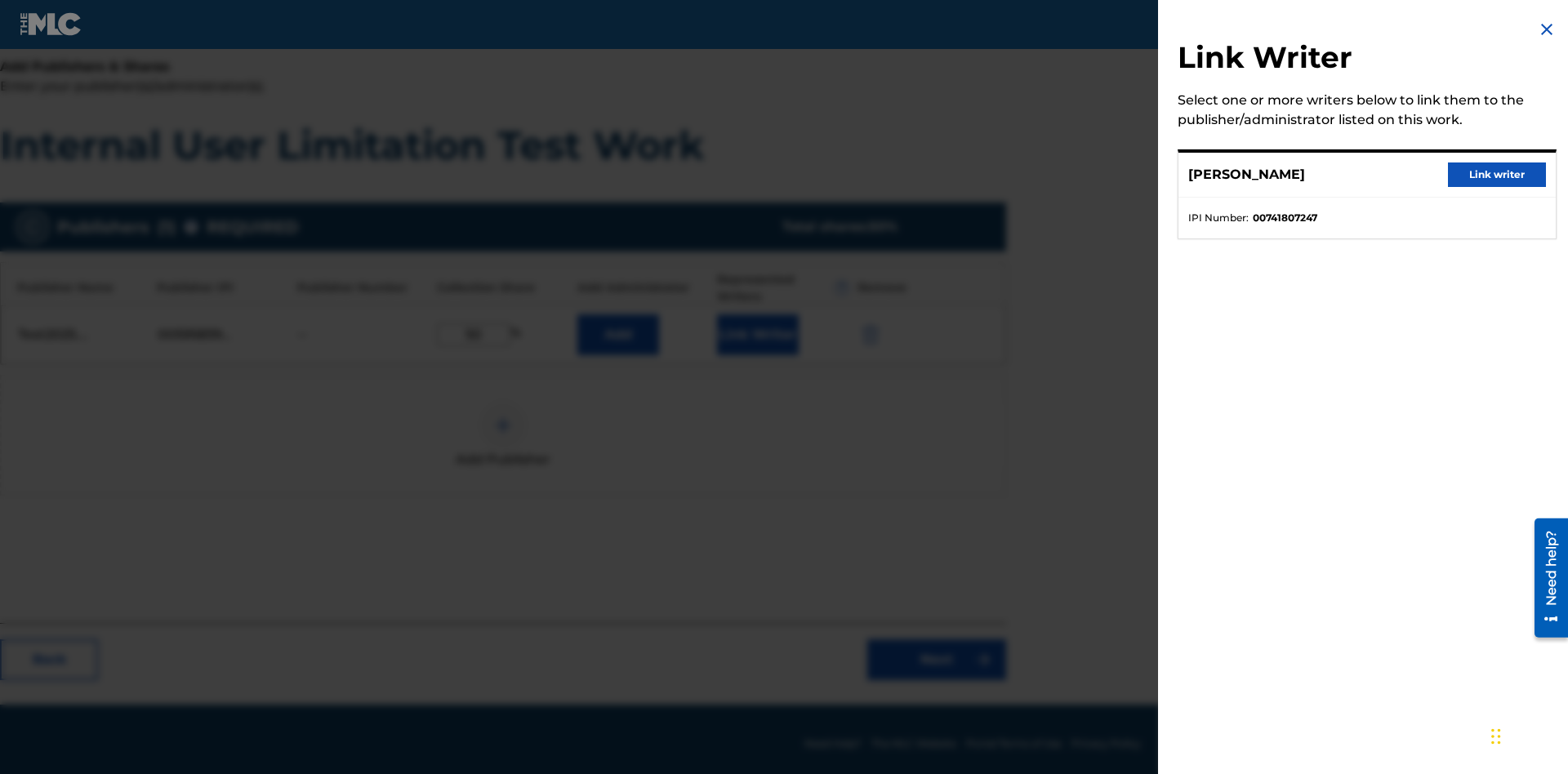
click at [1497, 175] on button "Link writer" at bounding box center [1497, 175] width 98 height 24
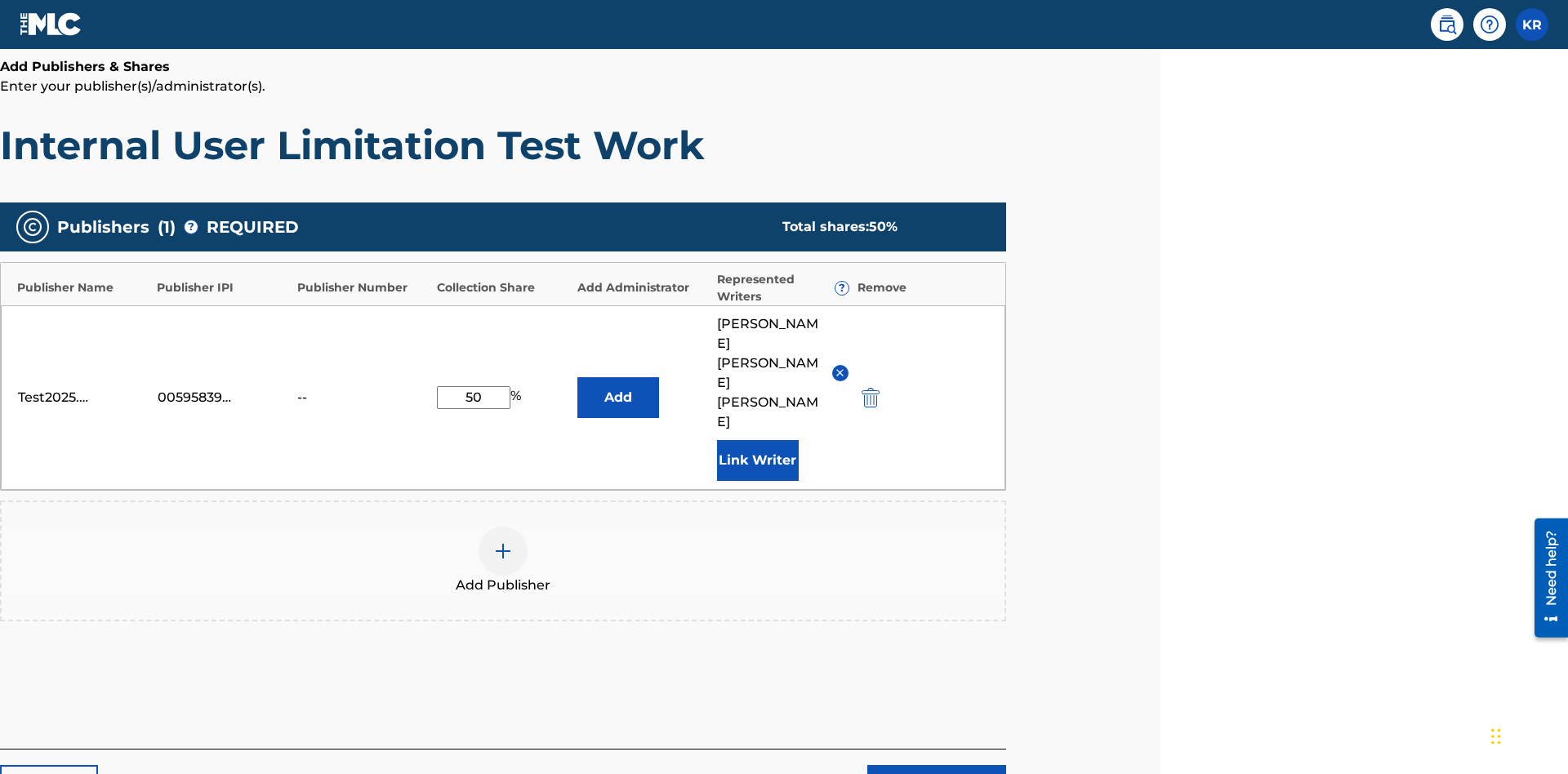
click at [757, 440] on button "Link Writer" at bounding box center [757, 460] width 81 height 41
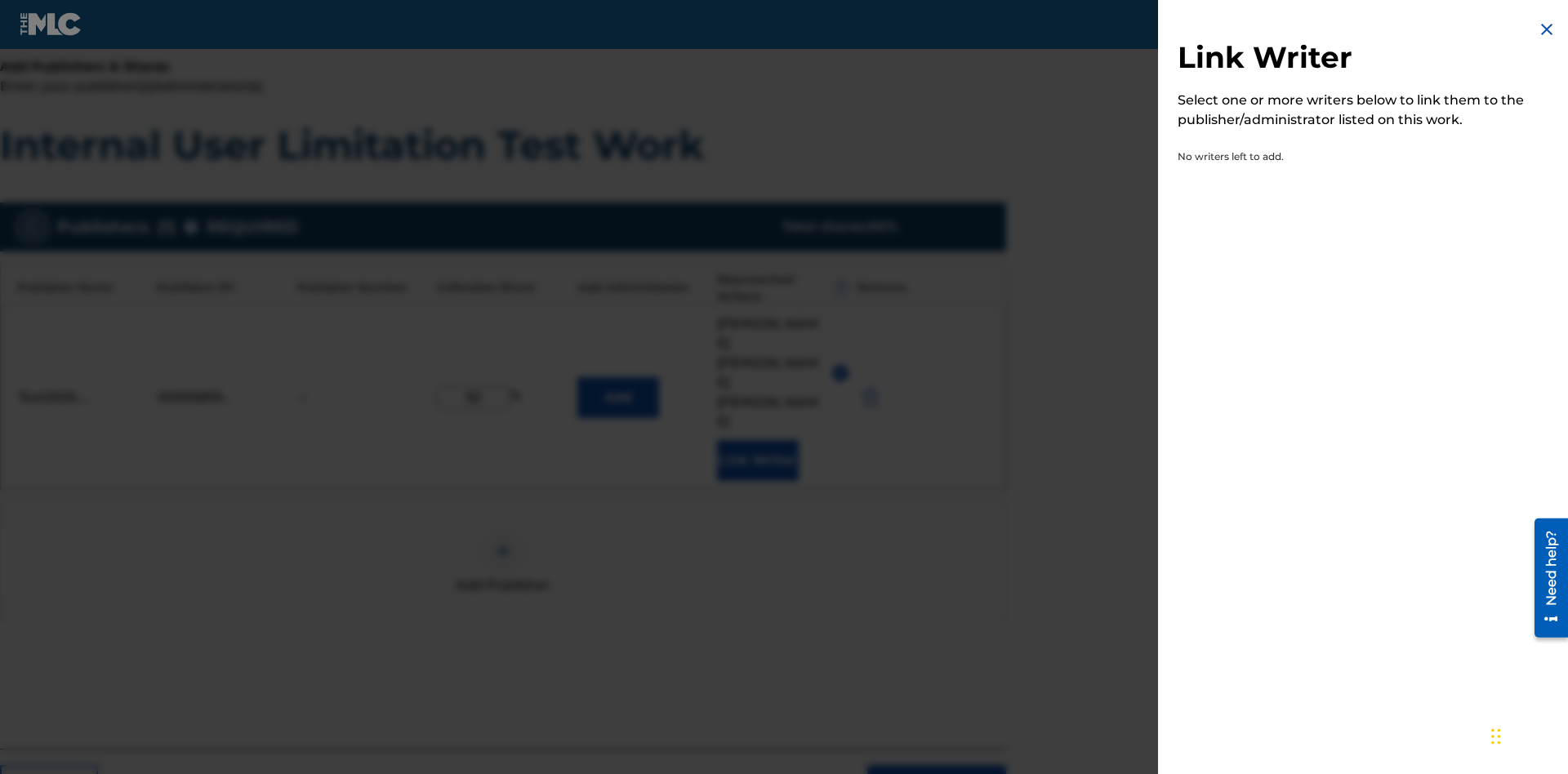
click at [1546, 29] on img at bounding box center [1546, 29] width 19 height 19
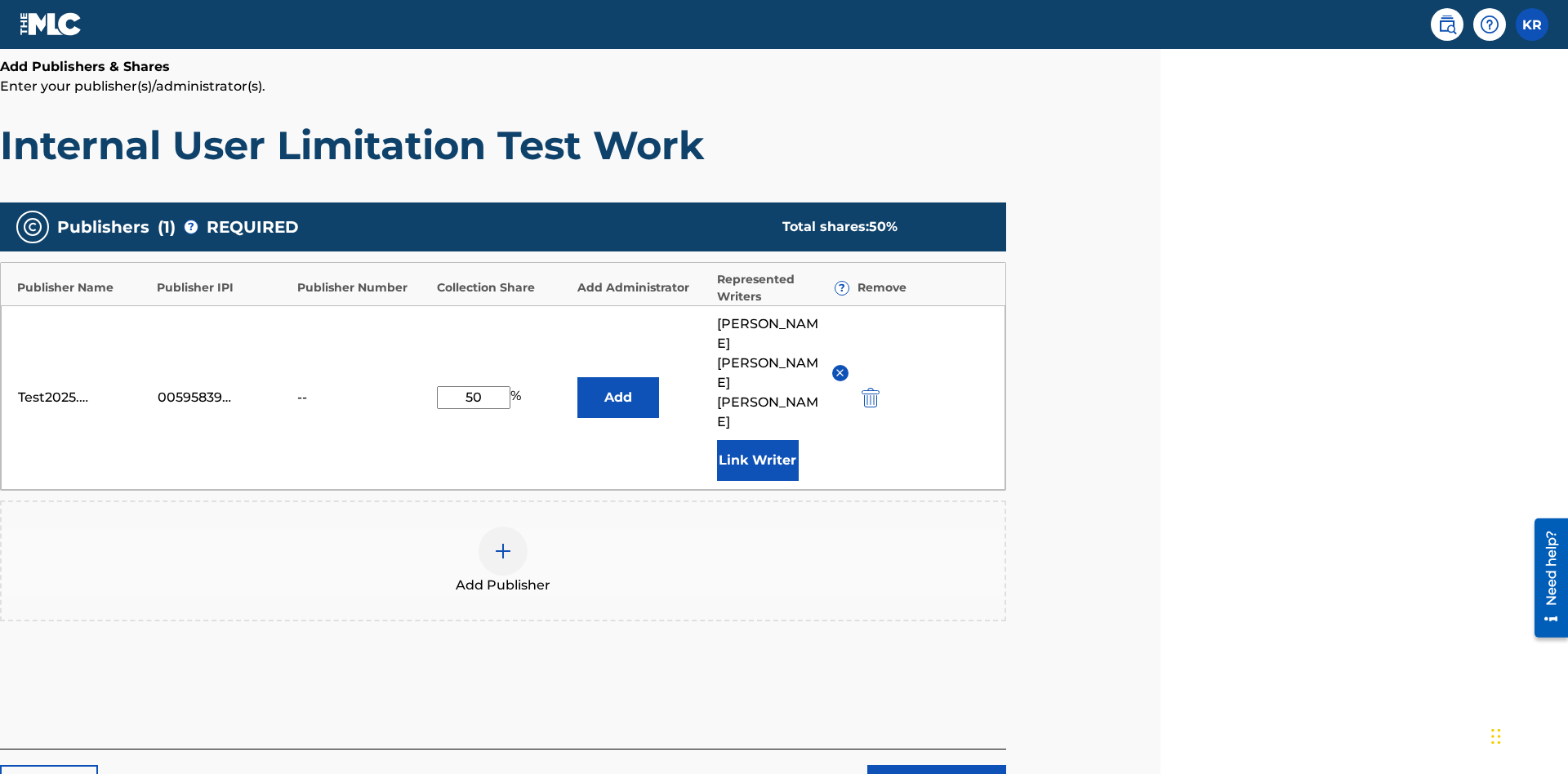
click at [617, 377] on button "Add" at bounding box center [618, 397] width 81 height 41
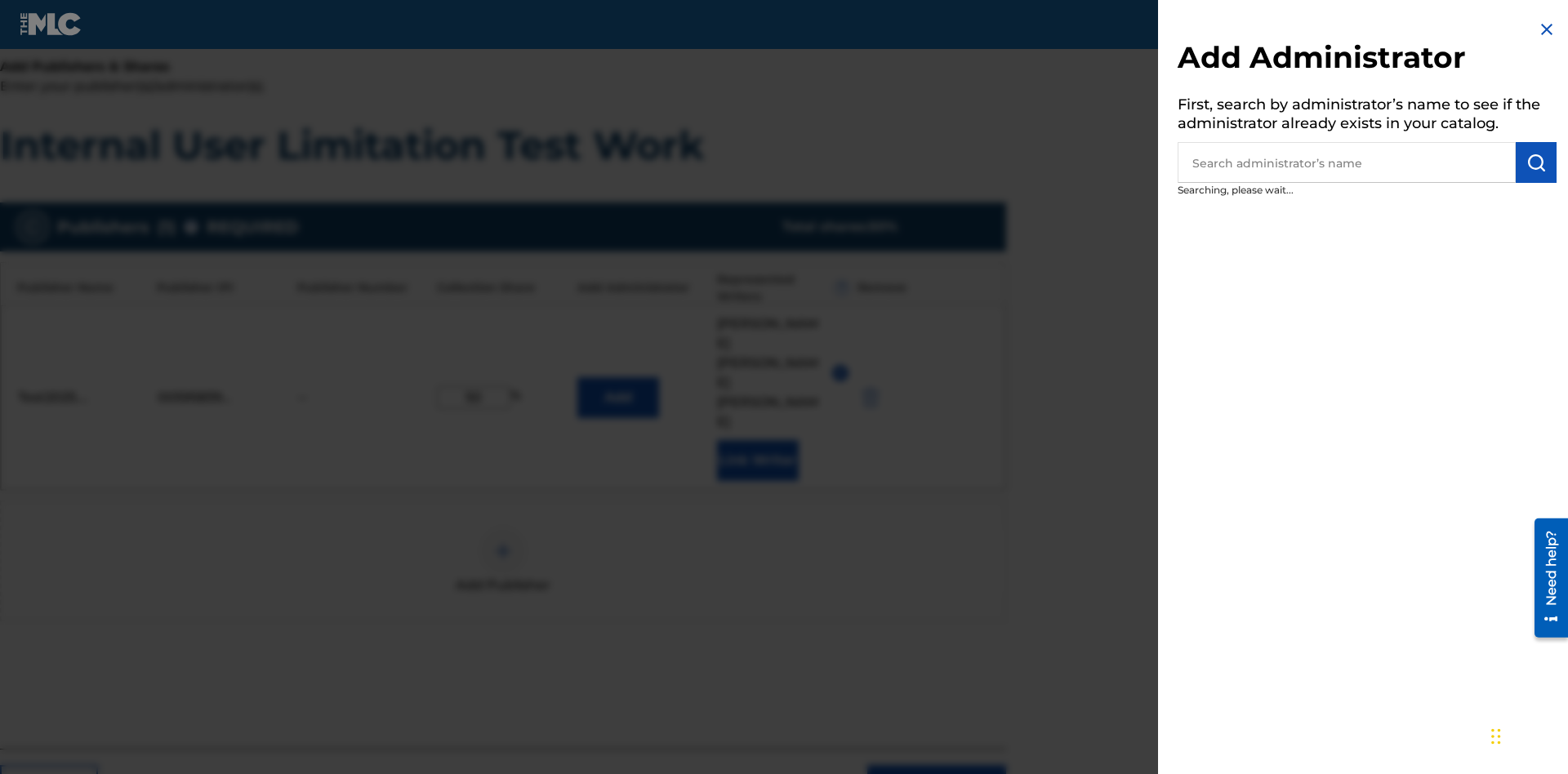
click at [1346, 163] on input "text" at bounding box center [1346, 162] width 338 height 41
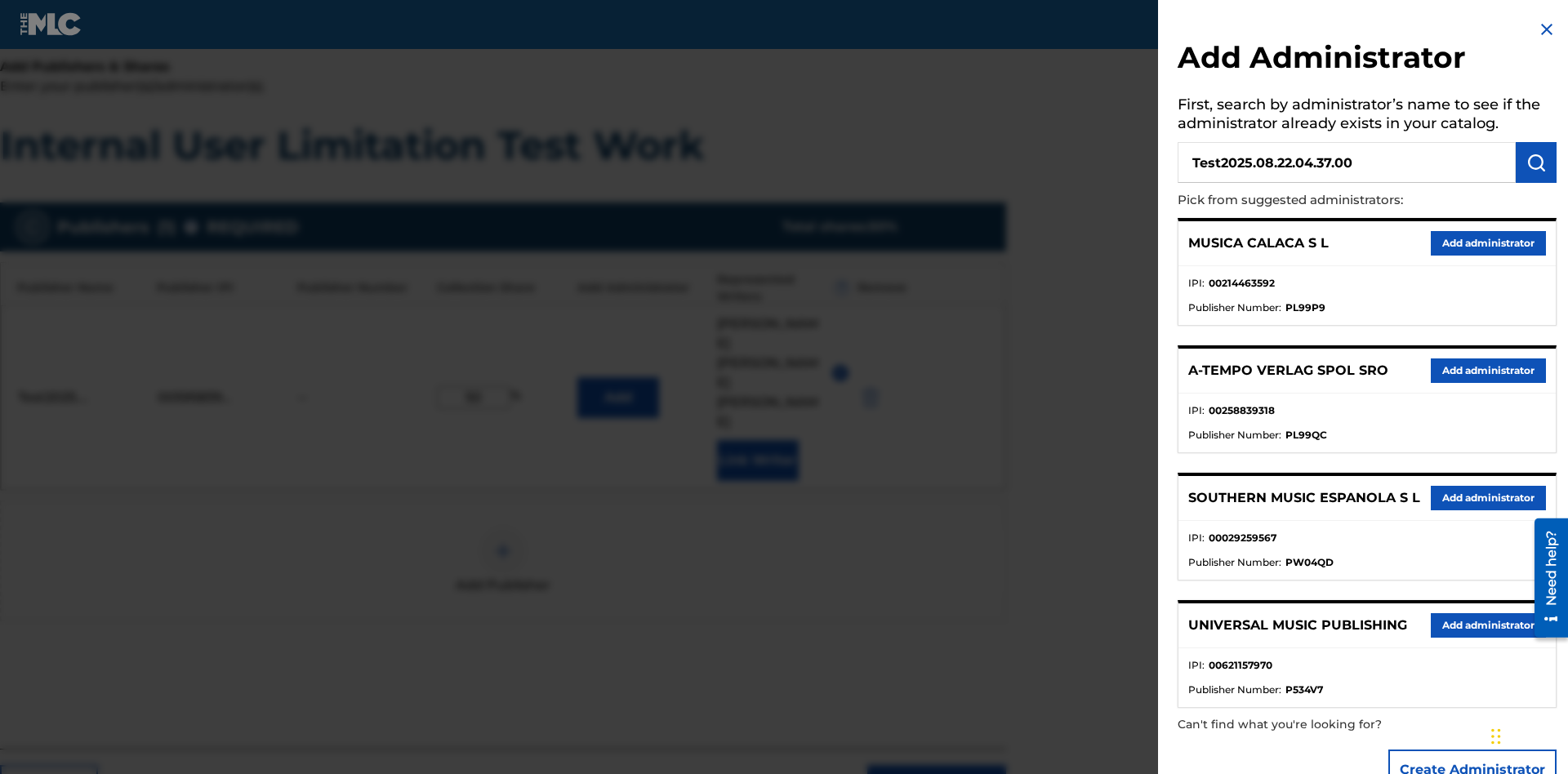
type input "Test2025.08.22.04.37.00"
click at [1536, 163] on img "submit" at bounding box center [1535, 162] width 19 height 19
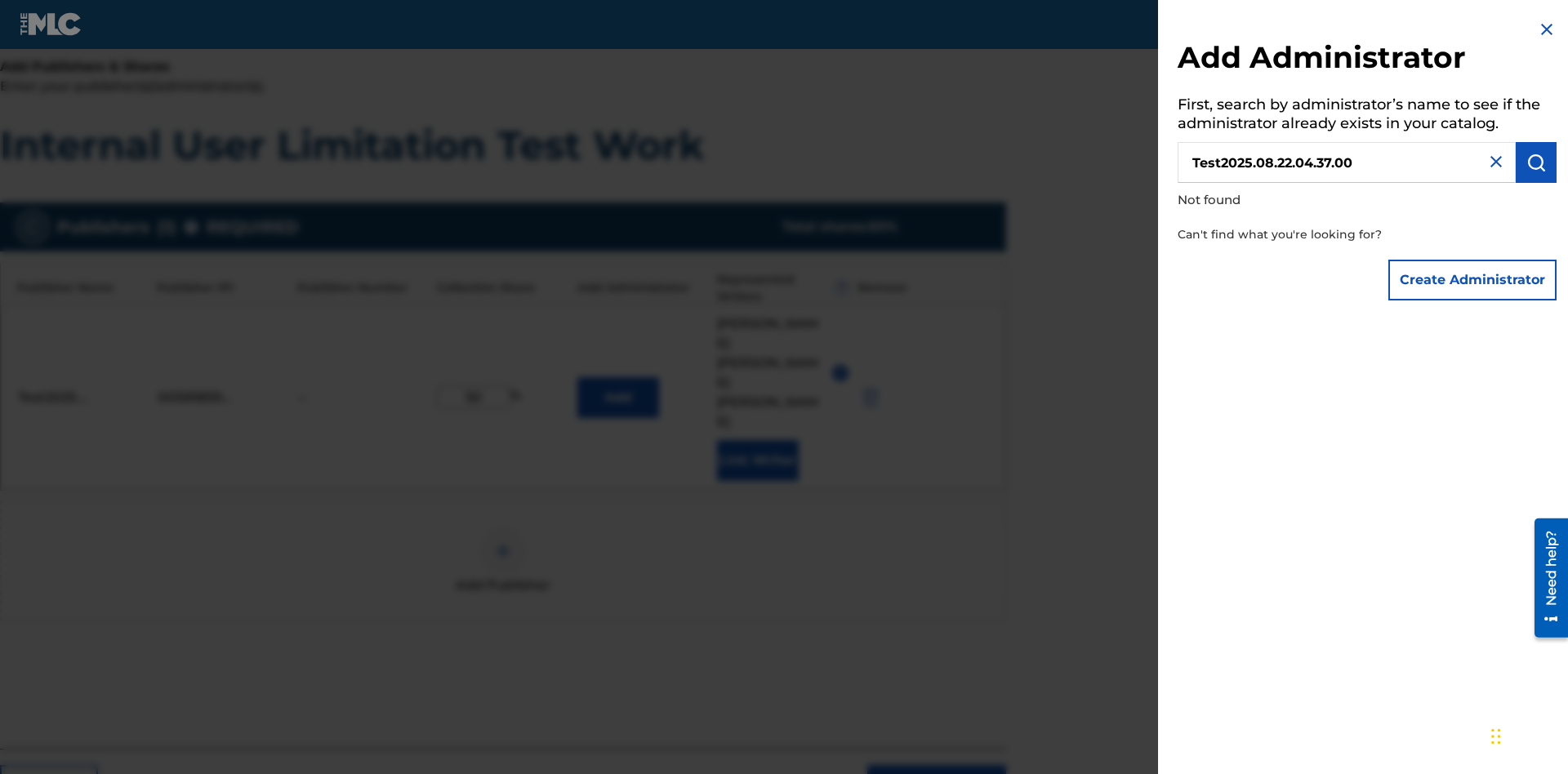
scroll to position [319, 407]
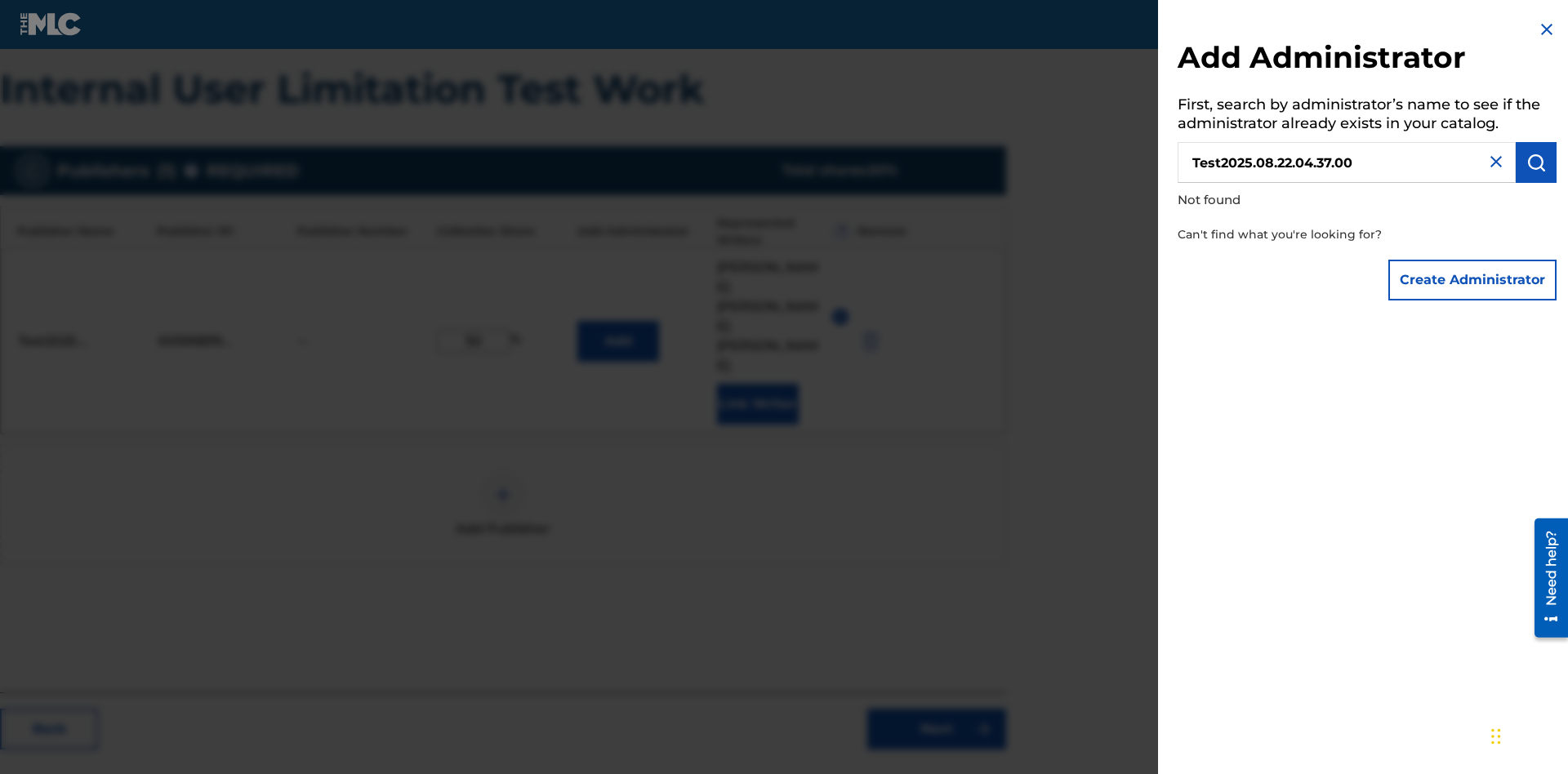
click at [1473, 280] on button "Create Administrator" at bounding box center [1472, 280] width 168 height 41
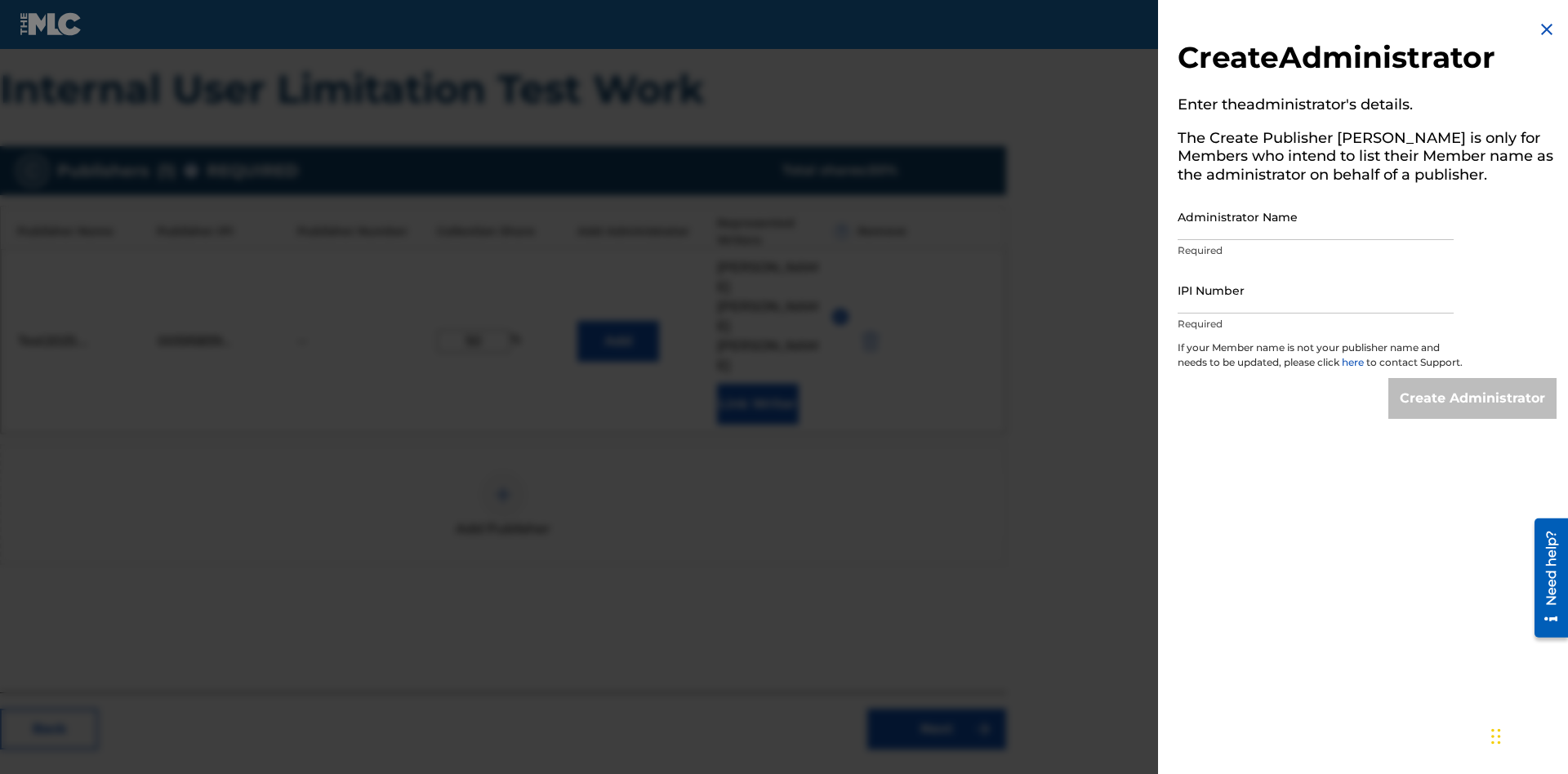
click at [1315, 217] on input "Administrator Name" at bounding box center [1315, 217] width 276 height 46
type input "Test2025.08.22.04.37.06"
click at [1315, 290] on input "IPI Number" at bounding box center [1315, 290] width 276 height 46
type input "00595839777"
click at [1473, 413] on input "Create Administrator" at bounding box center [1472, 398] width 168 height 41
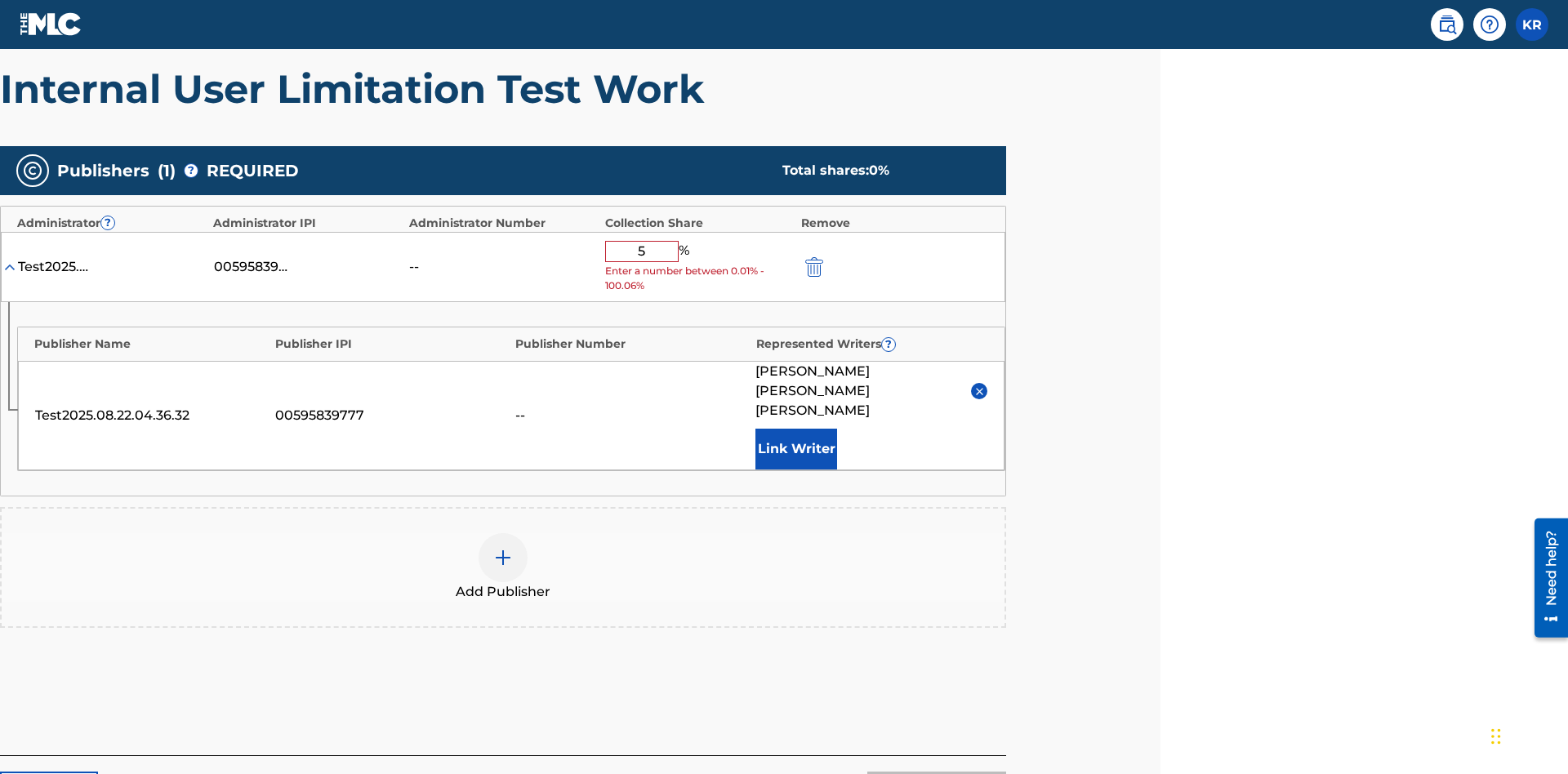
type input "50"
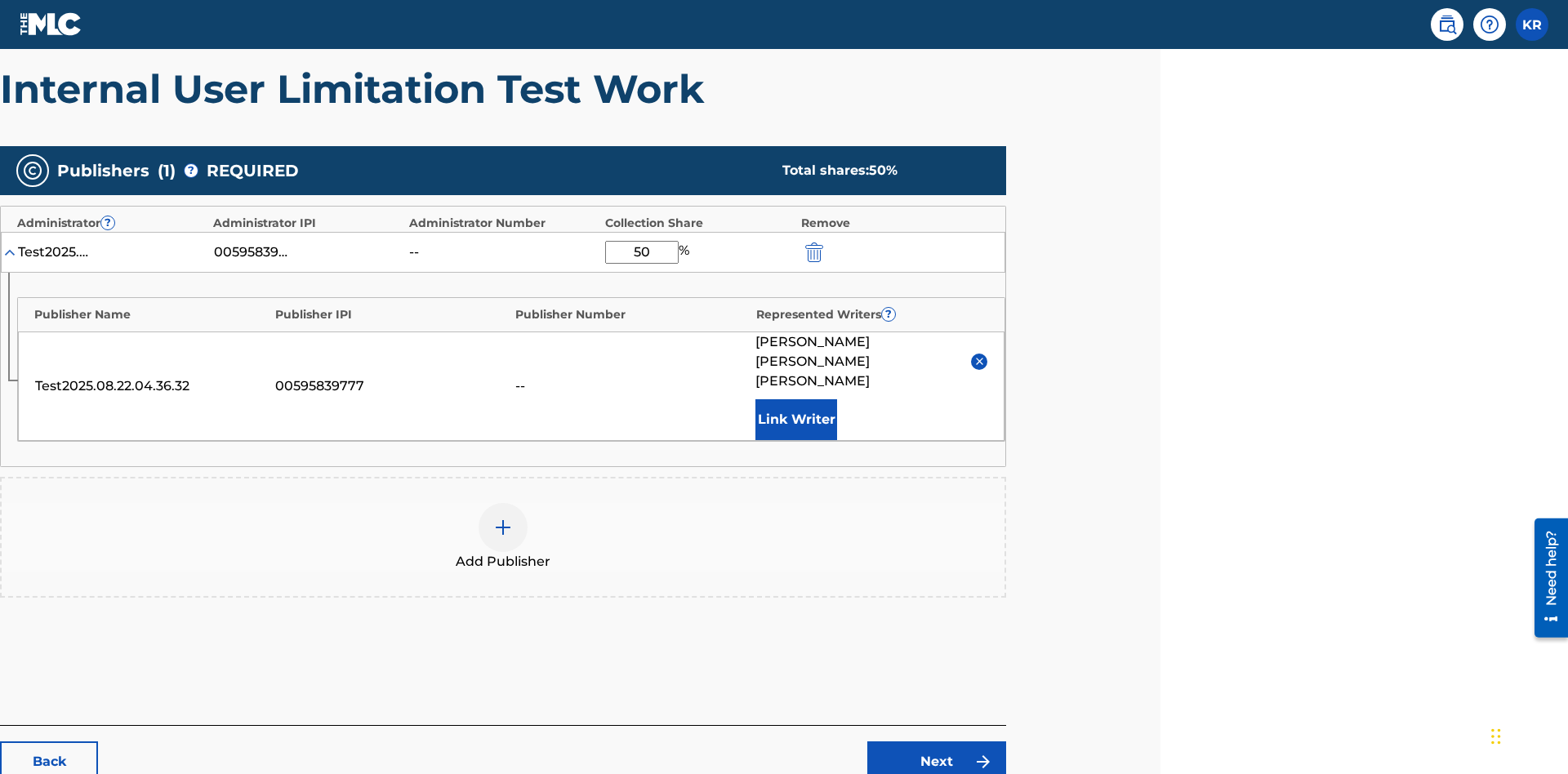
click at [937, 741] on link "Next" at bounding box center [936, 761] width 139 height 41
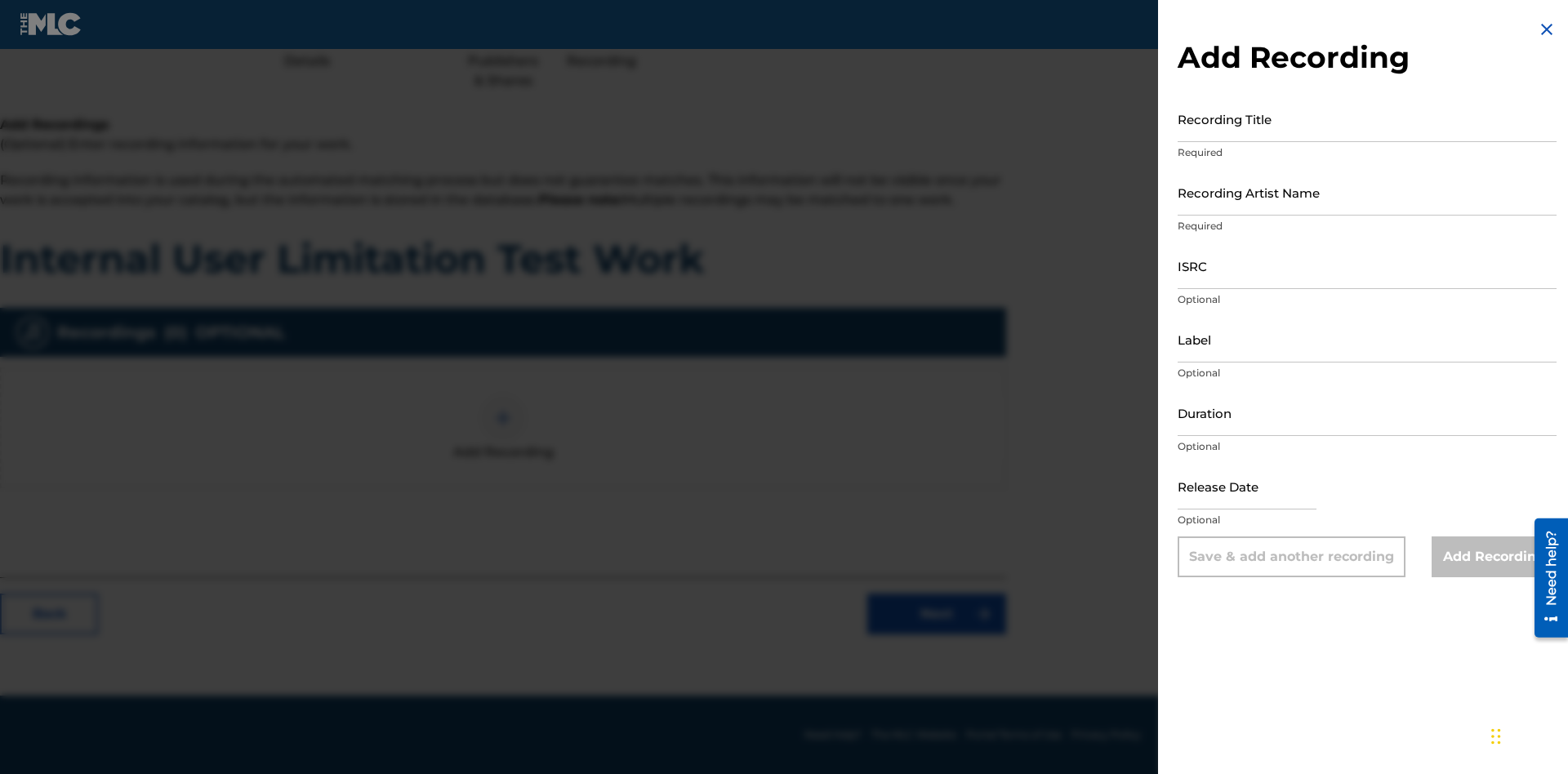
click at [1367, 118] on input "Recording Title" at bounding box center [1367, 118] width 379 height 46
type input "Best Song Ever"
click at [1367, 192] on input "Recording Artist Name" at bounding box center [1367, 191] width 379 height 46
type input "Joe Lewis"
click at [1367, 265] on input "ISRC" at bounding box center [1367, 265] width 379 height 46
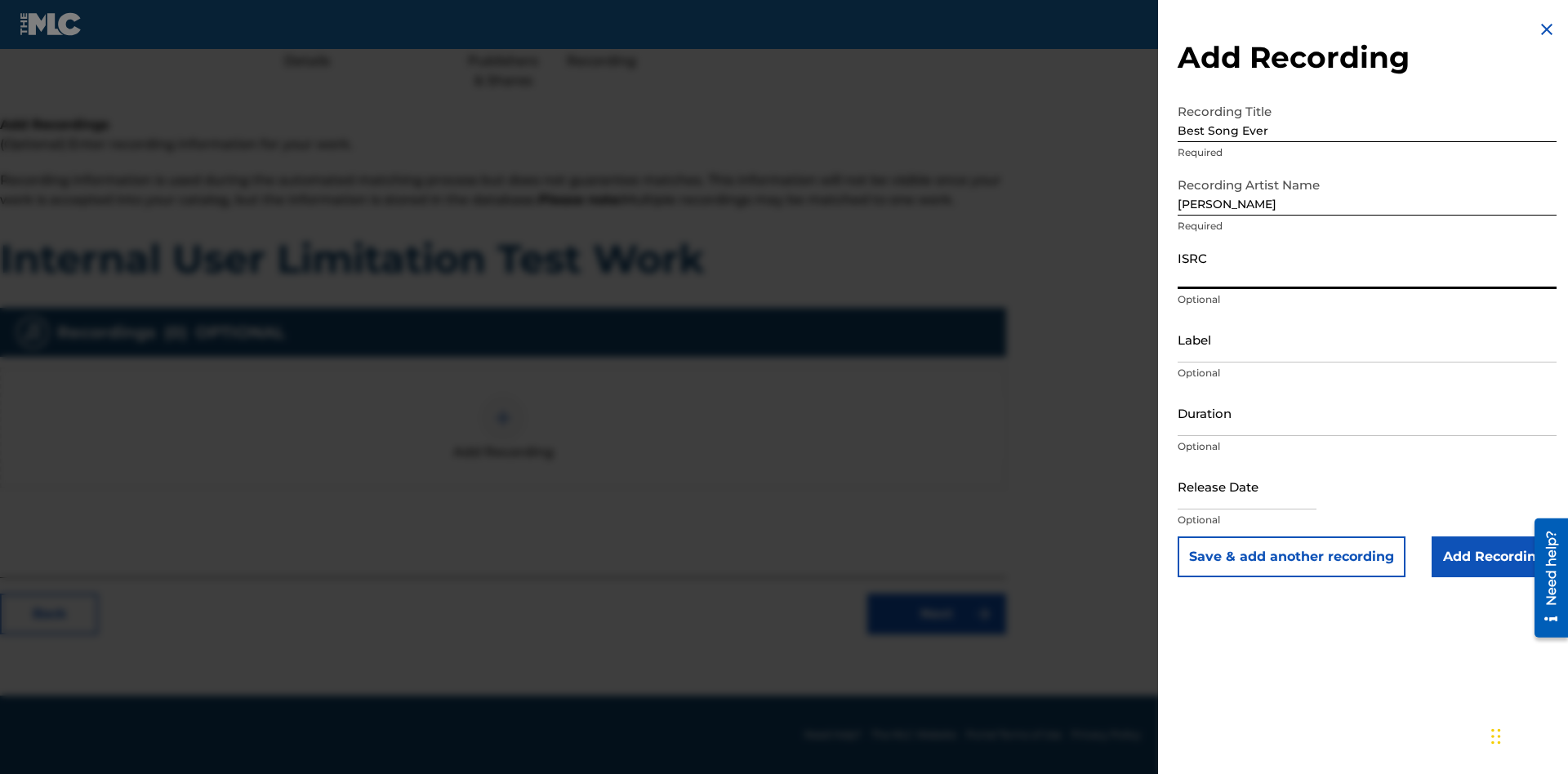
scroll to position [205, 407]
type input "AA3123123123"
click at [1367, 339] on input "Label" at bounding box center [1367, 338] width 379 height 46
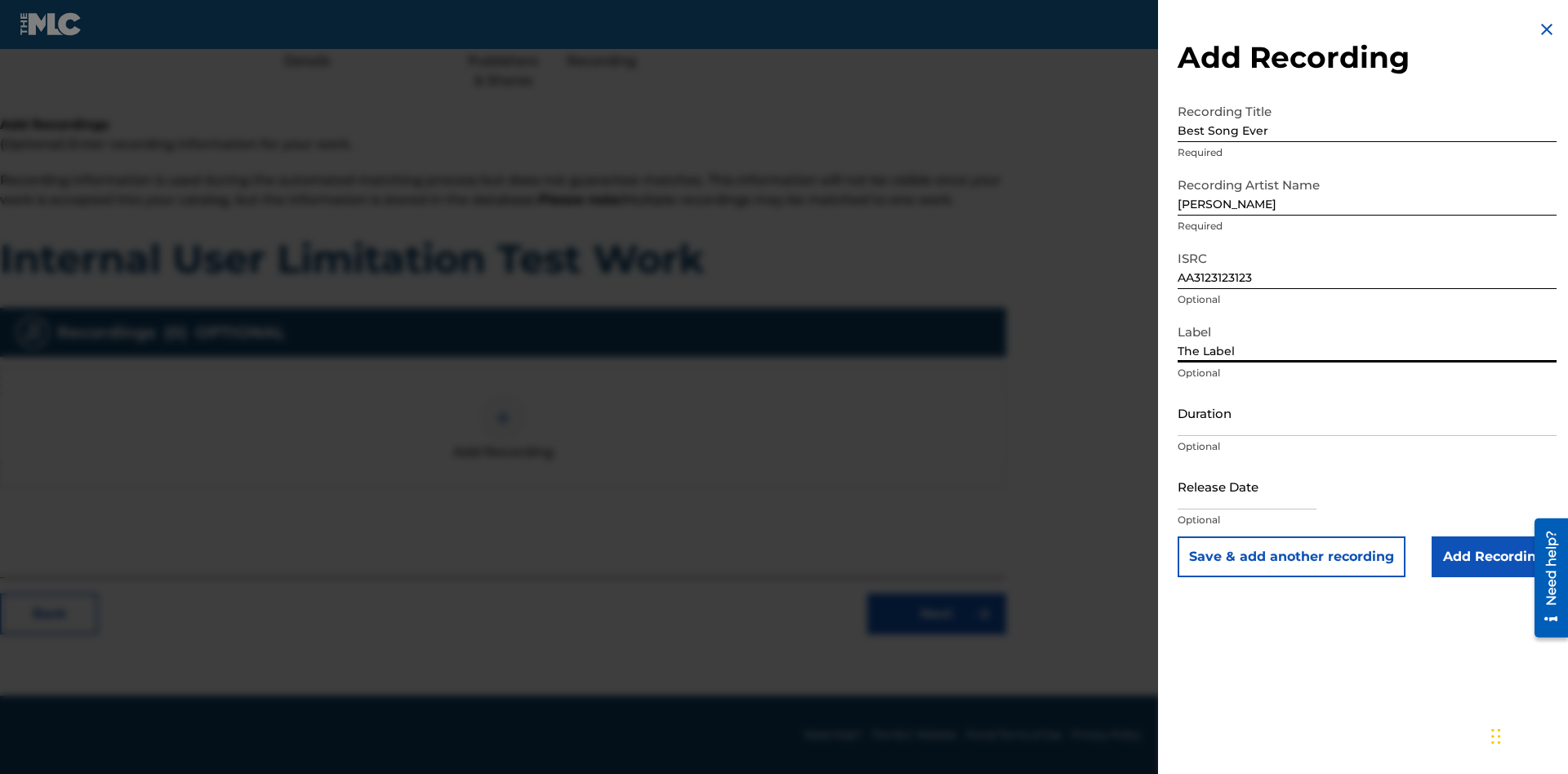
type input "The Label"
click at [1367, 412] on input "Duration" at bounding box center [1367, 412] width 379 height 46
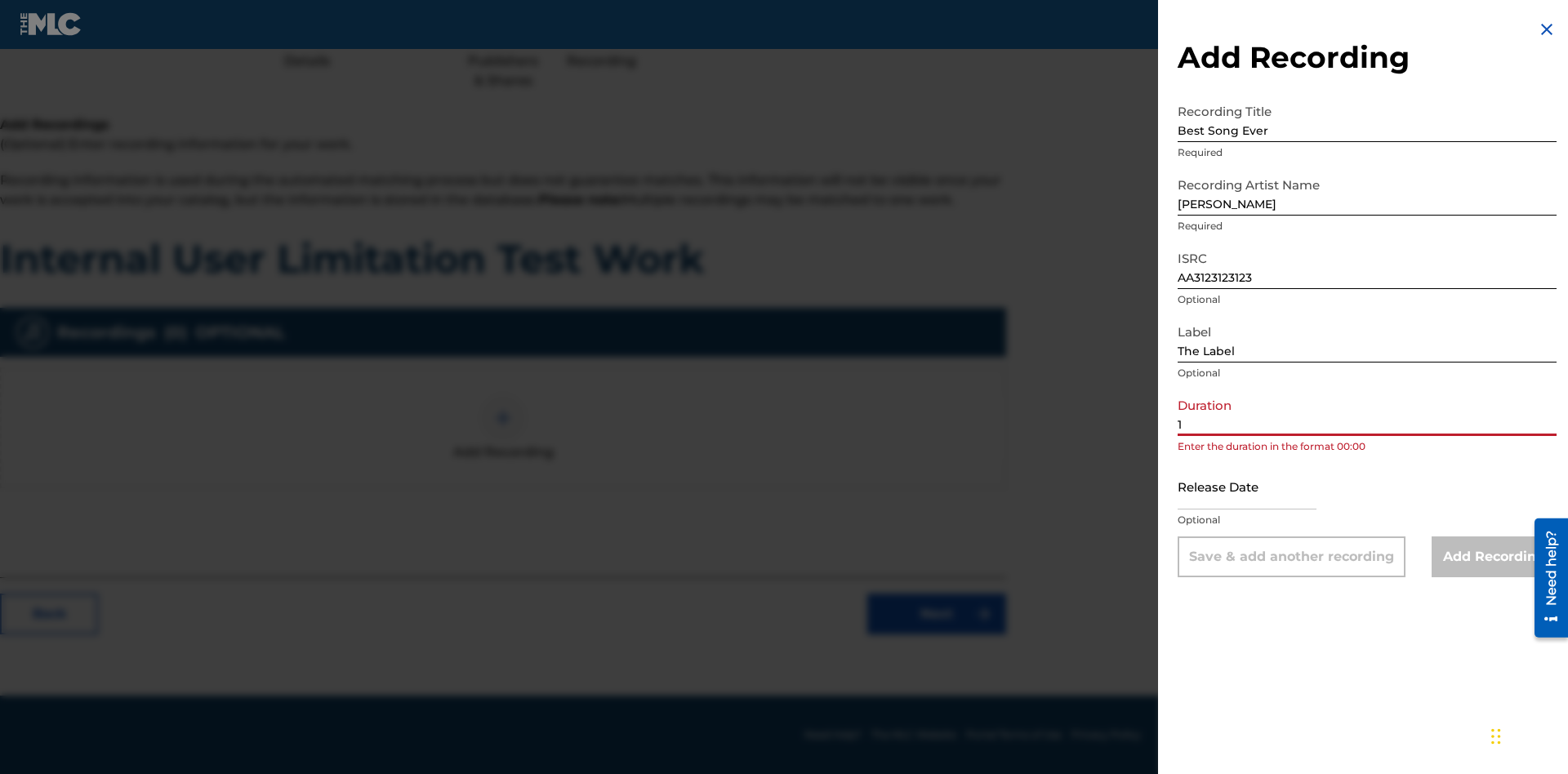
click at [1367, 412] on input "1" at bounding box center [1367, 412] width 379 height 46
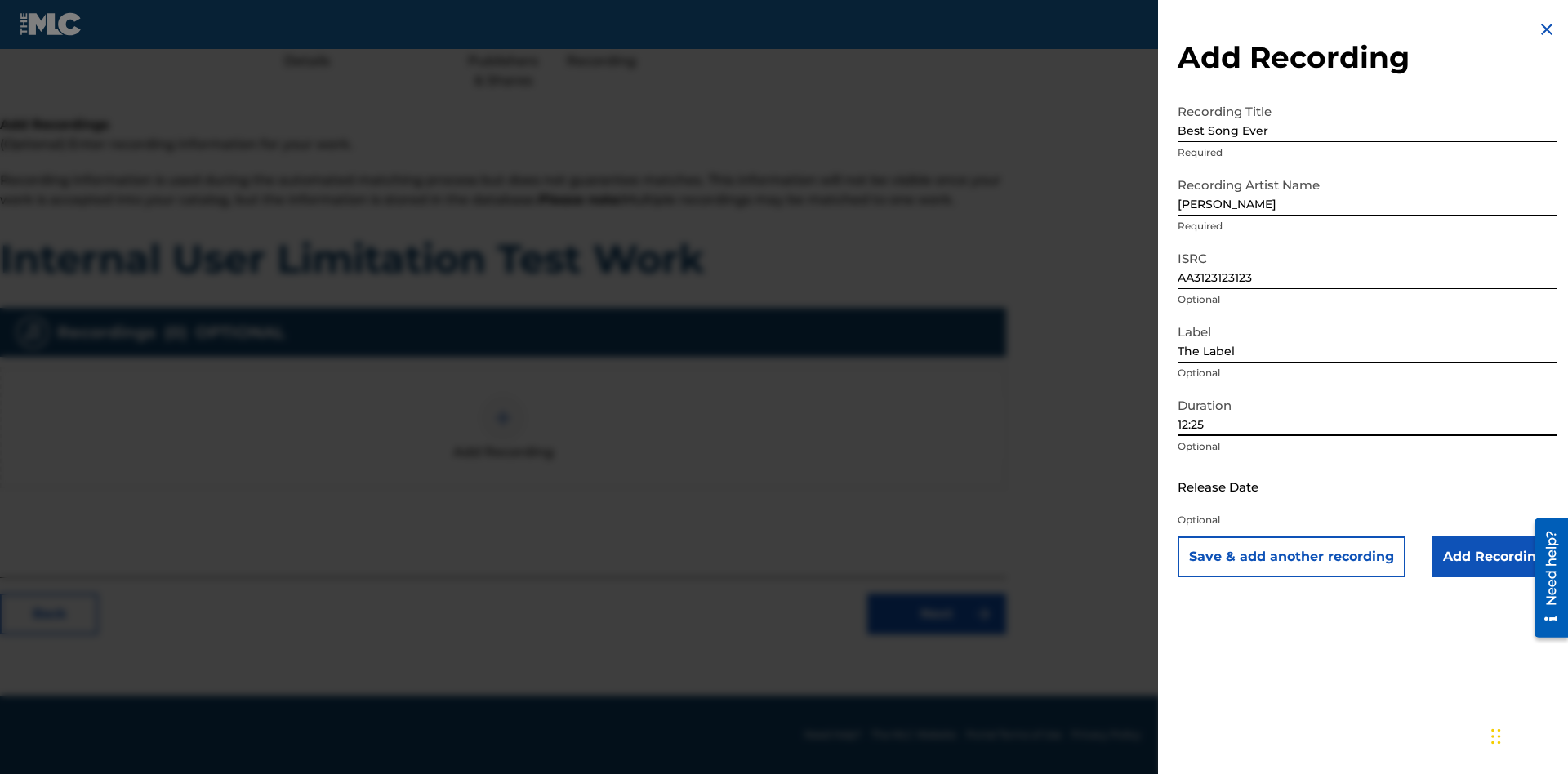
type input "12:25"
click at [1260, 488] on input "text" at bounding box center [1247, 486] width 139 height 46
select select "7"
select select "2025"
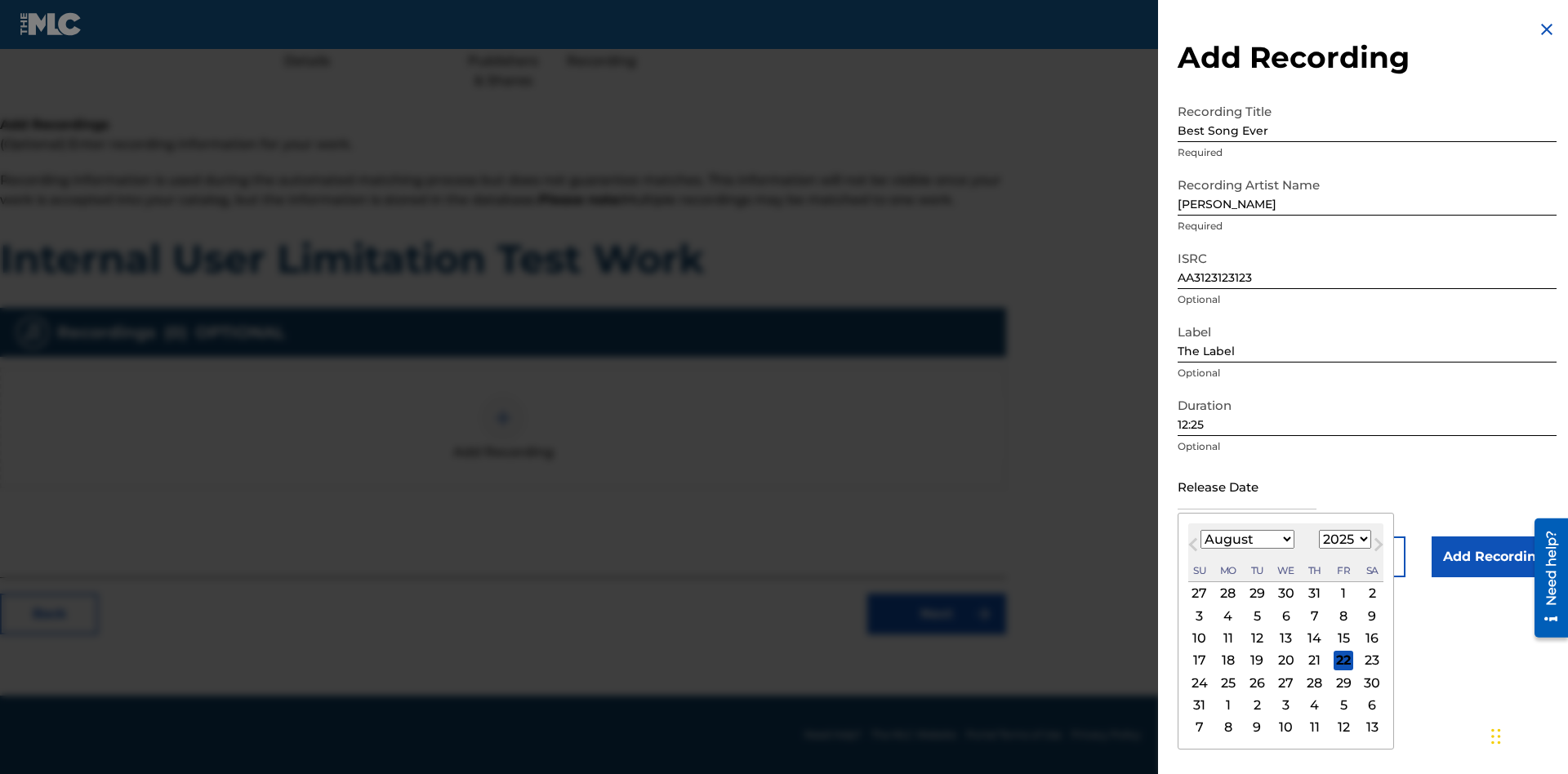
click at [1246, 540] on select "January February March April May June July August September October November De…" at bounding box center [1247, 539] width 94 height 18
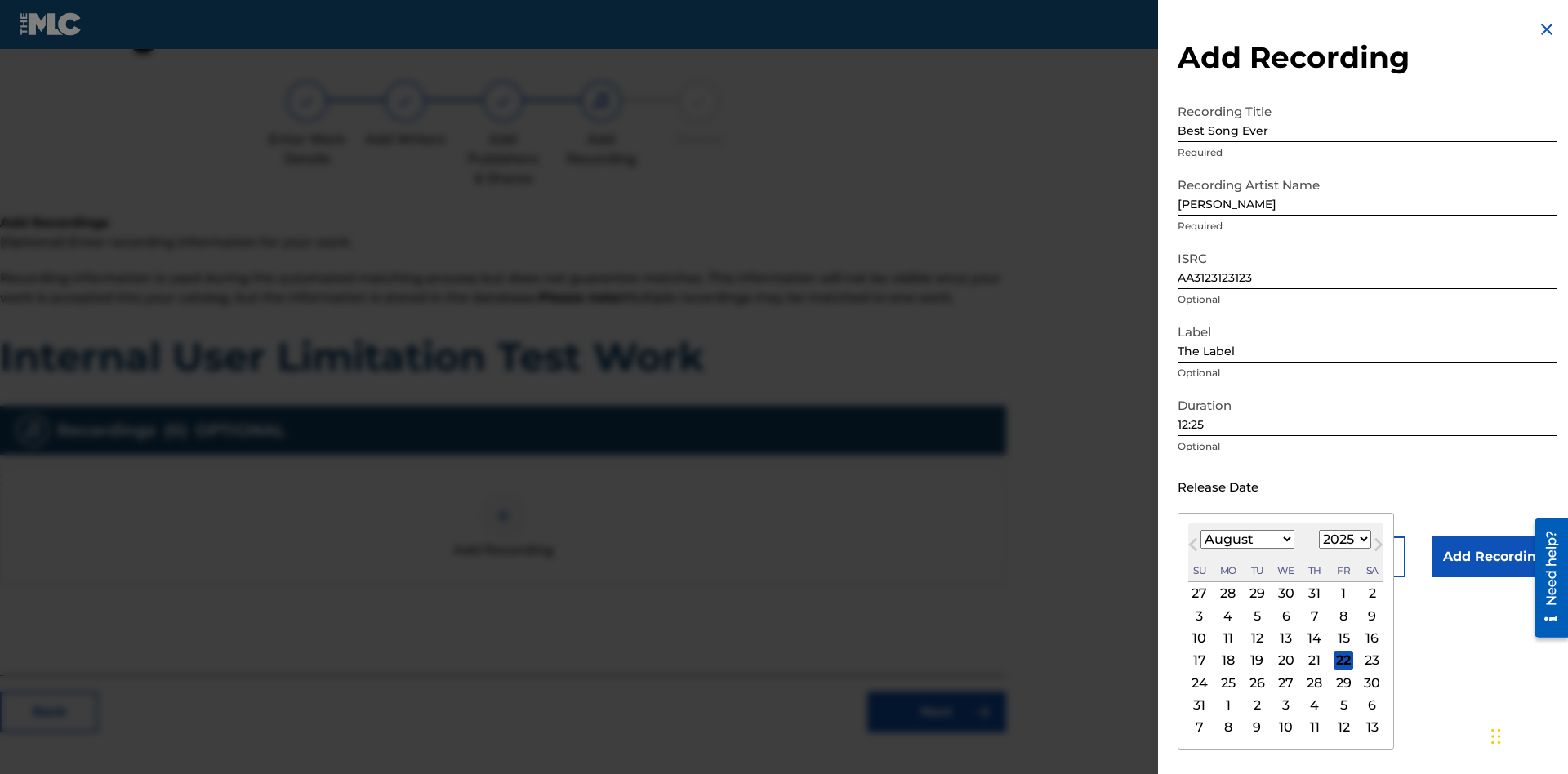
select select "3"
click at [1342, 540] on select "1900 1901 1902 1903 1904 1905 1906 1907 1908 1909 1910 1911 1912 1913 1914 1915…" at bounding box center [1345, 539] width 52 height 18
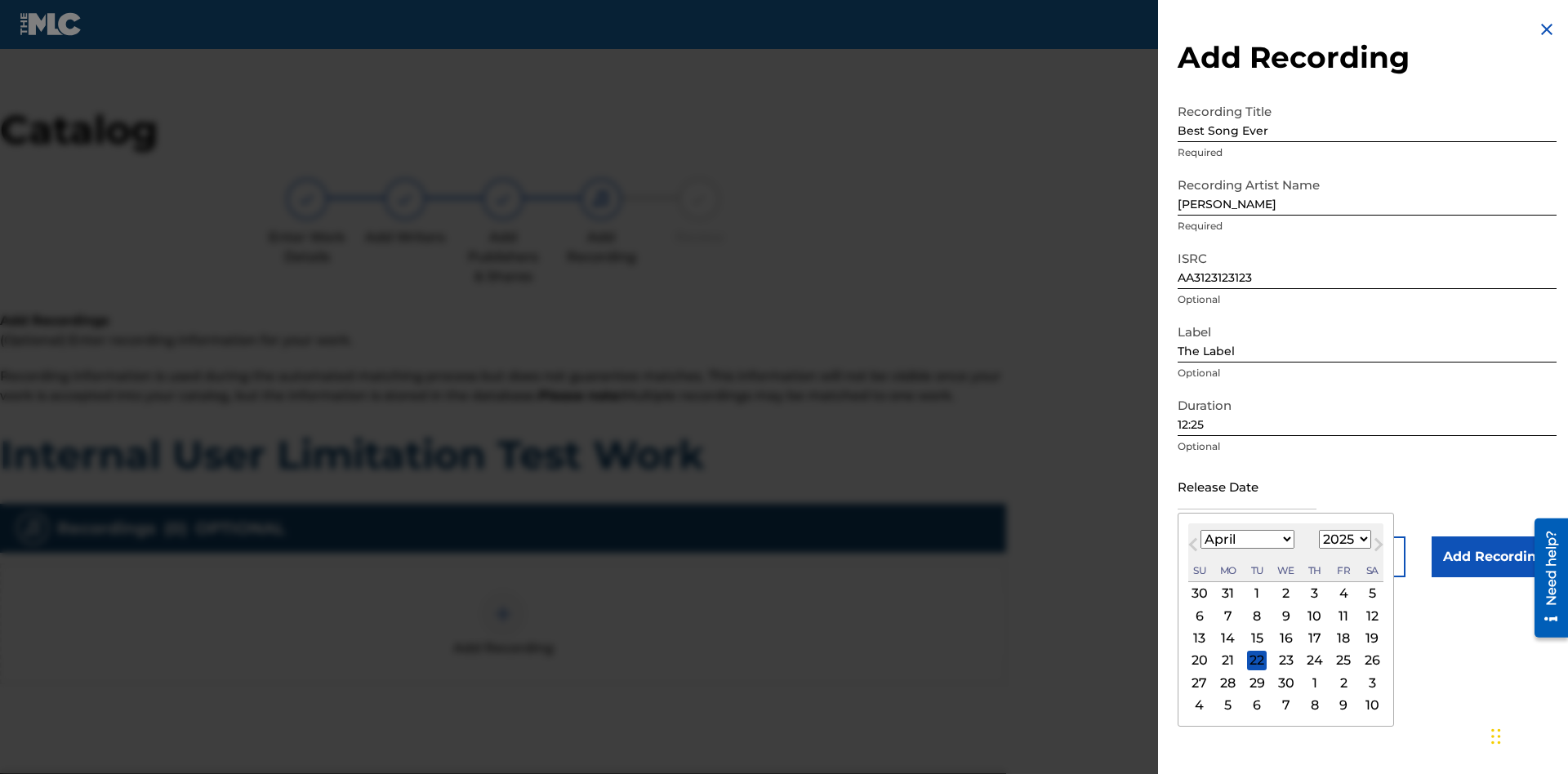
select select "2021"
click at [1342, 540] on select "1900 1901 1902 1903 1904 1905 1906 1907 1908 1909 1910 1911 1912 1913 1914 1915…" at bounding box center [1345, 539] width 52 height 18
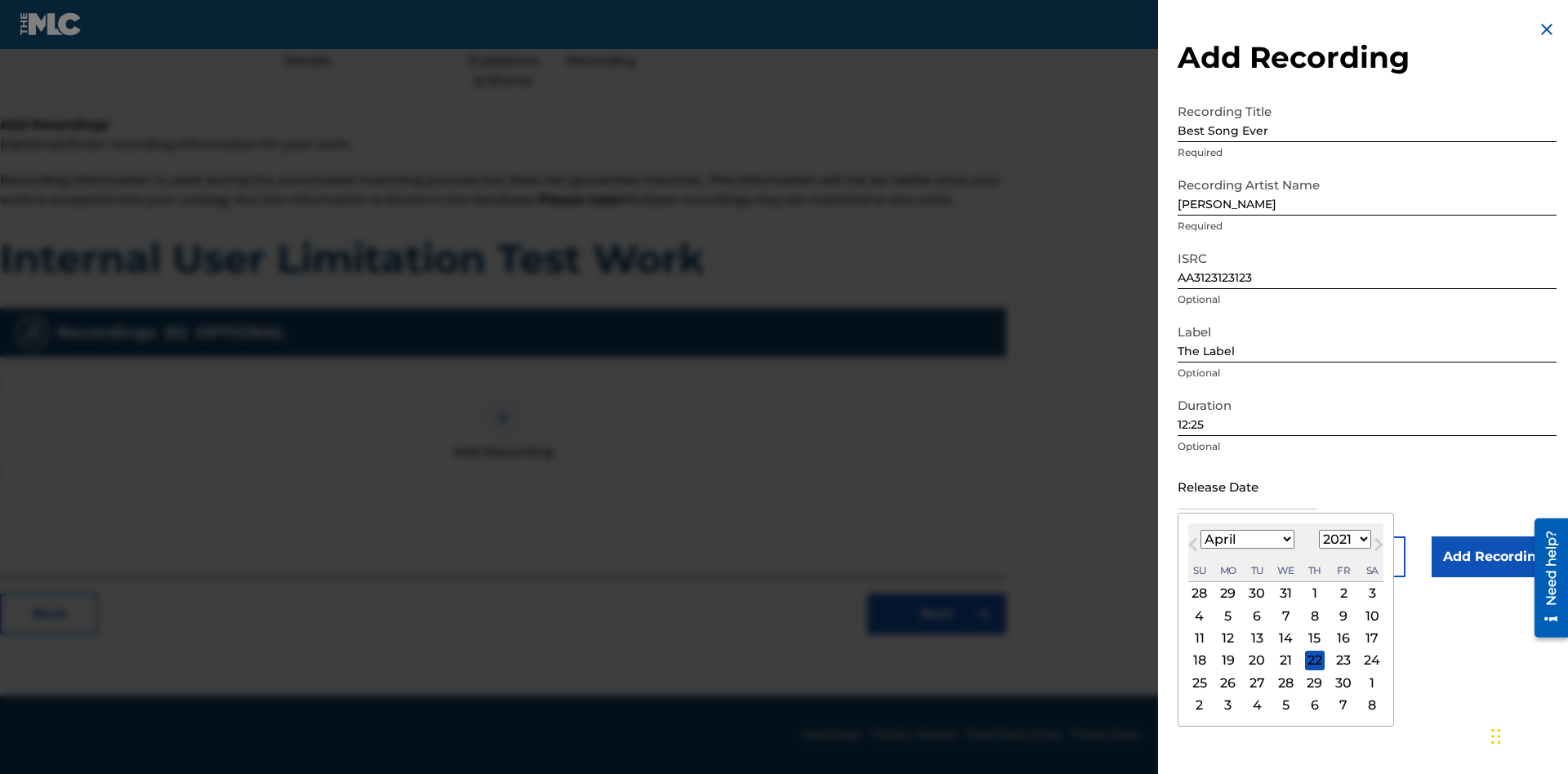
click at [1312, 594] on div "1" at bounding box center [1314, 593] width 19 height 19
type input "April 1 2021"
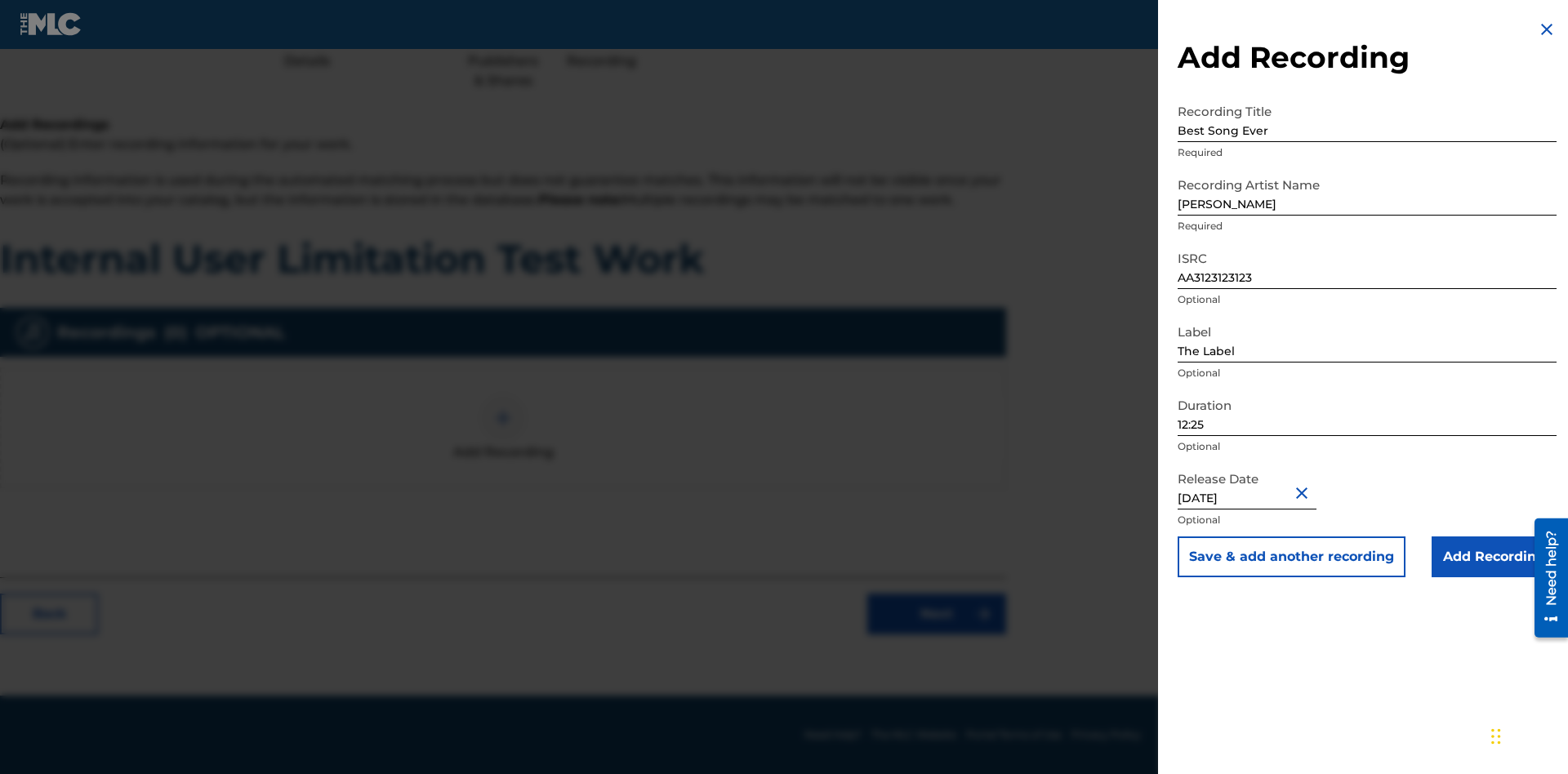
click at [1493, 557] on input "Add Recording" at bounding box center [1493, 557] width 125 height 41
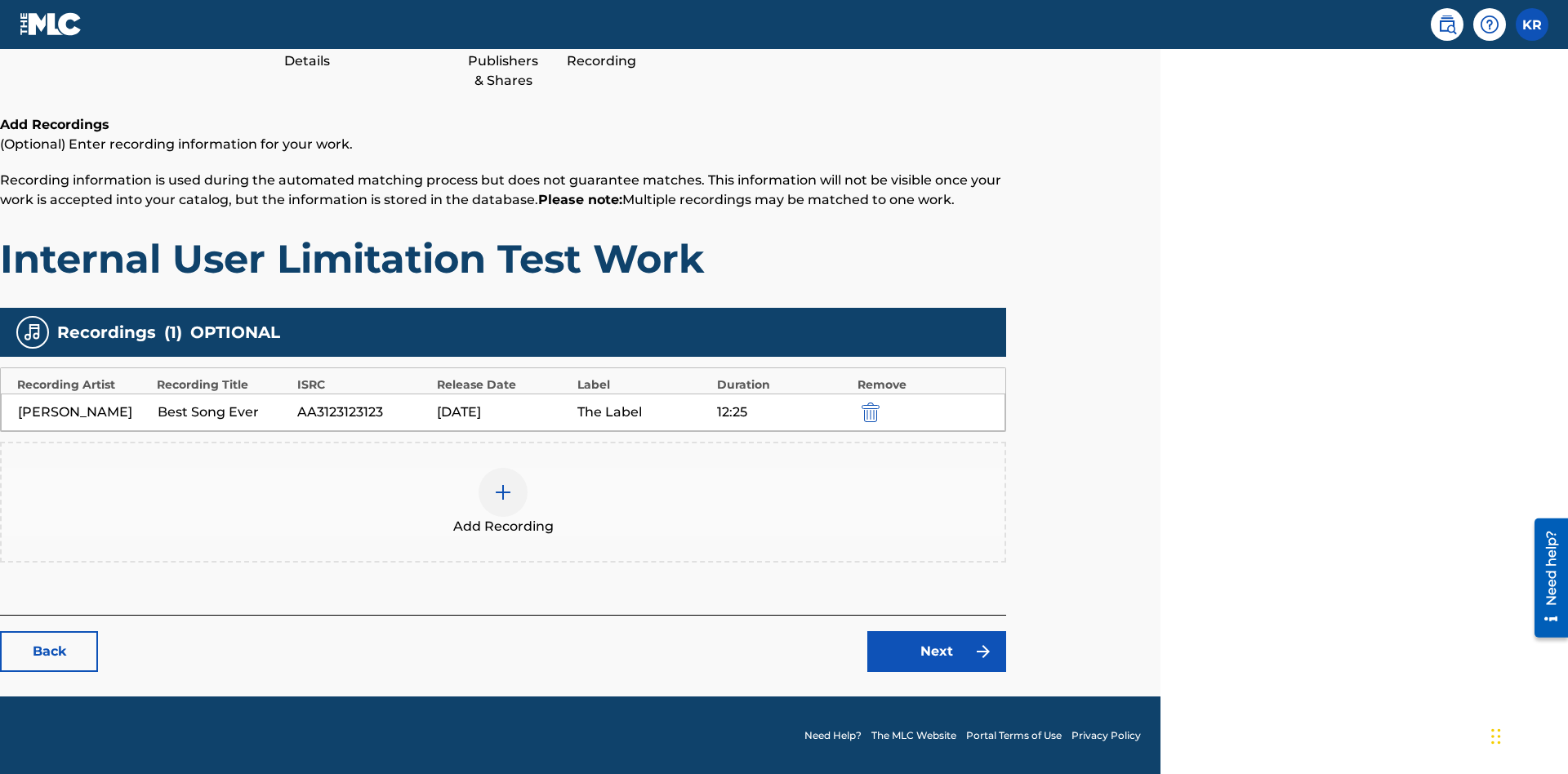
scroll to position [206, 407]
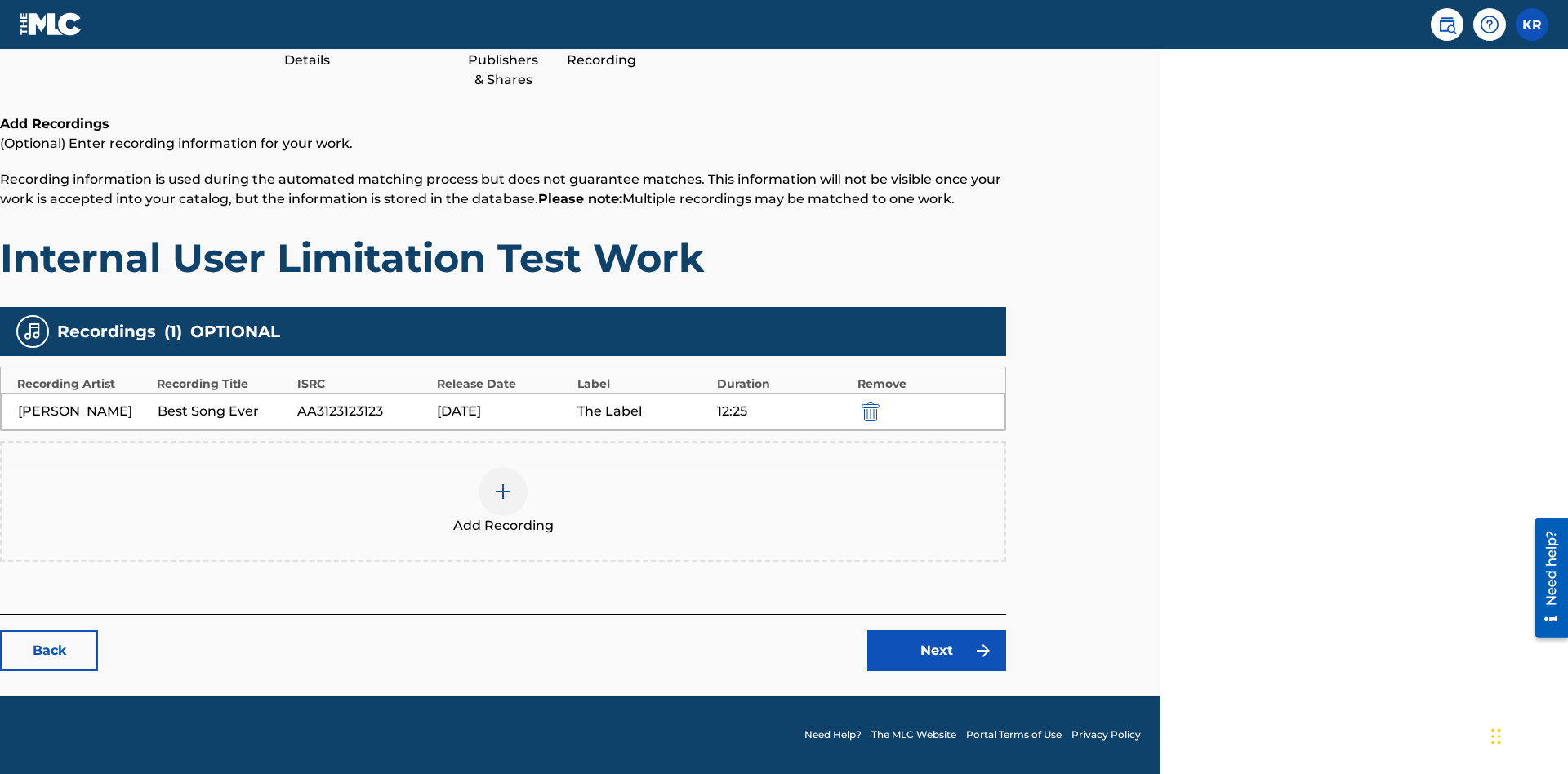
click at [937, 651] on link "Next" at bounding box center [936, 651] width 139 height 41
